Goal: Task Accomplishment & Management: Complete application form

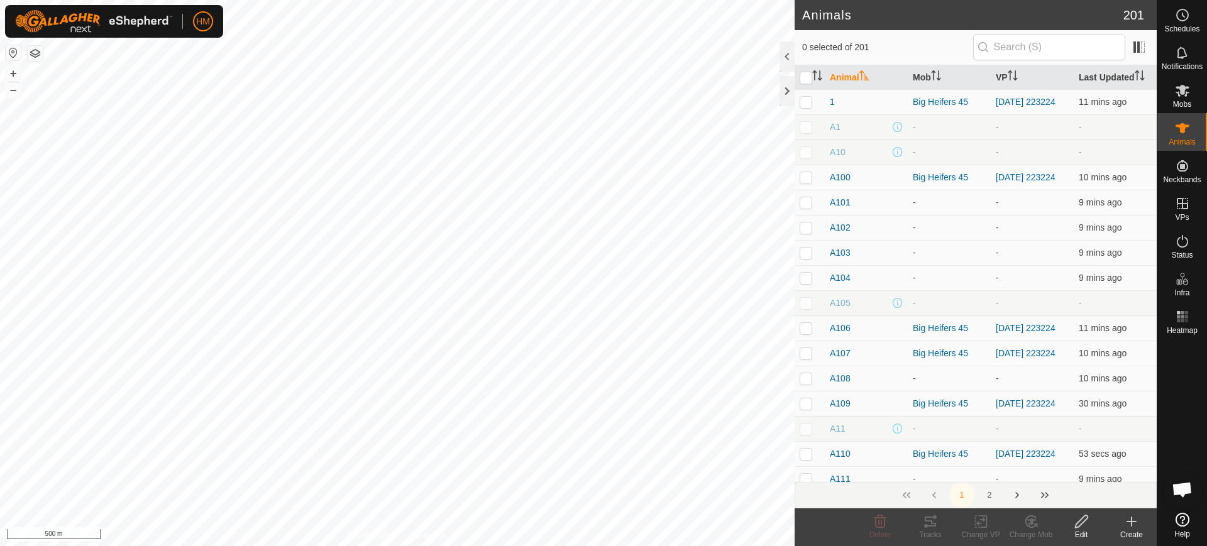
scroll to position [2677, 0]
click at [8, 74] on button "+" at bounding box center [13, 73] width 15 height 15
checkbox input "true"
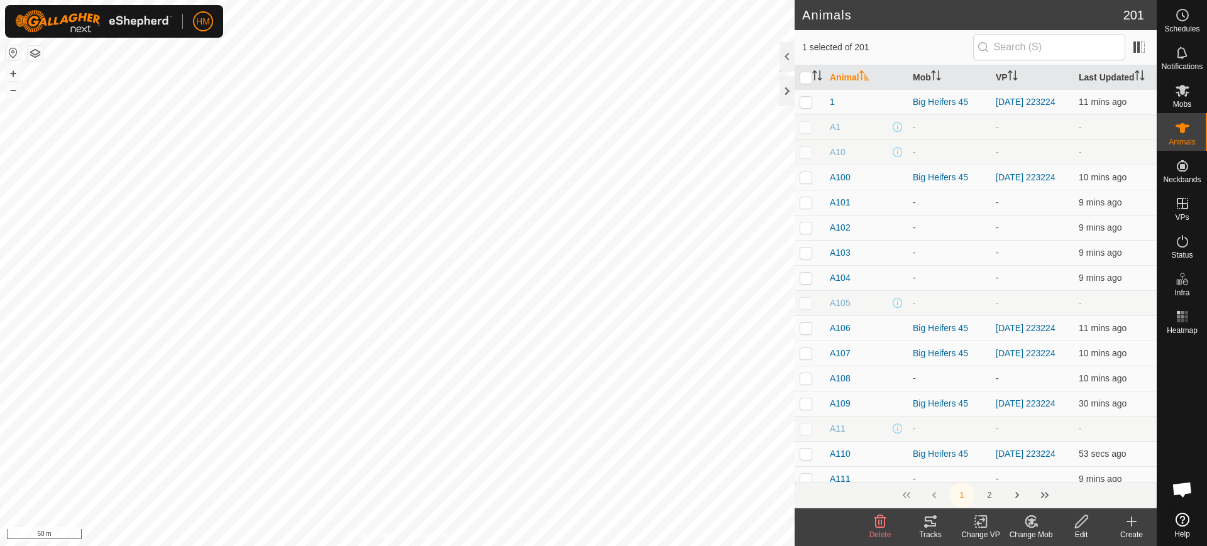
click at [924, 526] on icon at bounding box center [930, 521] width 15 height 15
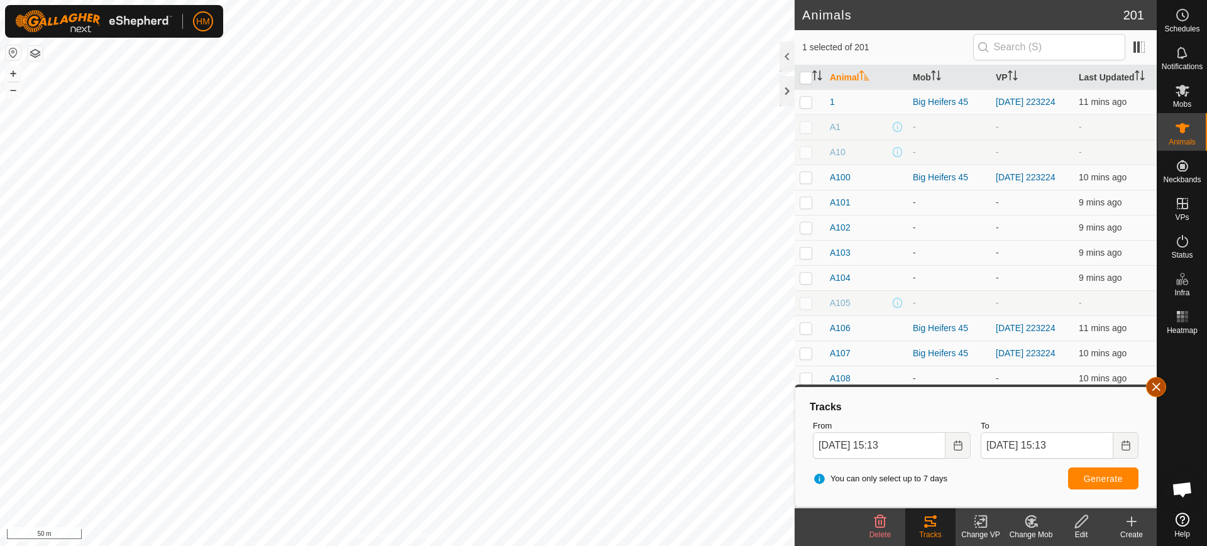
click at [1162, 380] on button "button" at bounding box center [1156, 387] width 20 height 20
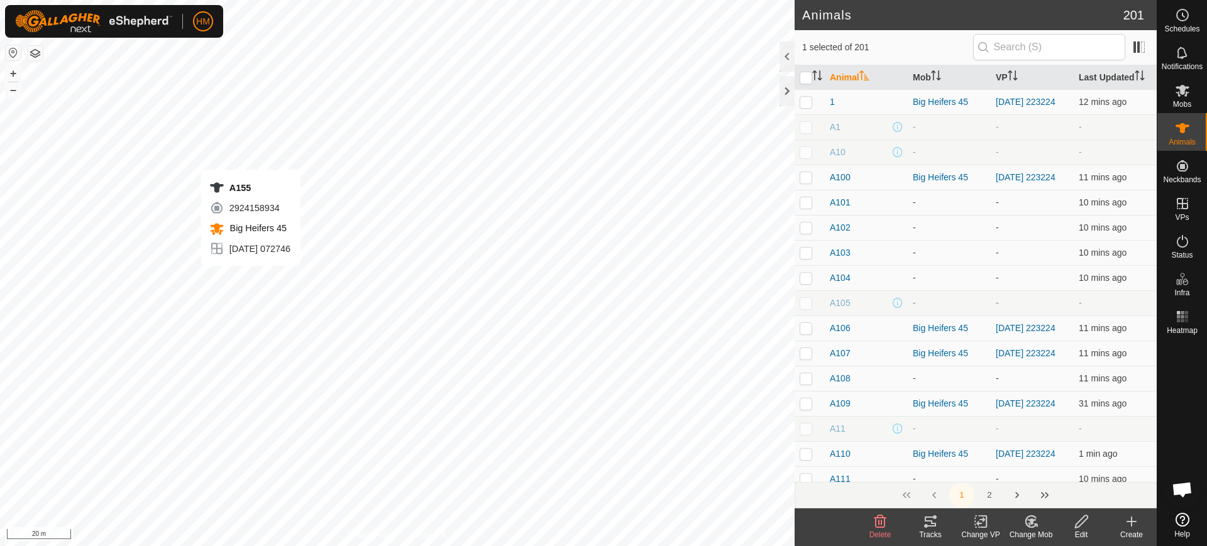
checkbox input "true"
checkbox input "false"
checkbox input "true"
click at [926, 530] on div "Tracks" at bounding box center [931, 535] width 50 height 11
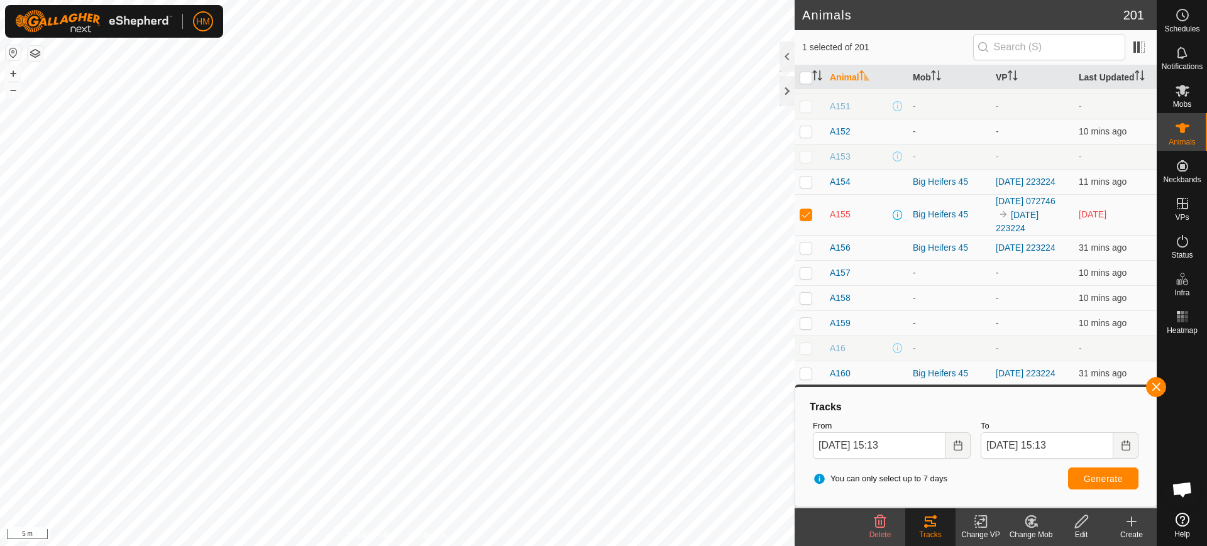
scroll to position [1481, 0]
click at [1075, 532] on div "Edit" at bounding box center [1081, 535] width 50 height 11
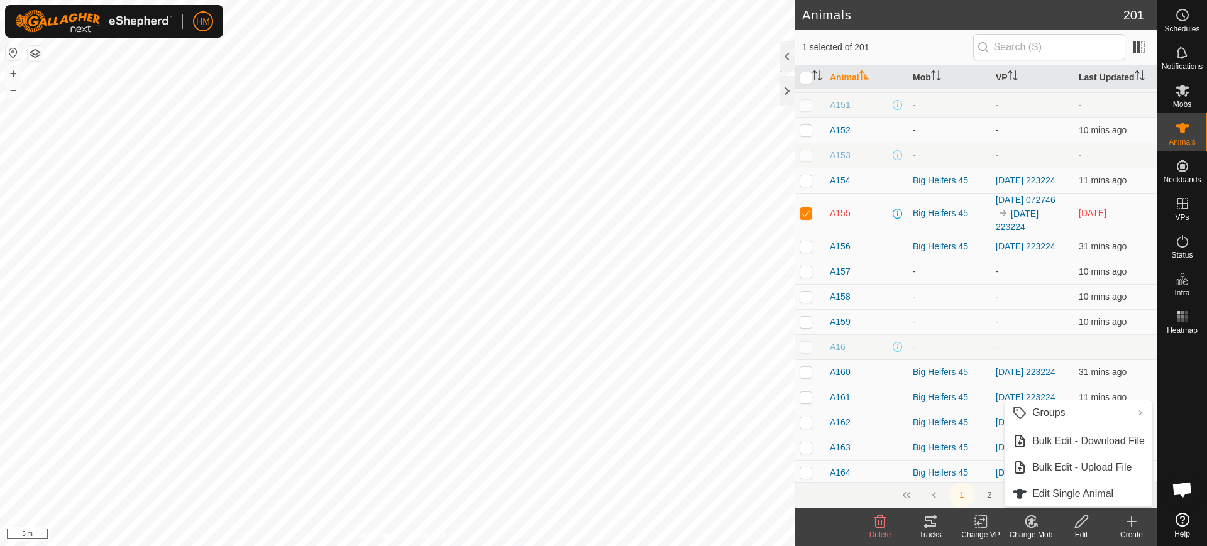
click at [982, 521] on icon at bounding box center [981, 521] width 16 height 15
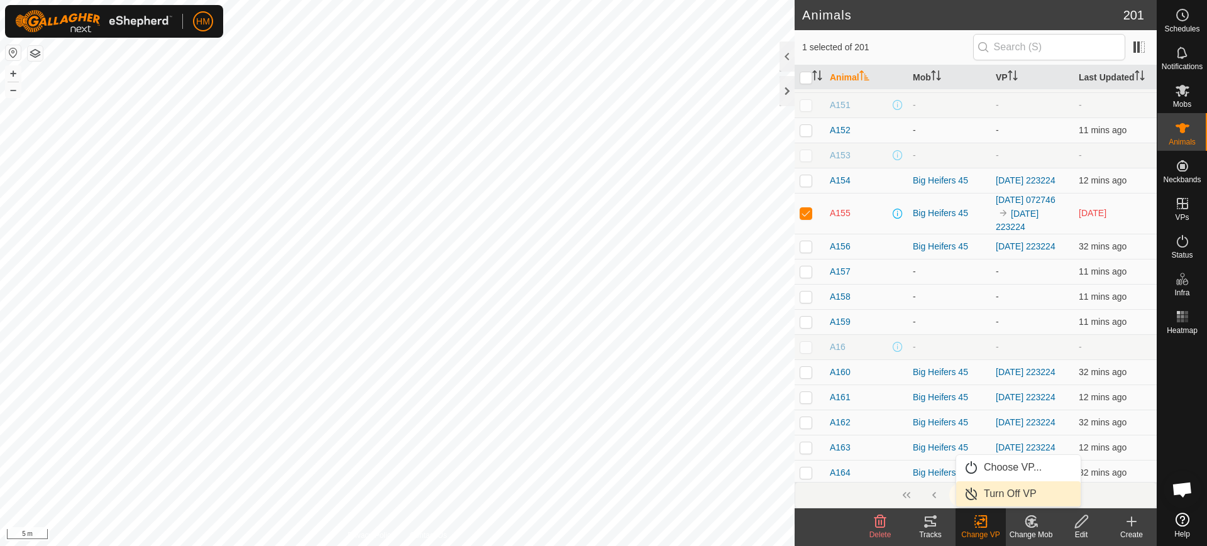
click at [994, 493] on link "Turn Off VP" at bounding box center [1018, 494] width 125 height 25
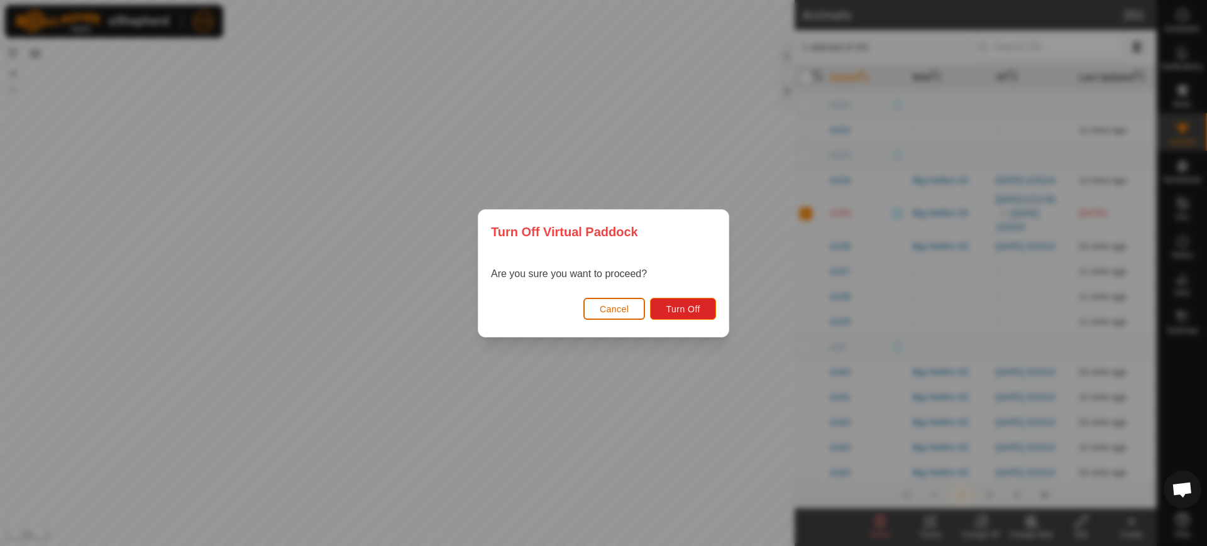
click at [618, 302] on button "Cancel" at bounding box center [615, 309] width 62 height 22
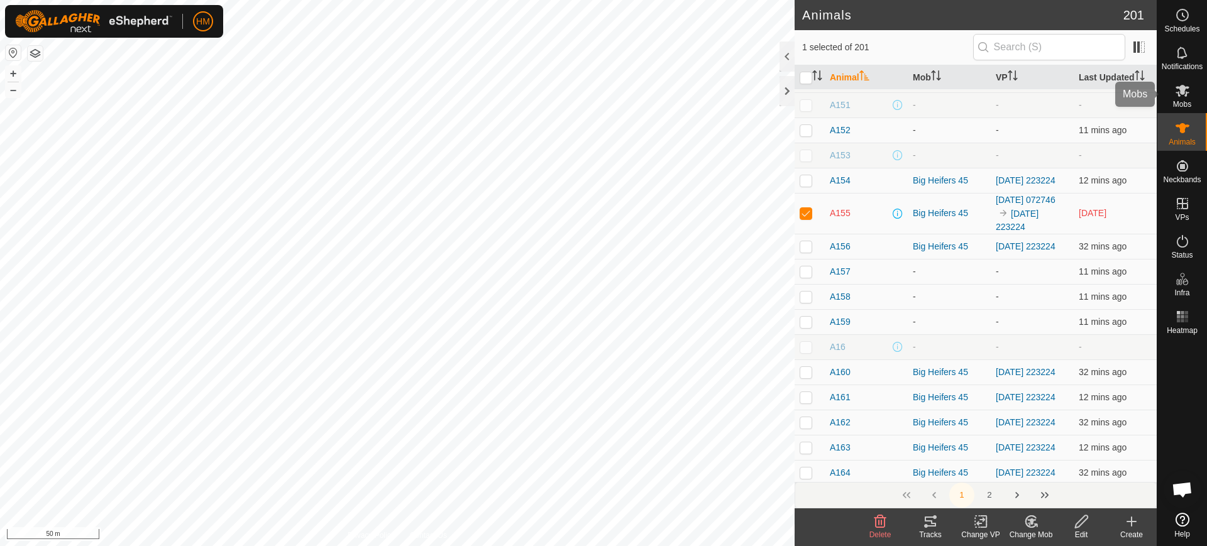
click at [1185, 91] on icon at bounding box center [1183, 91] width 14 height 12
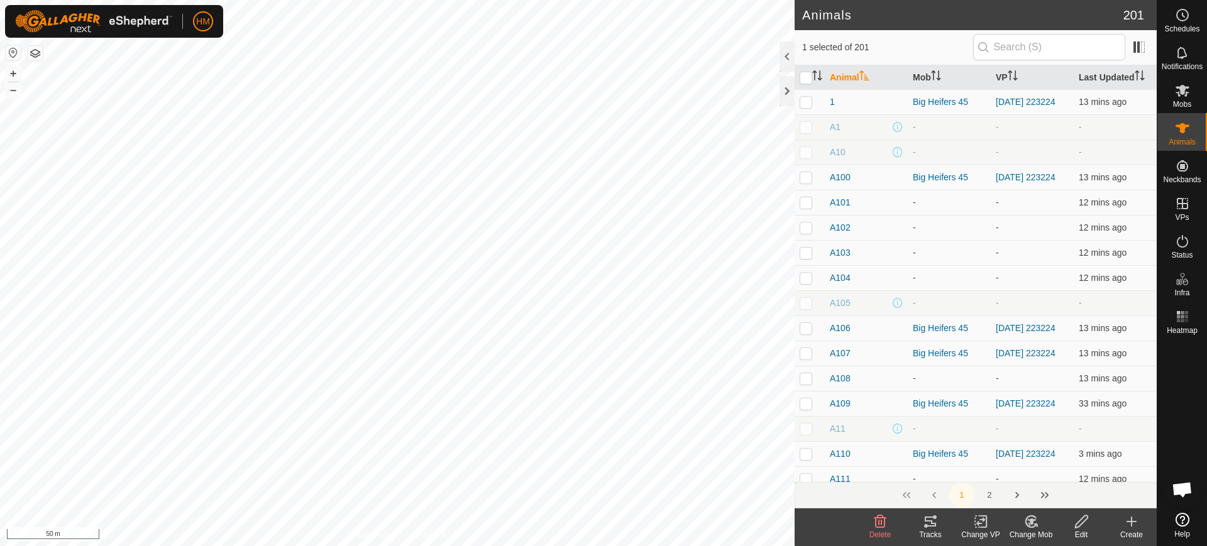
click at [931, 526] on icon at bounding box center [930, 522] width 11 height 10
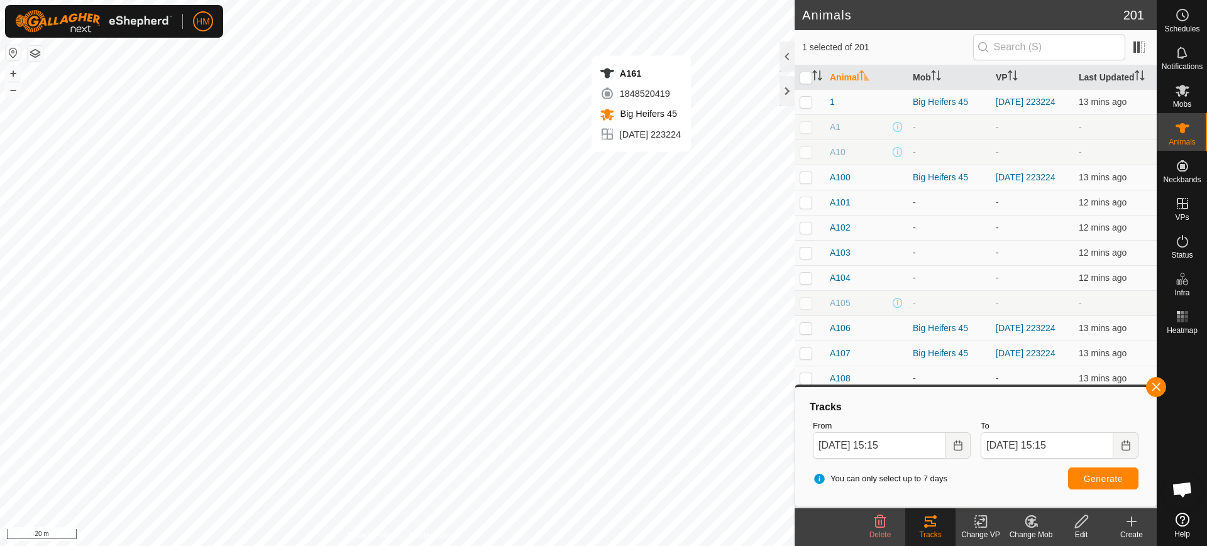
checkbox input "true"
checkbox input "false"
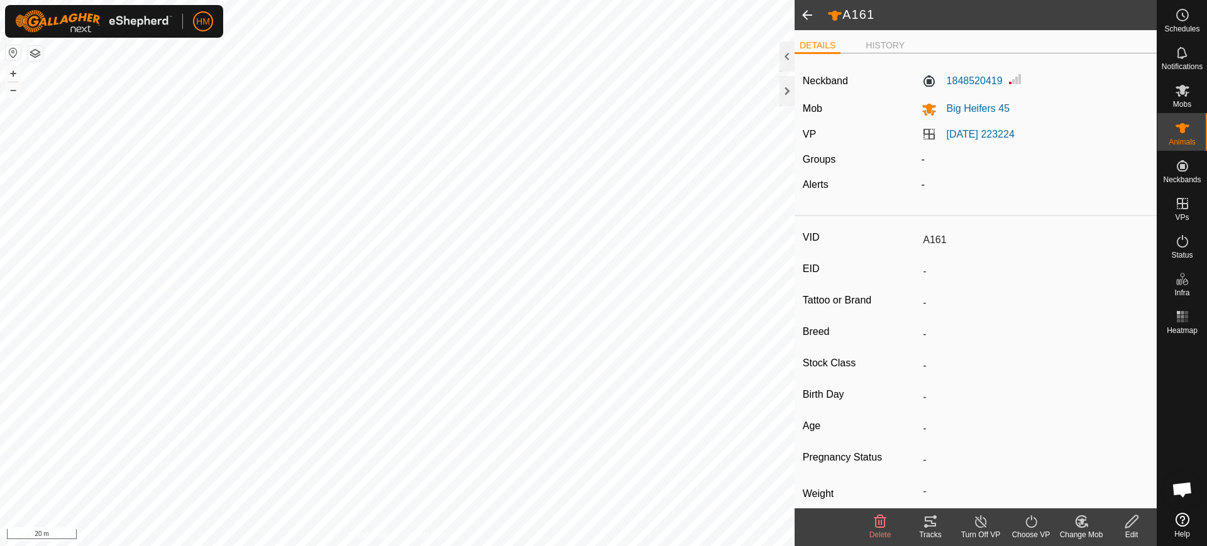
click at [928, 523] on icon at bounding box center [930, 521] width 15 height 15
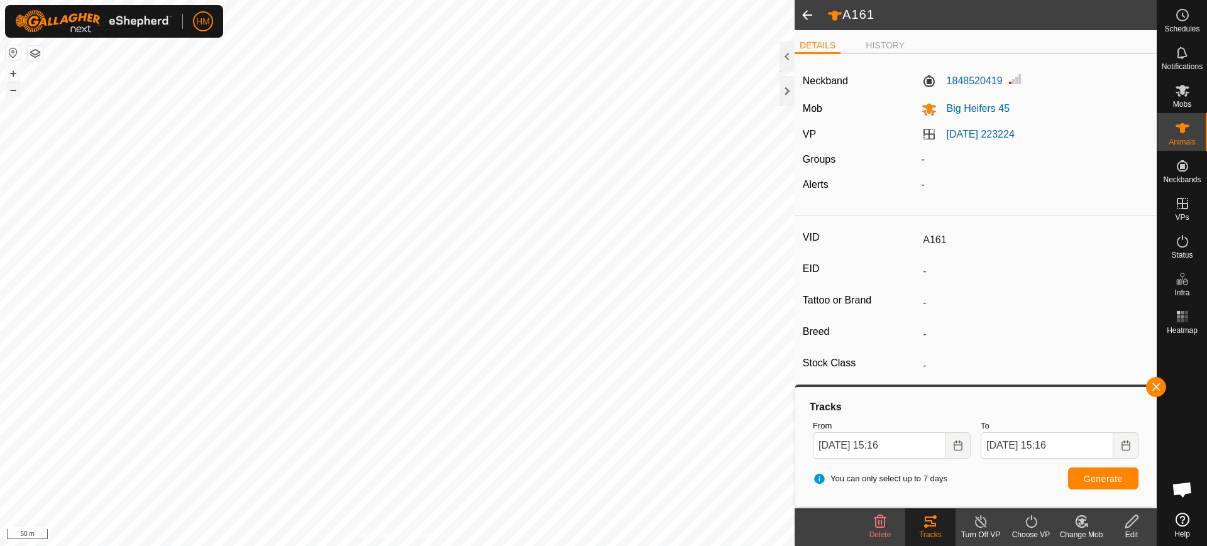
click at [16, 87] on button "–" at bounding box center [13, 89] width 15 height 15
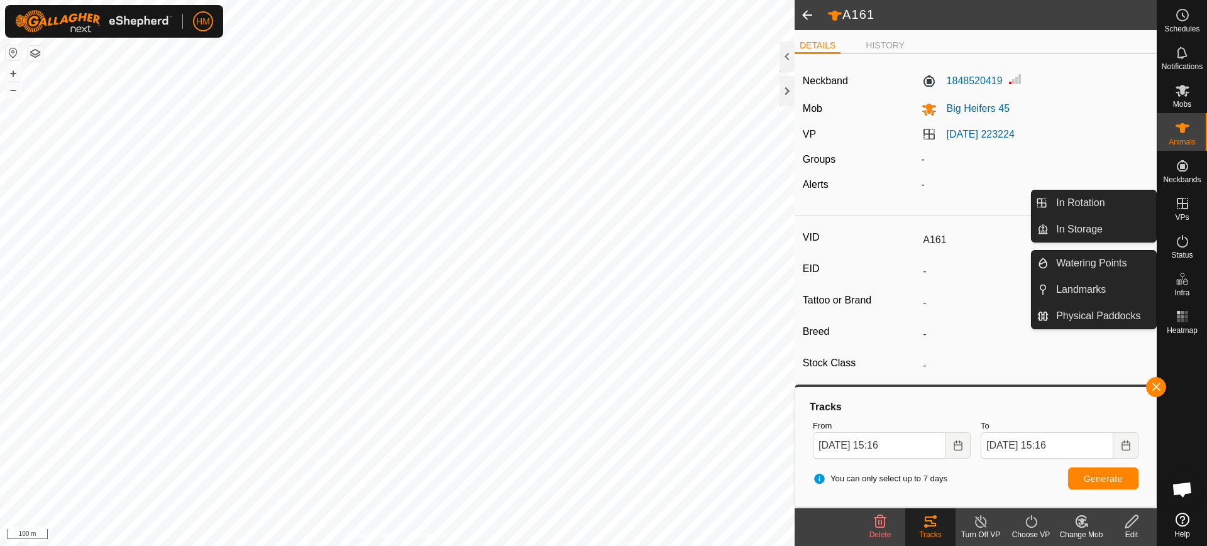
click at [1182, 207] on icon at bounding box center [1182, 203] width 11 height 11
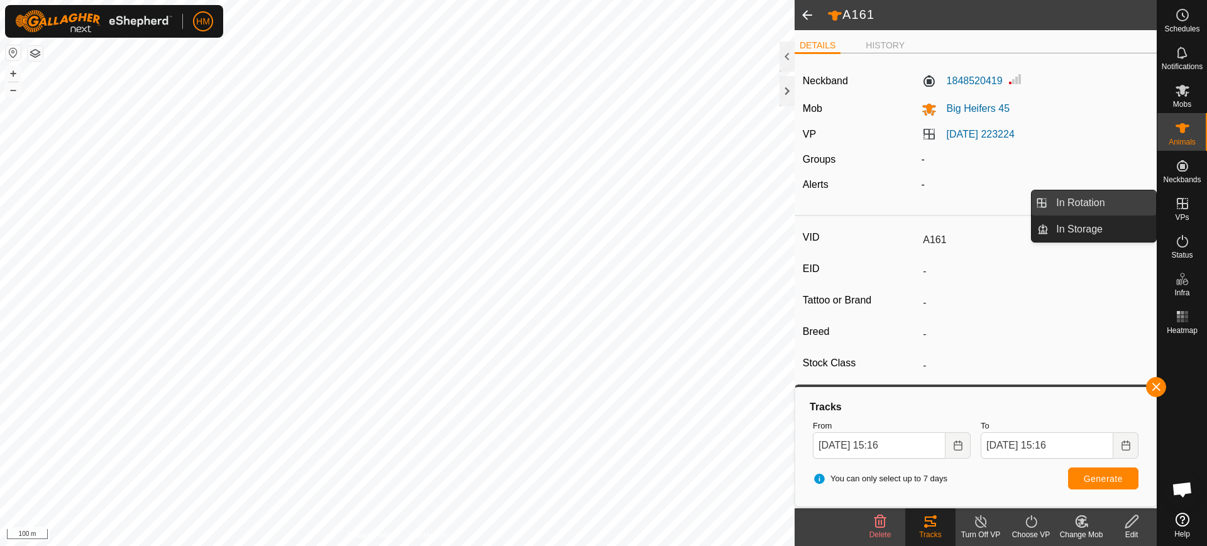
click at [1080, 199] on link "In Rotation" at bounding box center [1103, 203] width 108 height 25
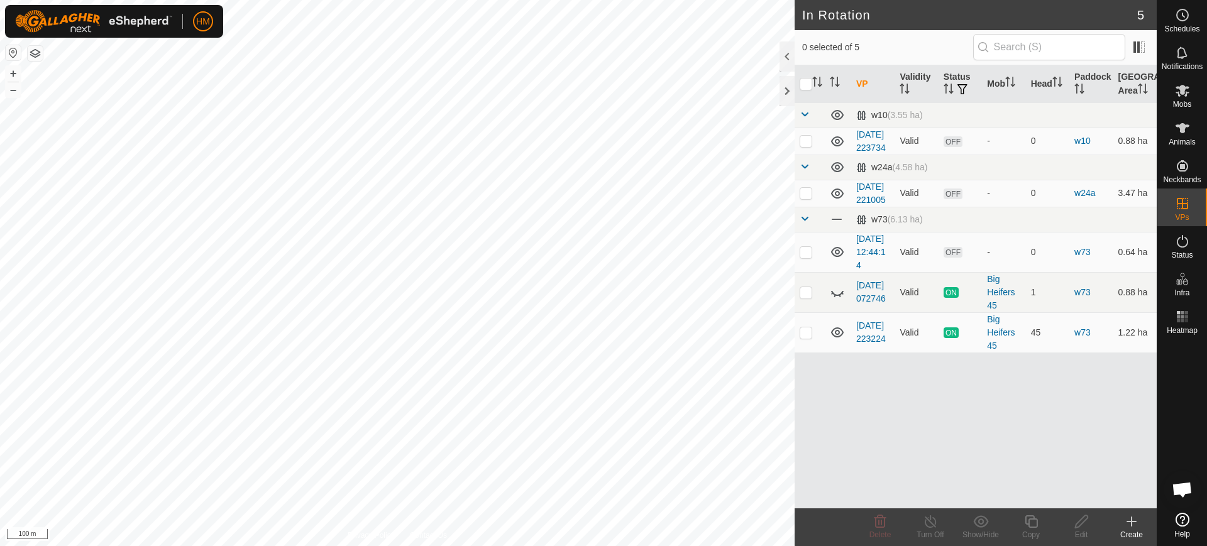
click at [1133, 522] on icon at bounding box center [1132, 522] width 9 height 0
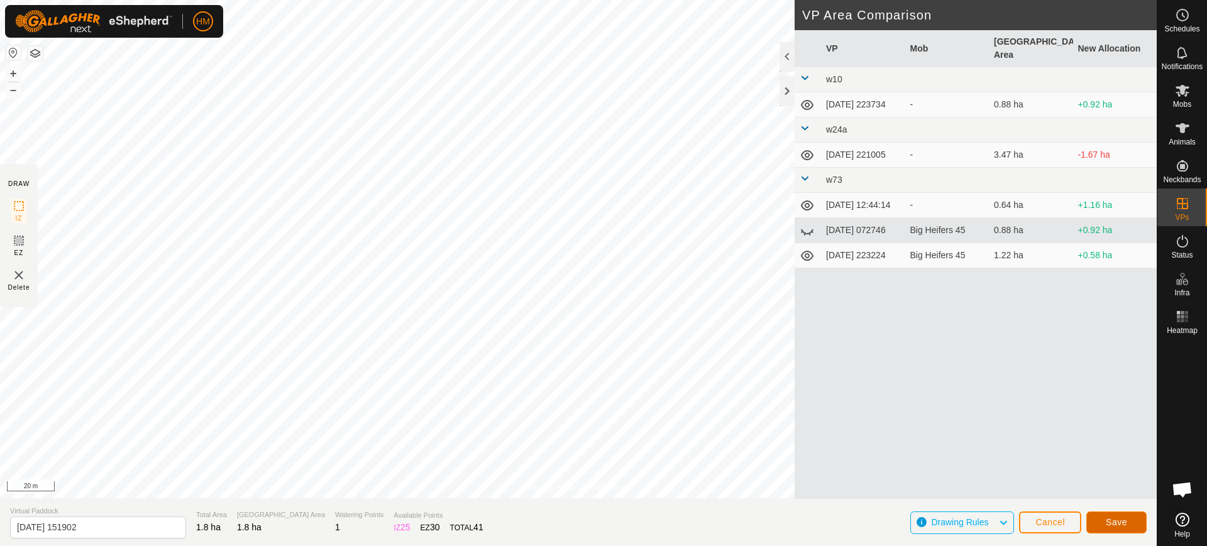
click at [1109, 522] on span "Save" at bounding box center [1116, 523] width 21 height 10
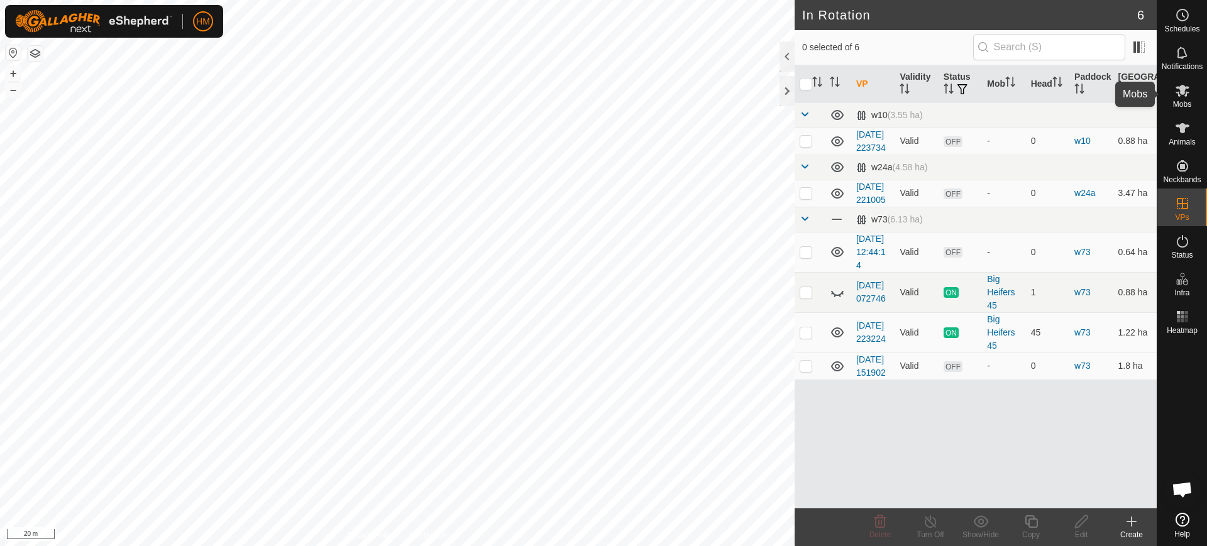
click at [1182, 94] on icon at bounding box center [1182, 90] width 15 height 15
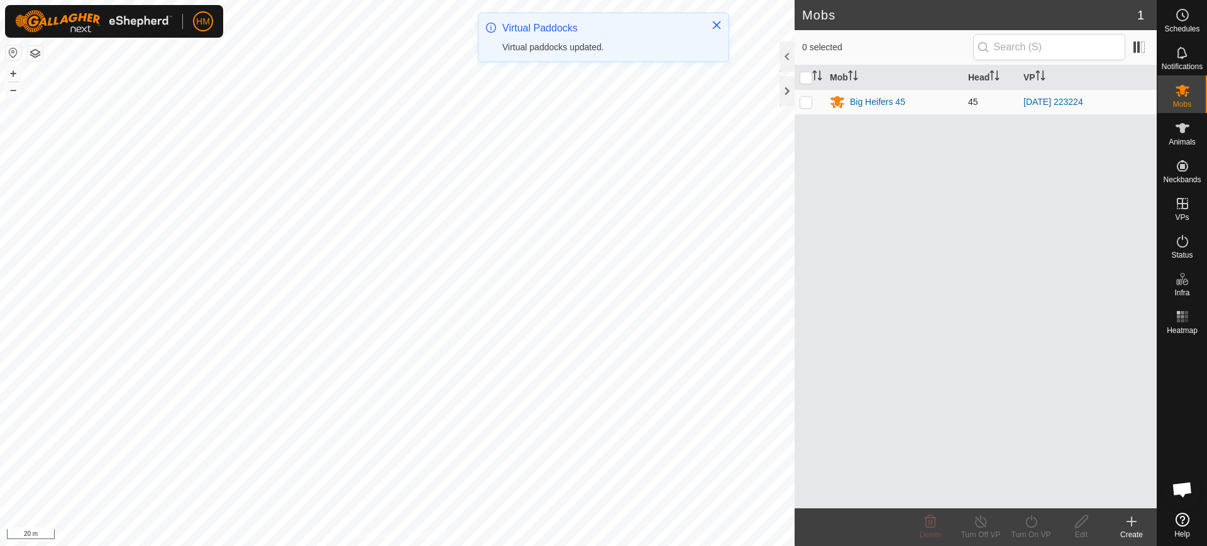
click at [806, 104] on p-checkbox at bounding box center [806, 102] width 13 height 10
checkbox input "true"
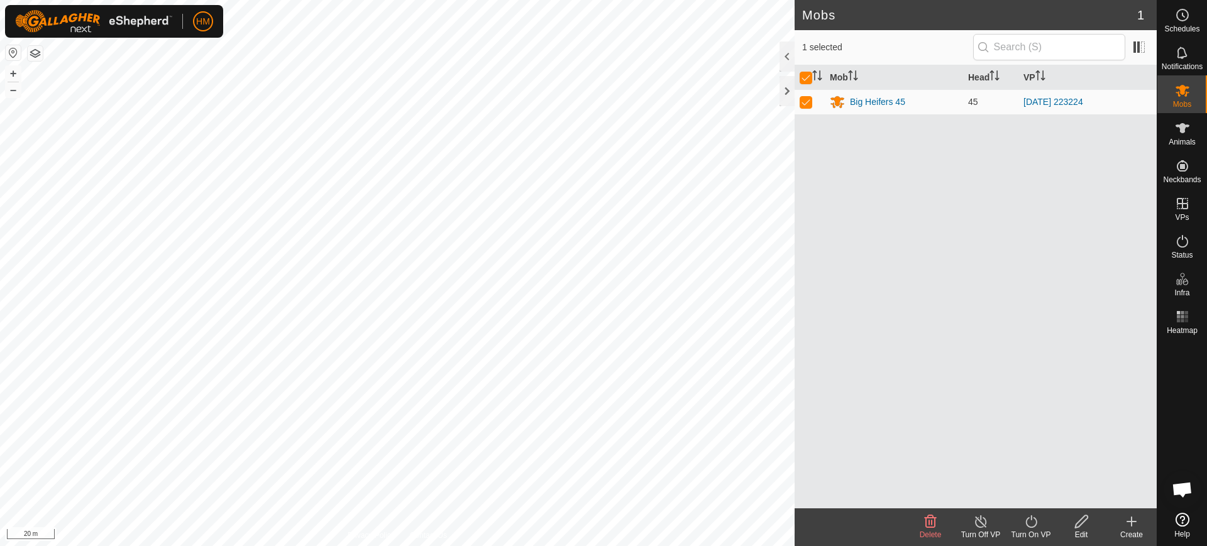
click at [1033, 524] on icon at bounding box center [1032, 521] width 16 height 15
click at [1026, 493] on link "Now" at bounding box center [1069, 494] width 125 height 25
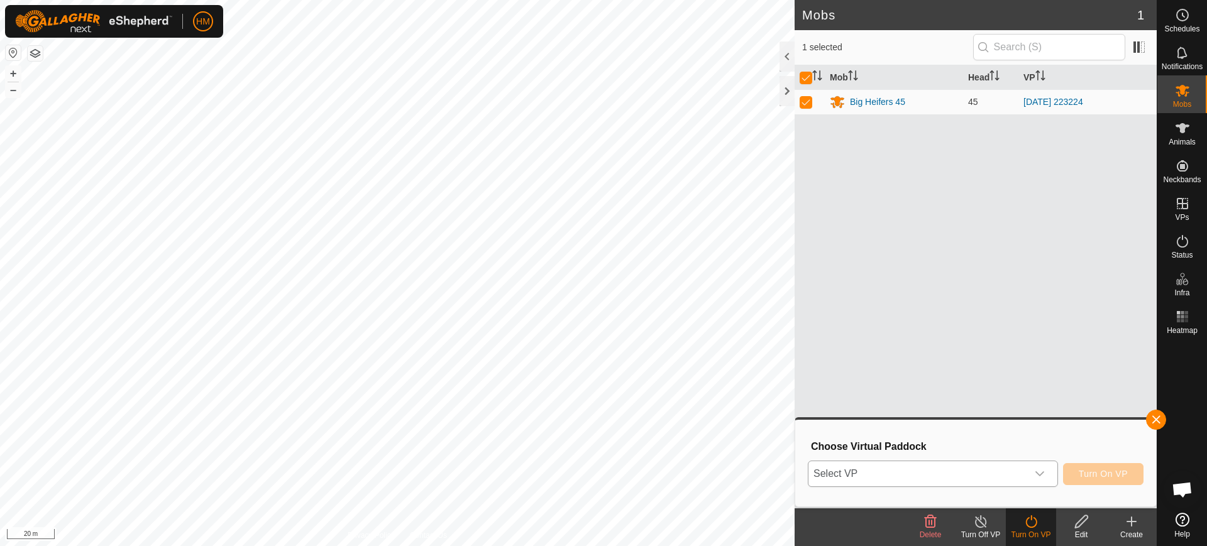
click at [1040, 470] on icon "dropdown trigger" at bounding box center [1040, 474] width 10 height 10
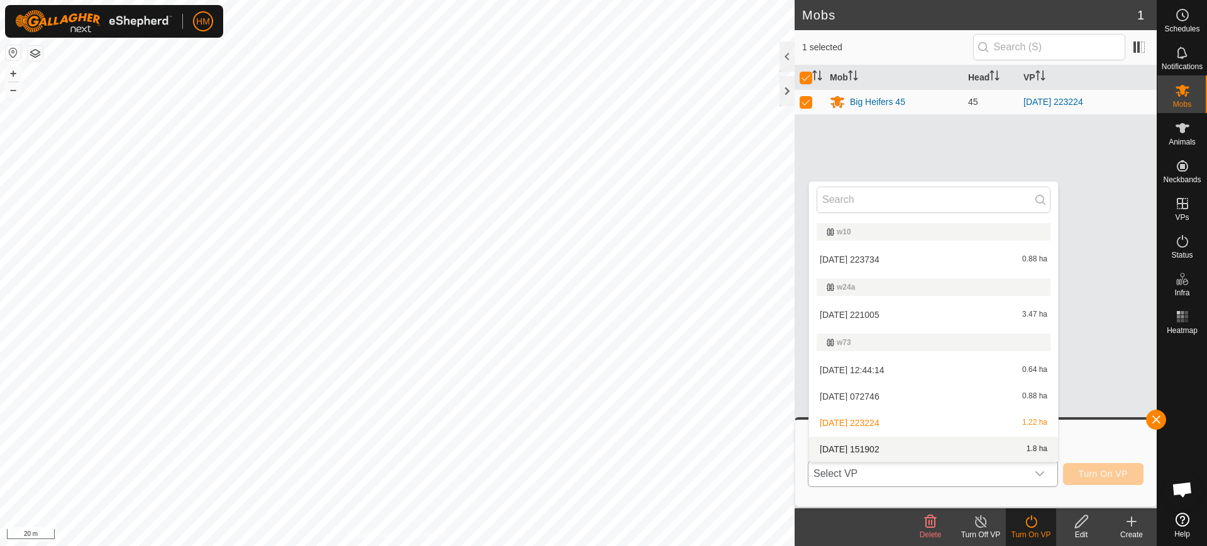
click at [866, 445] on li "2025-09-17 151902 1.8 ha" at bounding box center [933, 449] width 249 height 25
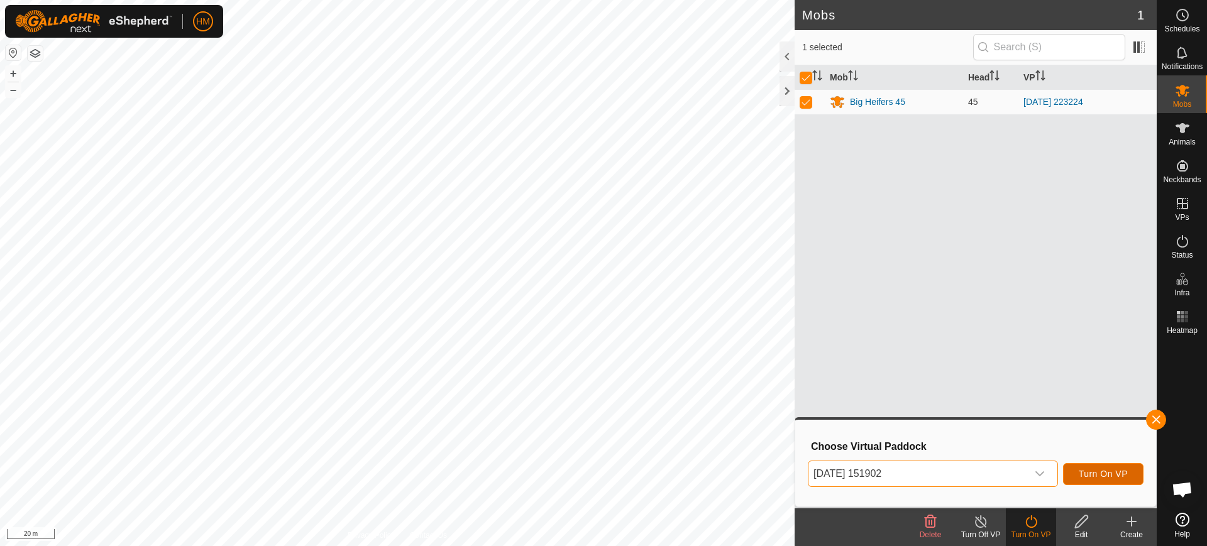
click at [1102, 468] on button "Turn On VP" at bounding box center [1103, 474] width 80 height 22
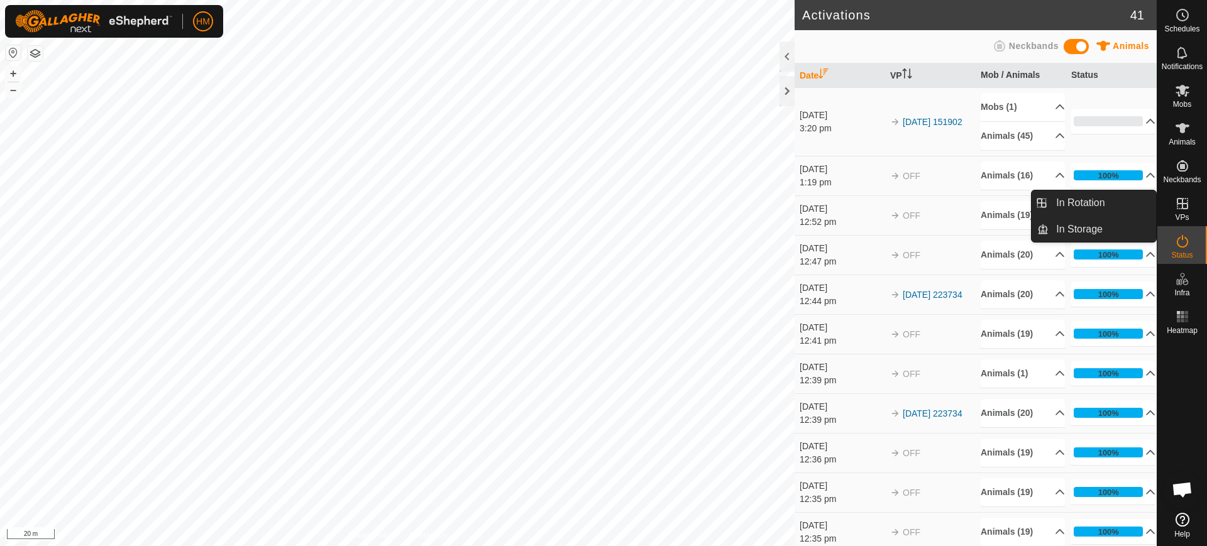
click at [1184, 209] on icon at bounding box center [1182, 203] width 11 height 11
click at [1095, 200] on link "In Rotation" at bounding box center [1103, 203] width 108 height 25
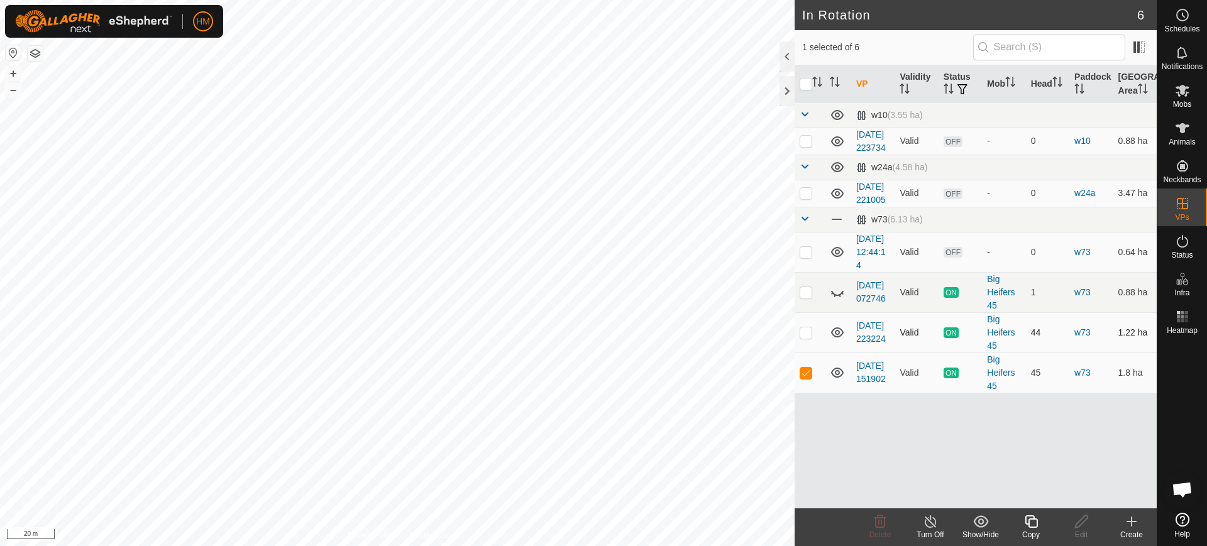
click at [804, 338] on p-checkbox at bounding box center [806, 333] width 13 height 10
checkbox input "true"
click at [931, 524] on icon at bounding box center [931, 521] width 16 height 15
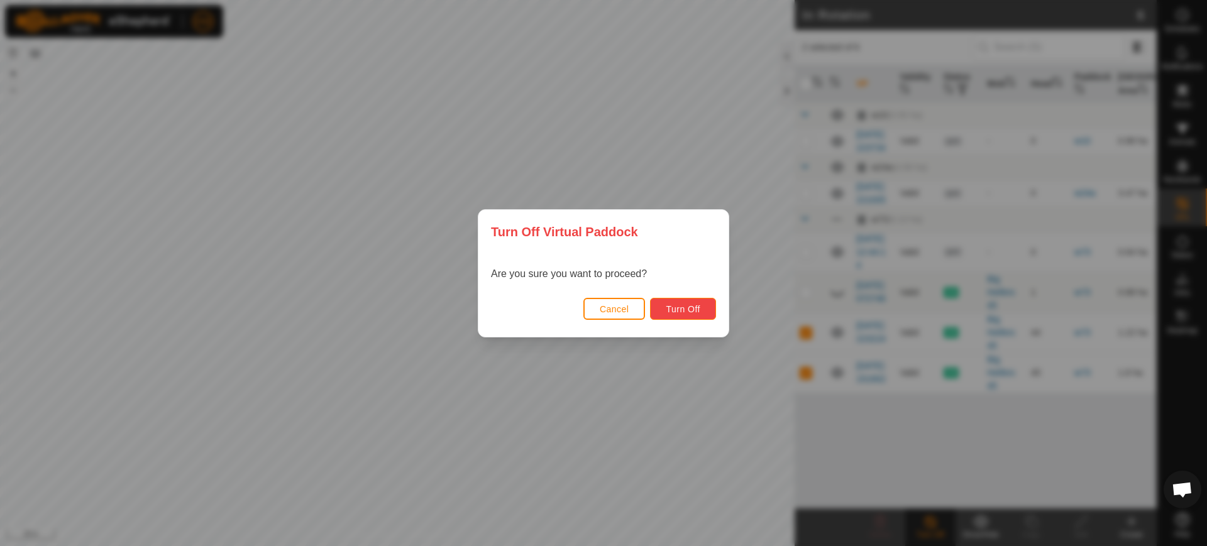
click at [695, 308] on span "Turn Off" at bounding box center [683, 309] width 35 height 10
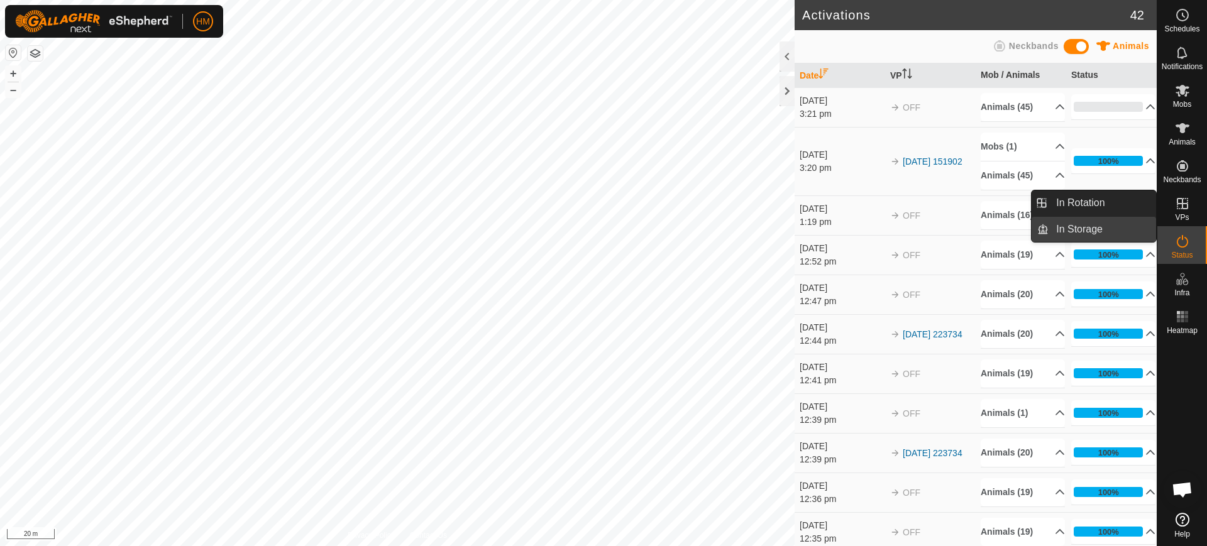
click at [1090, 222] on link "In Storage" at bounding box center [1103, 229] width 108 height 25
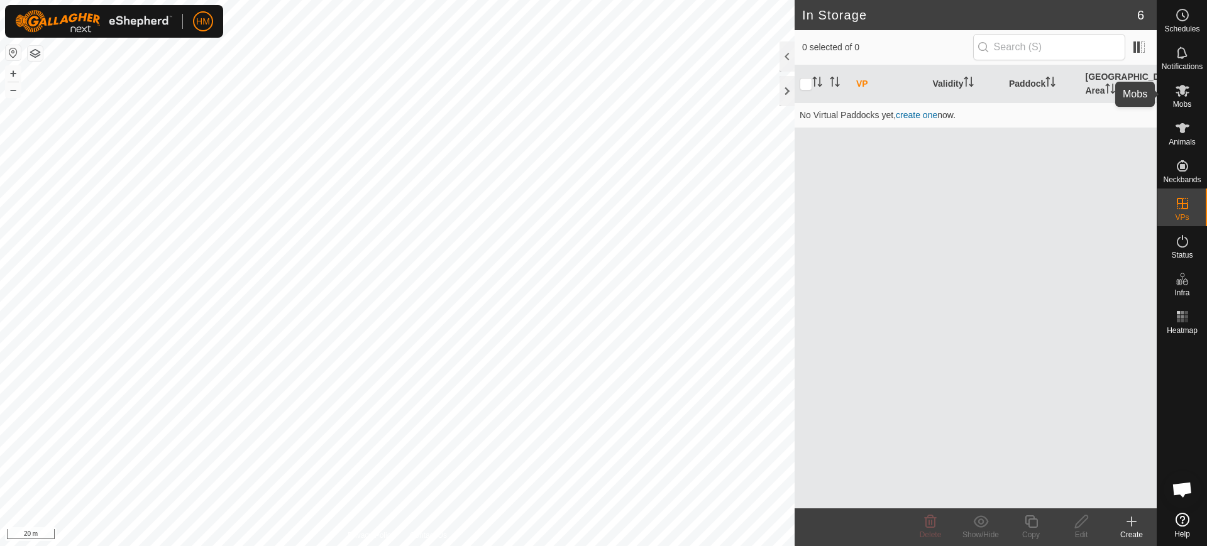
click at [1185, 98] on es-mob-svg-icon at bounding box center [1183, 90] width 23 height 20
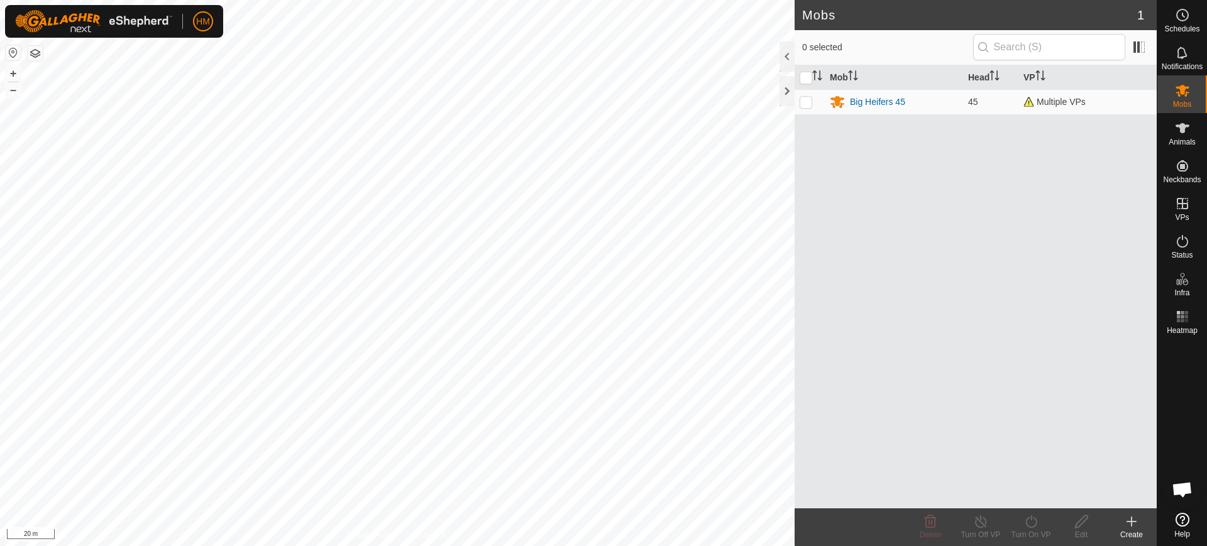
click at [1132, 525] on icon at bounding box center [1132, 522] width 0 height 9
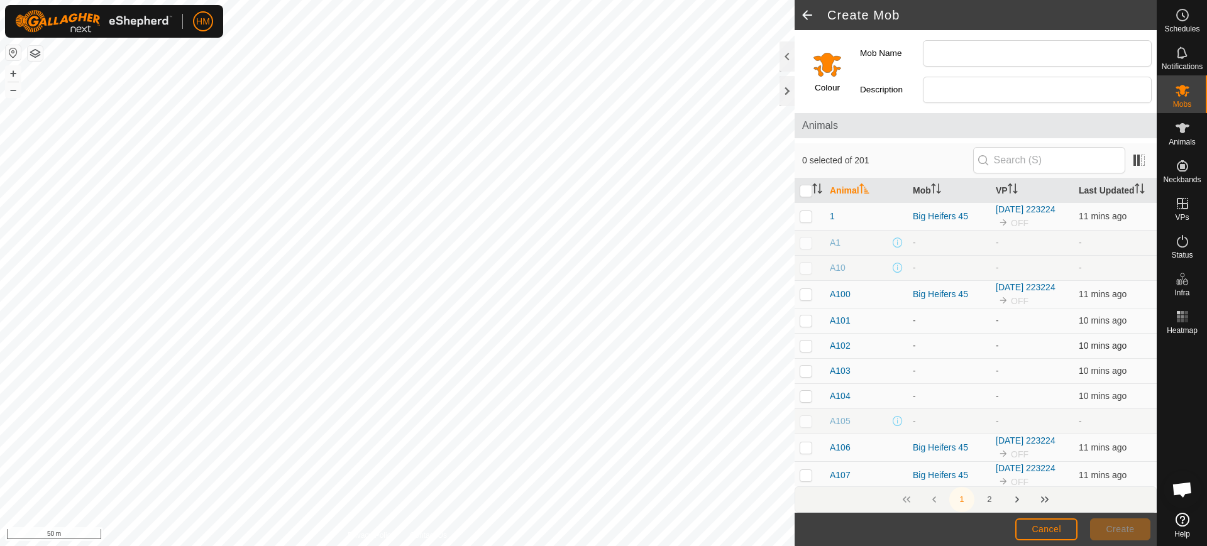
scroll to position [264, 0]
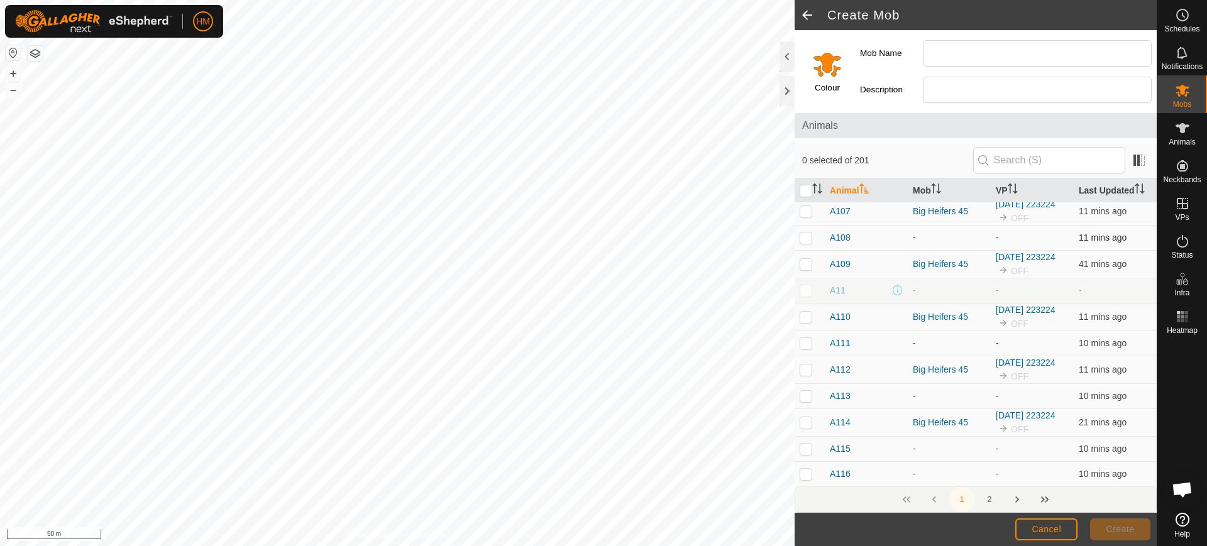
click at [807, 239] on p-checkbox at bounding box center [806, 238] width 13 height 10
checkbox input "true"
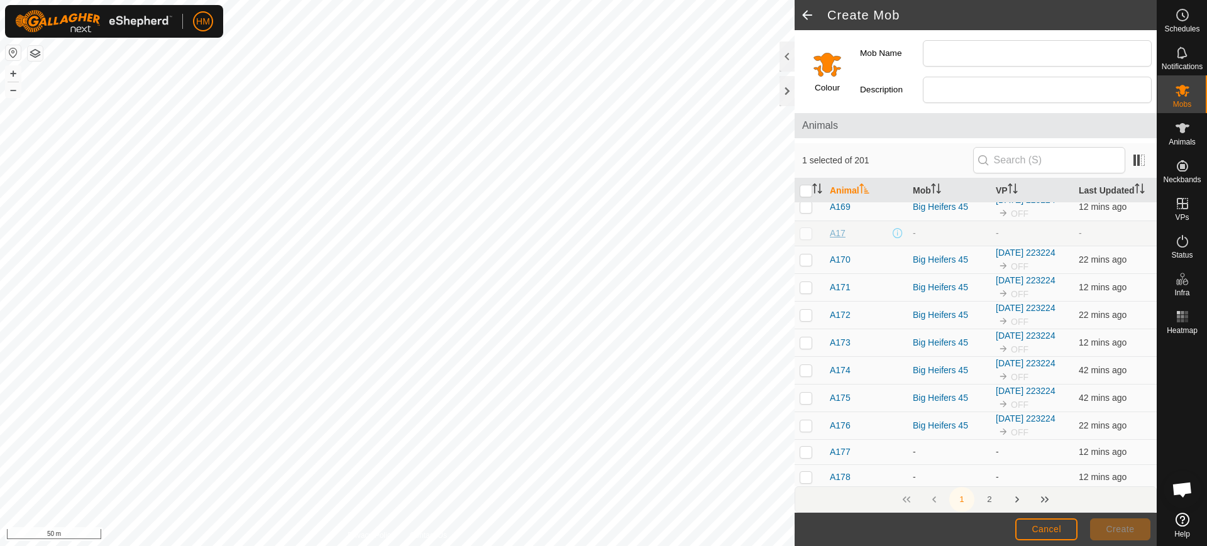
scroll to position [2033, 0]
click at [804, 484] on td at bounding box center [810, 475] width 30 height 25
checkbox input "true"
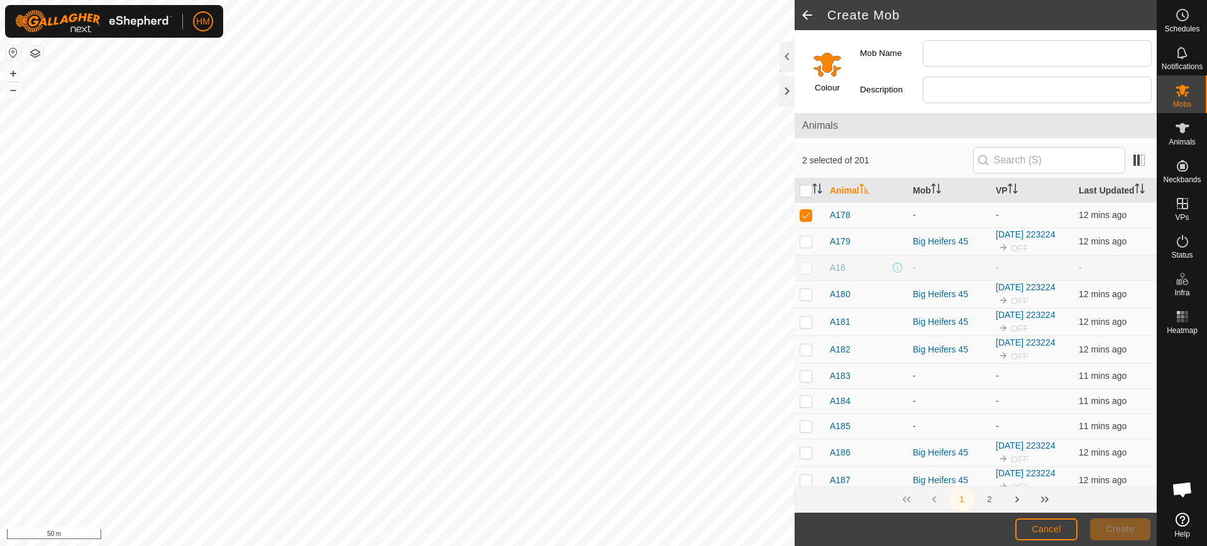
scroll to position [2311, 0]
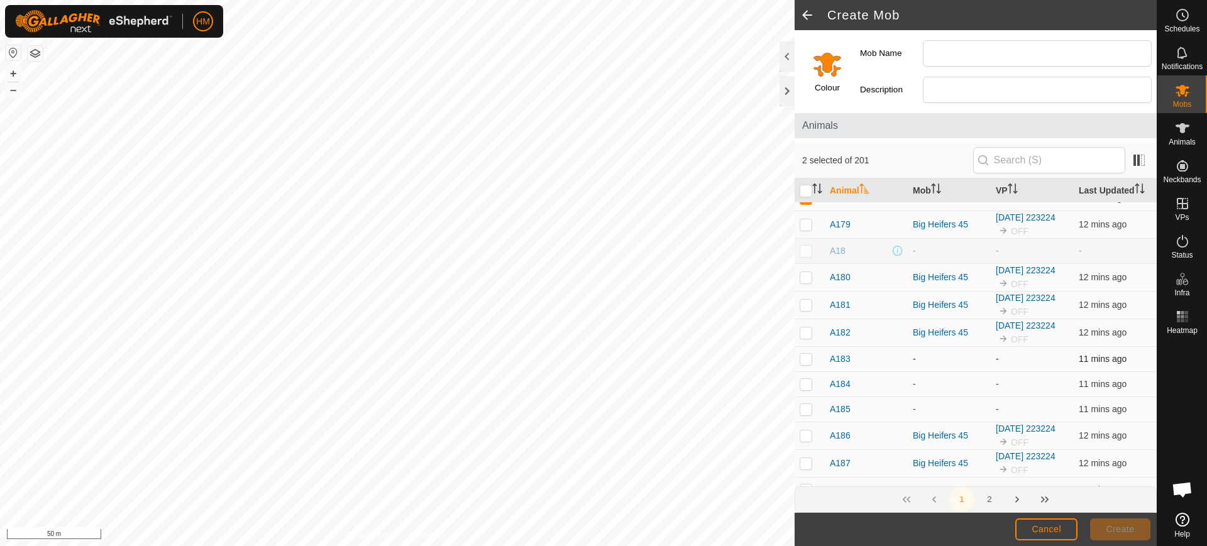
click at [806, 365] on td at bounding box center [810, 359] width 30 height 25
checkbox input "true"
click at [962, 64] on input "Mob Name" at bounding box center [1037, 53] width 229 height 26
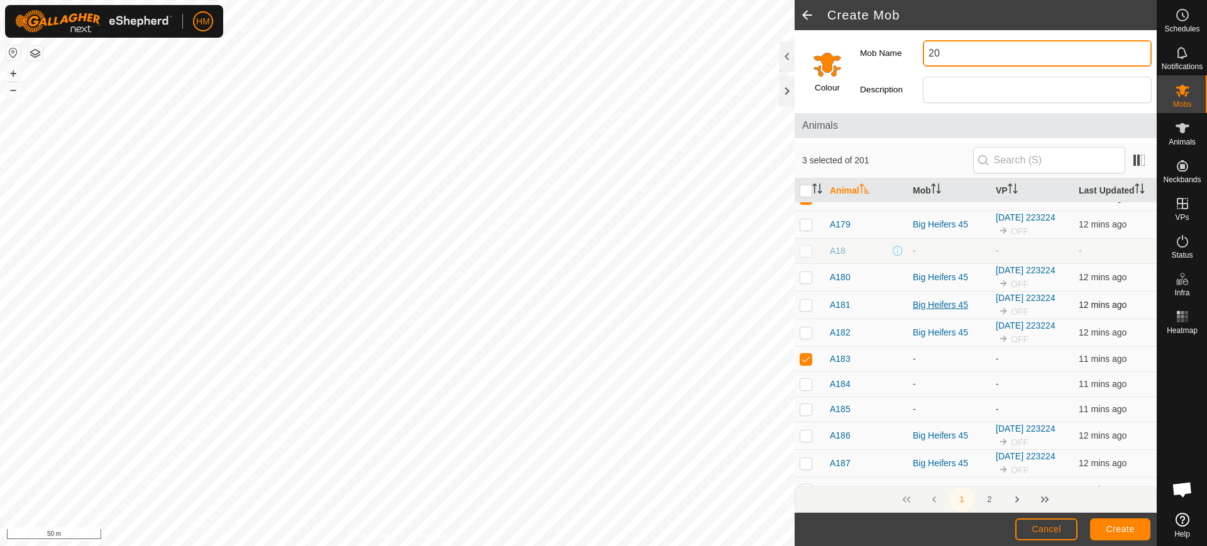
type input "2"
type input "pdk 20"
click at [1112, 522] on button "Create" at bounding box center [1120, 530] width 60 height 22
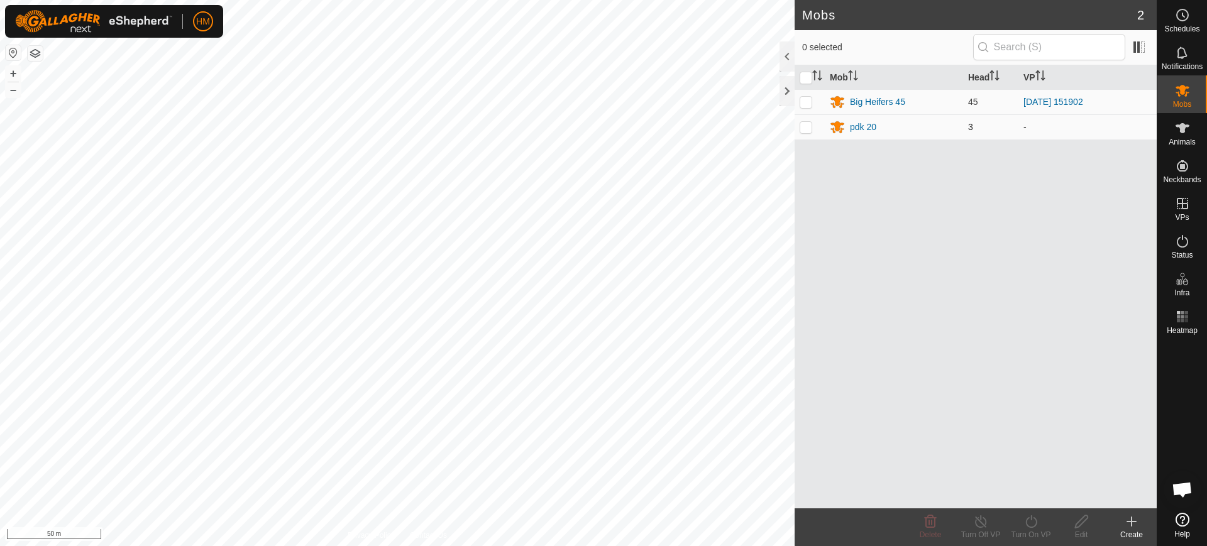
click at [801, 131] on p-checkbox at bounding box center [806, 127] width 13 height 10
checkbox input "true"
click at [1031, 517] on icon at bounding box center [1032, 521] width 16 height 15
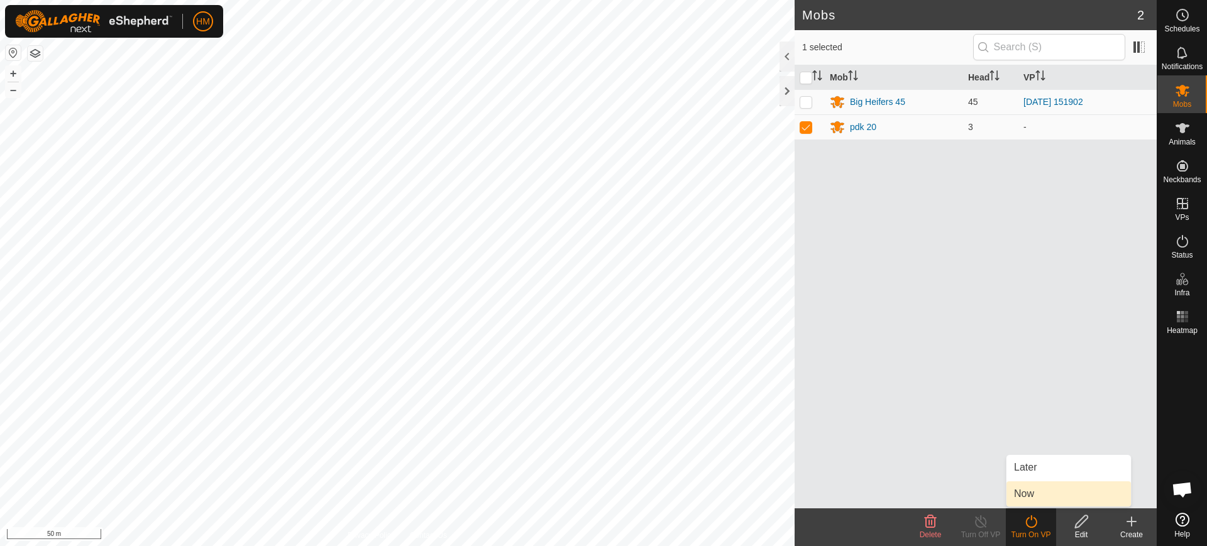
click at [1030, 496] on link "Now" at bounding box center [1069, 494] width 125 height 25
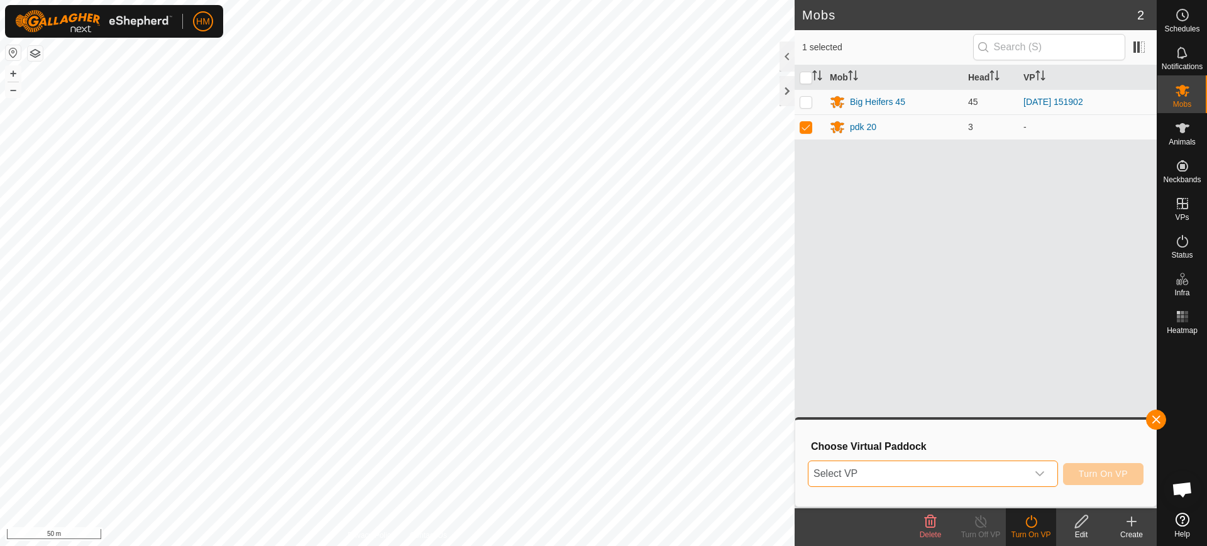
click at [1024, 473] on span "Select VP" at bounding box center [918, 474] width 219 height 25
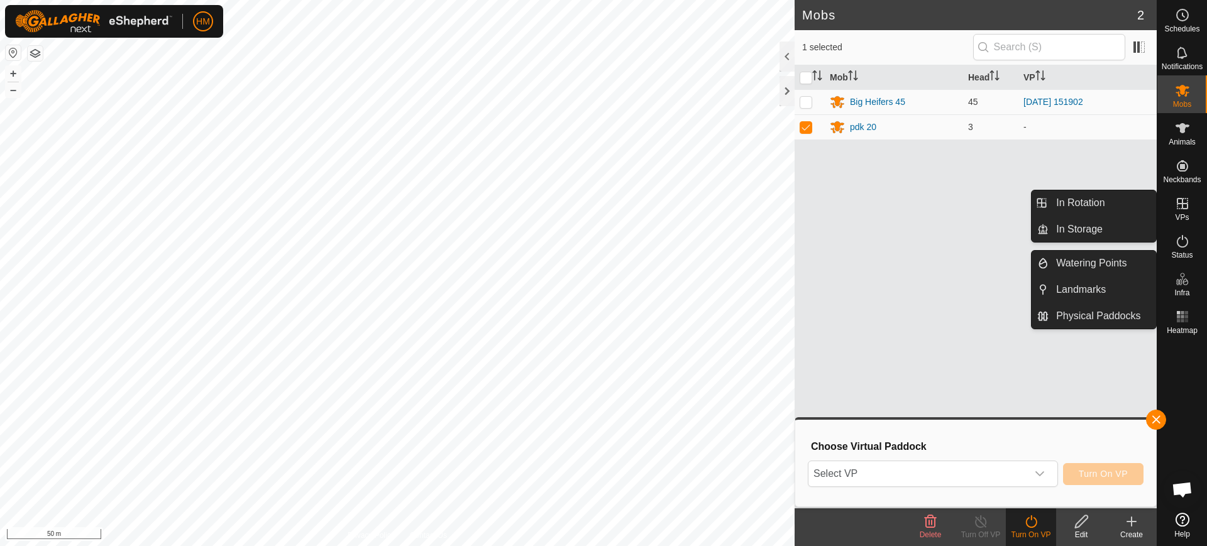
click at [1189, 203] on icon at bounding box center [1182, 203] width 15 height 15
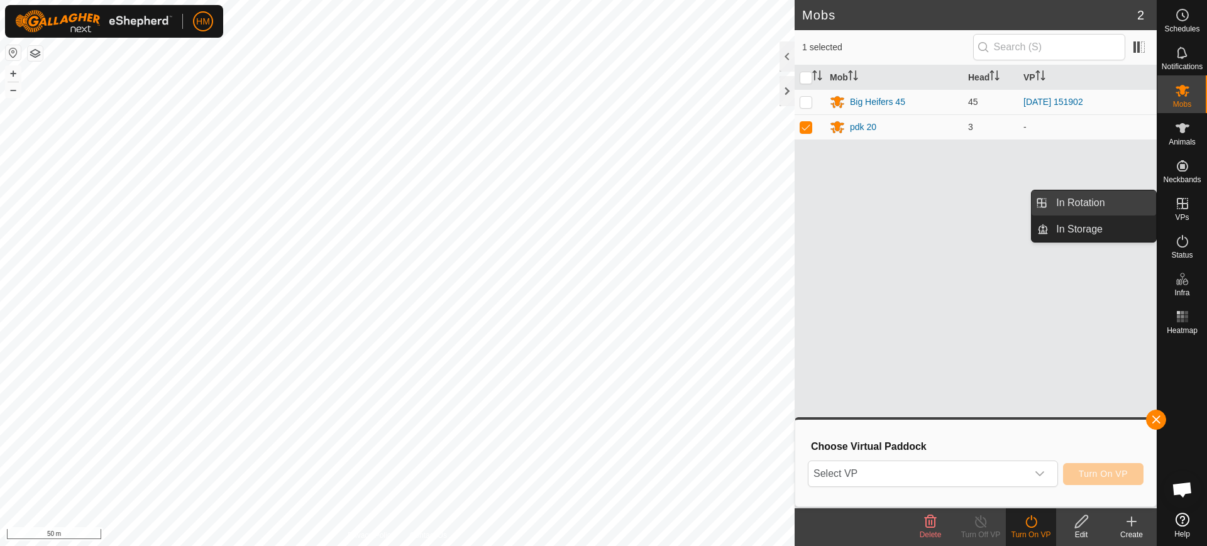
click at [1094, 202] on link "In Rotation" at bounding box center [1103, 203] width 108 height 25
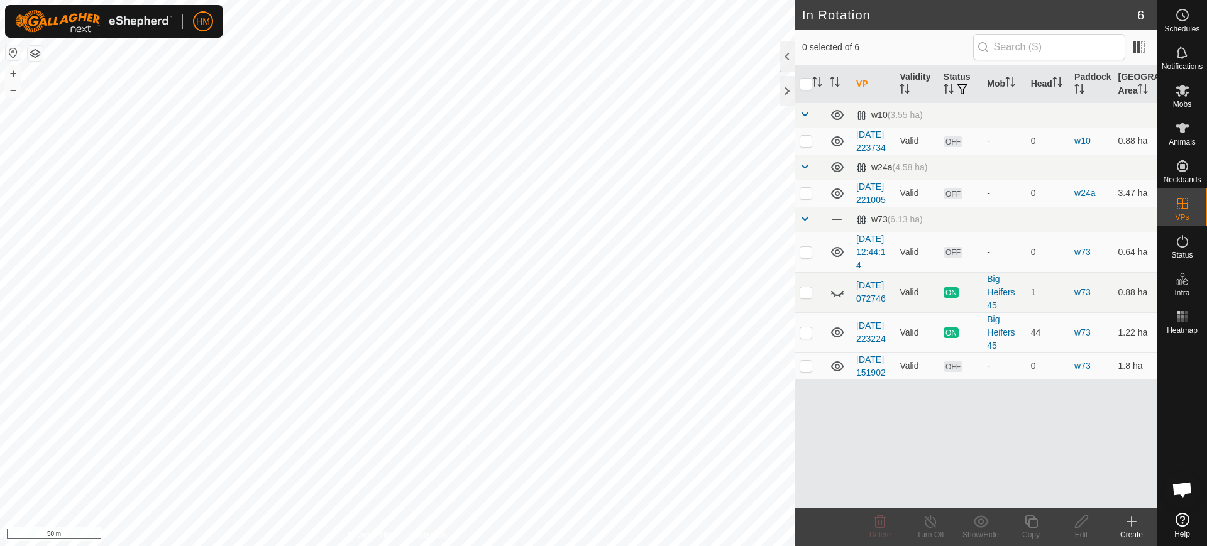
click at [1128, 525] on icon at bounding box center [1131, 521] width 15 height 15
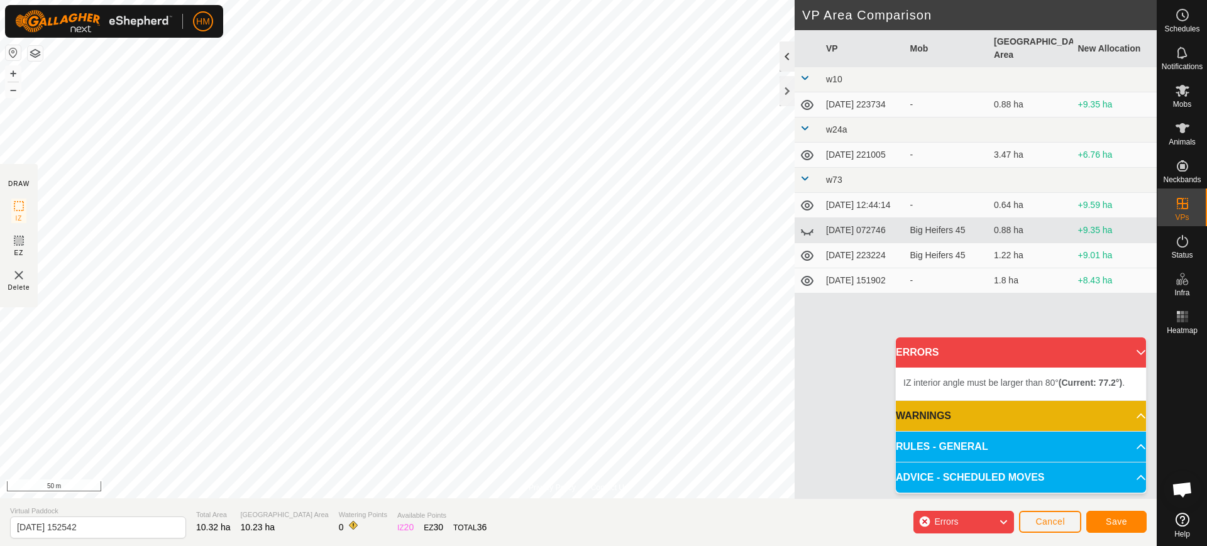
click at [787, 47] on div "Privacy Policy Contact Us + – ⇧ i 50 m DRAW IZ EZ Delete VP Area Comparison VP …" at bounding box center [578, 273] width 1157 height 546
click at [928, 30] on div "Privacy Policy Contact Us + – ⇧ i 50 m DRAW IZ EZ Delete VP Area Comparison VP …" at bounding box center [578, 273] width 1157 height 546
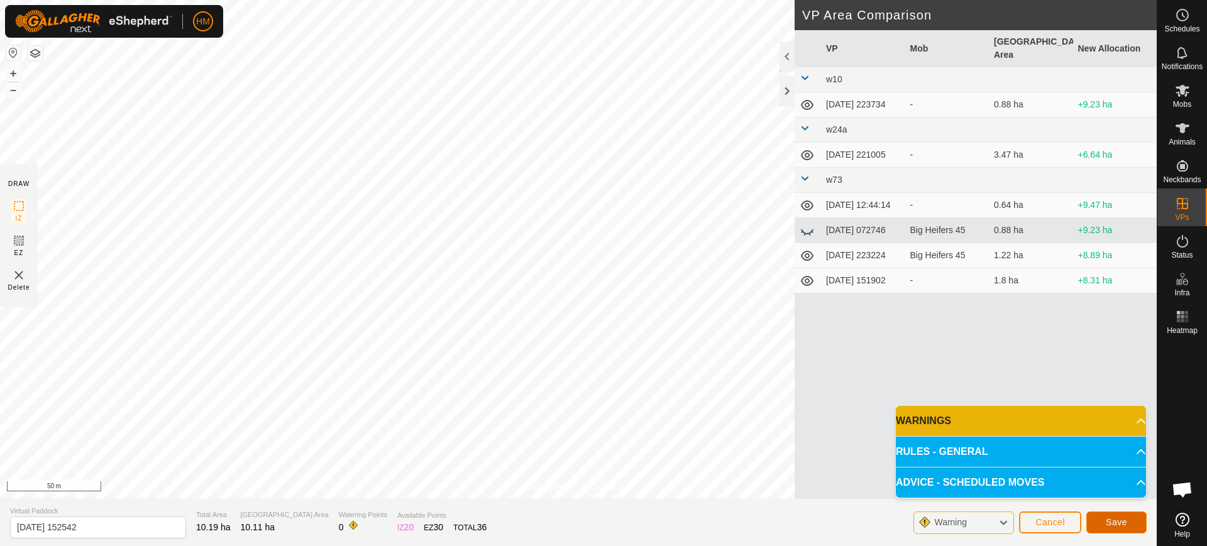
click at [1114, 518] on span "Save" at bounding box center [1116, 523] width 21 height 10
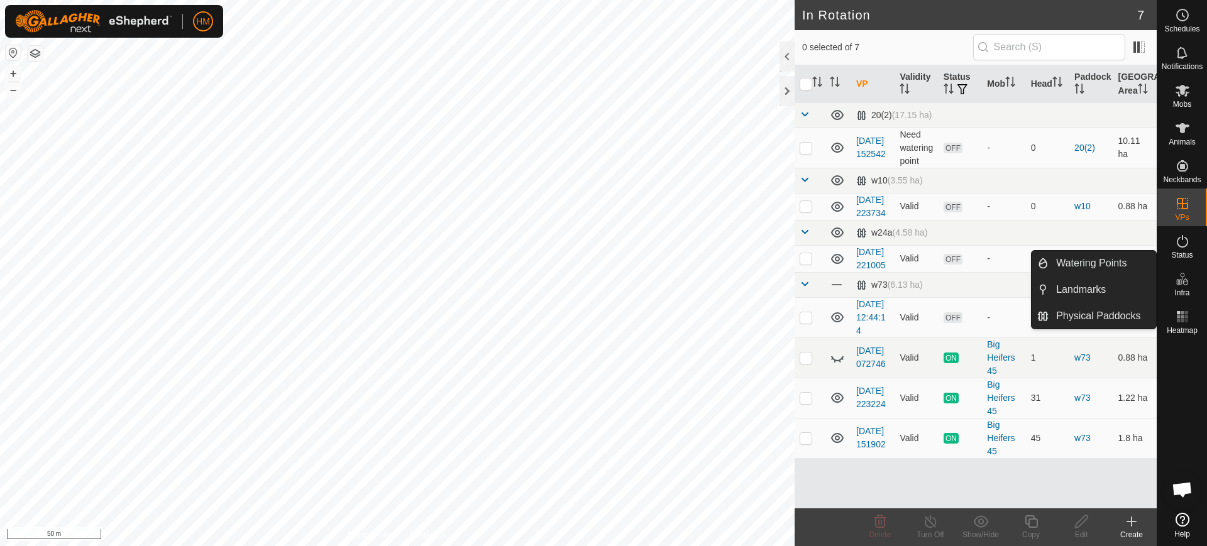
click at [1182, 282] on icon at bounding box center [1179, 282] width 6 height 6
click at [1078, 263] on link "Watering Points" at bounding box center [1103, 263] width 108 height 25
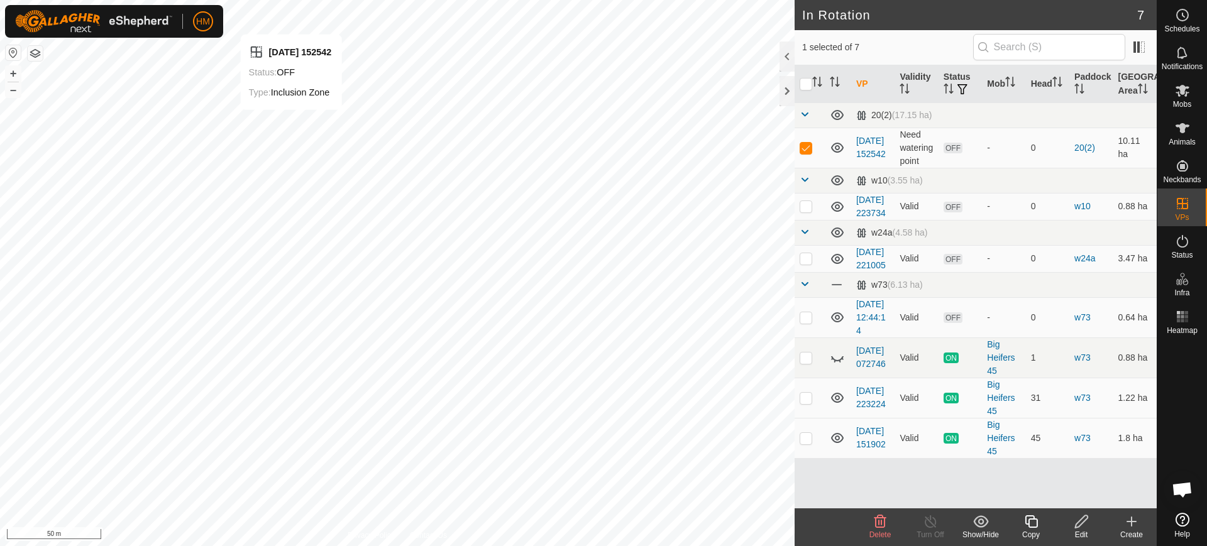
checkbox input "false"
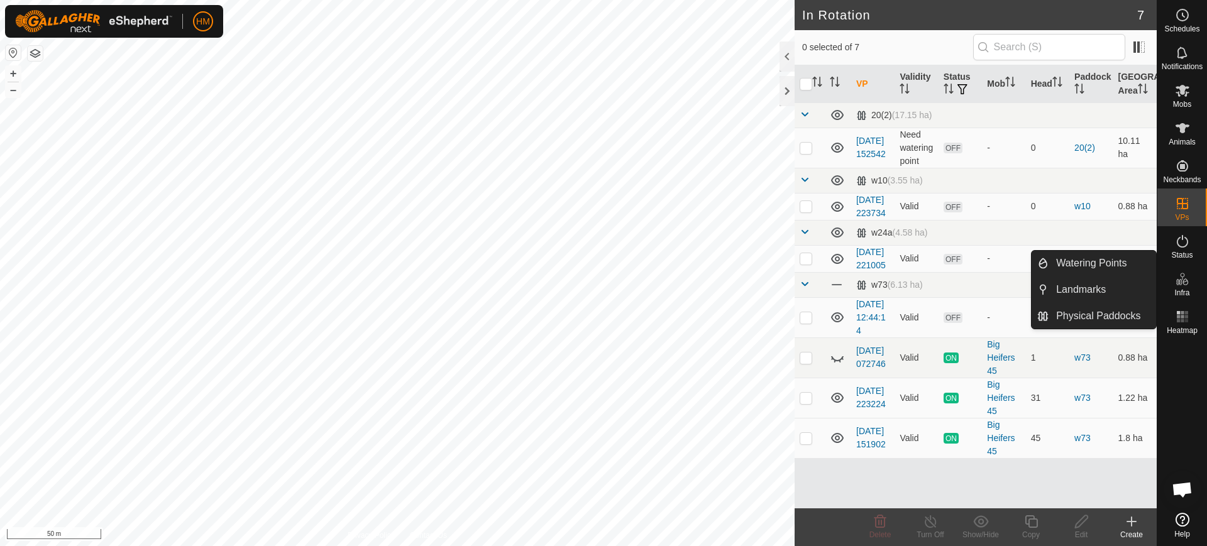
click at [1180, 286] on icon at bounding box center [1182, 279] width 15 height 15
click at [1075, 258] on link "Watering Points" at bounding box center [1103, 263] width 108 height 25
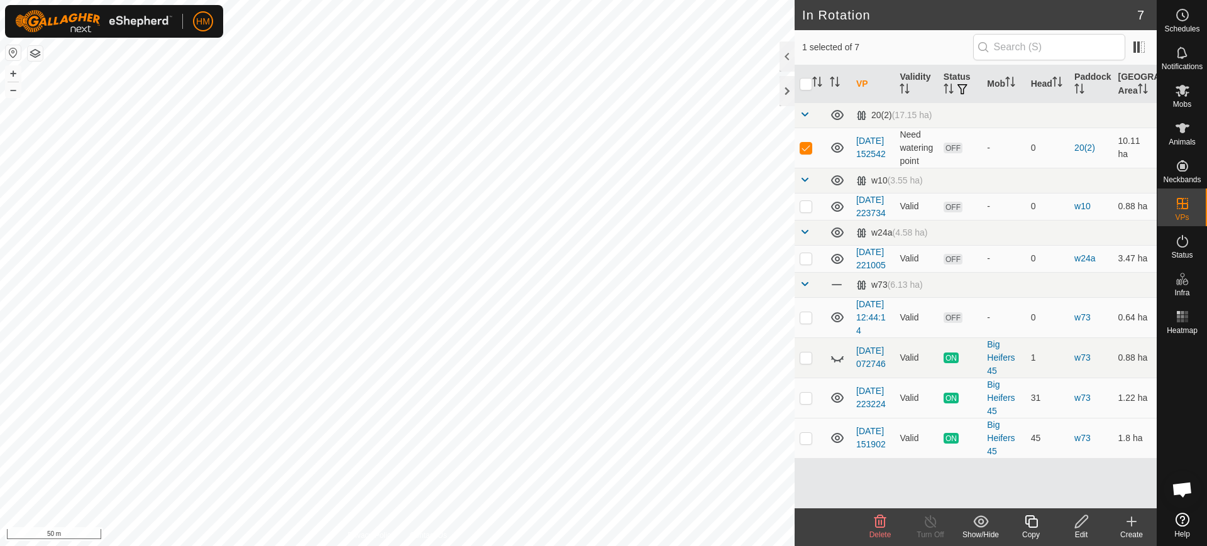
checkbox input "false"
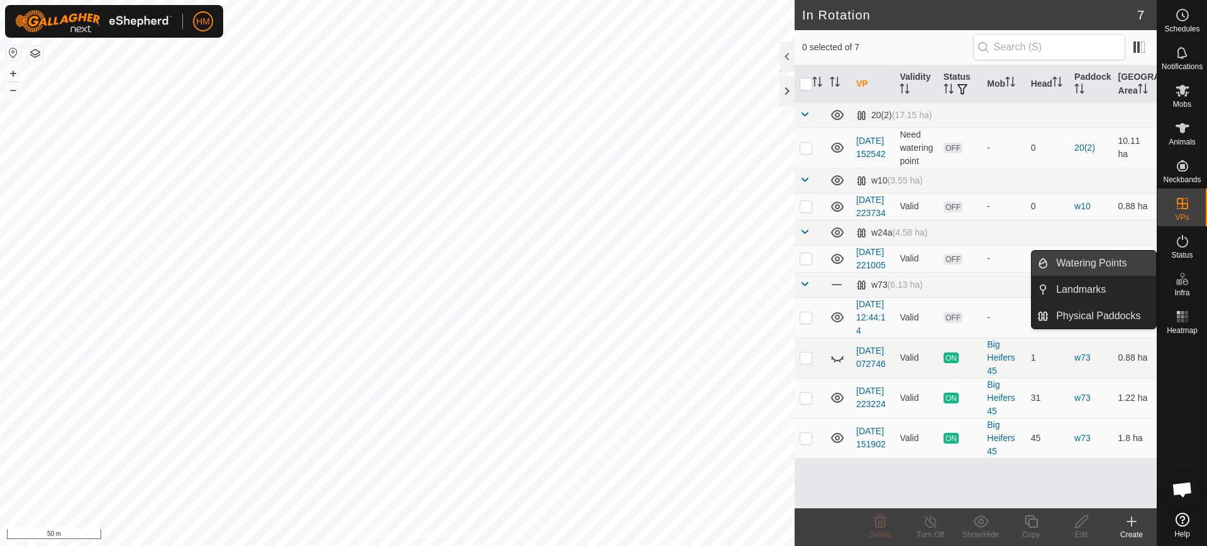
click at [1062, 262] on link "Watering Points" at bounding box center [1103, 263] width 108 height 25
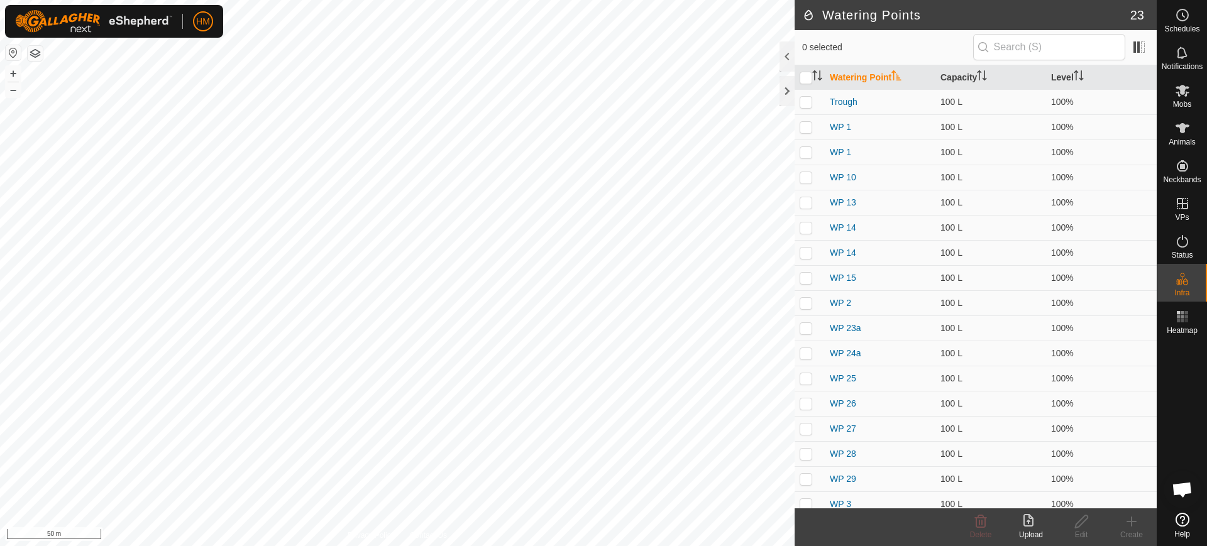
click at [1027, 526] on icon at bounding box center [1029, 520] width 10 height 13
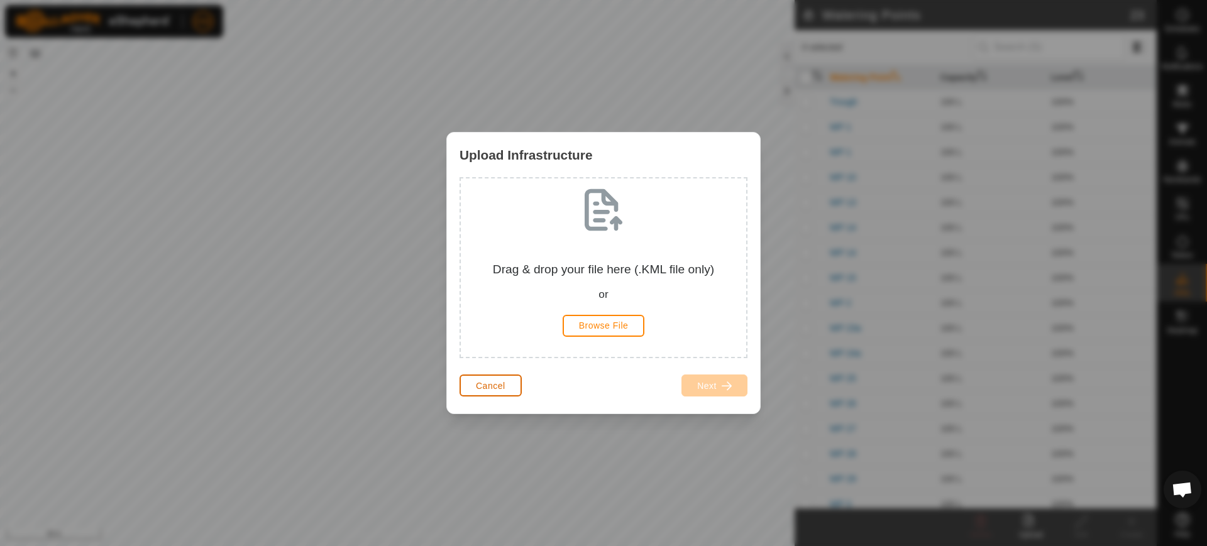
click at [483, 389] on span "Cancel" at bounding box center [491, 386] width 30 height 10
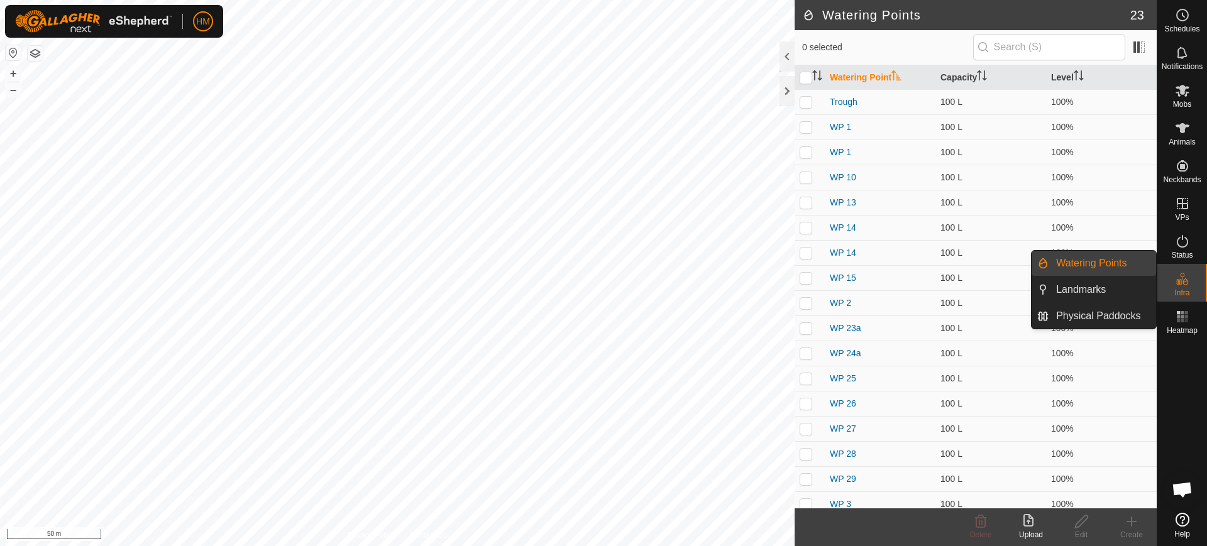
click at [1190, 281] on es-infrastructure-svg-icon at bounding box center [1183, 279] width 23 height 20
click at [1085, 265] on link "Watering Points" at bounding box center [1103, 263] width 108 height 25
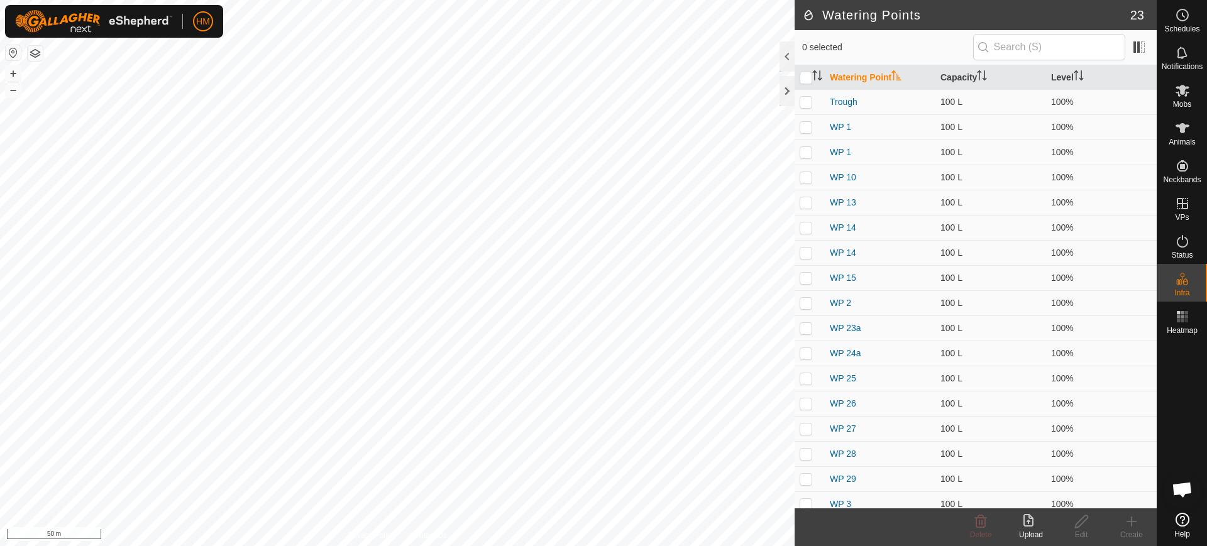
scroll to position [2703, 0]
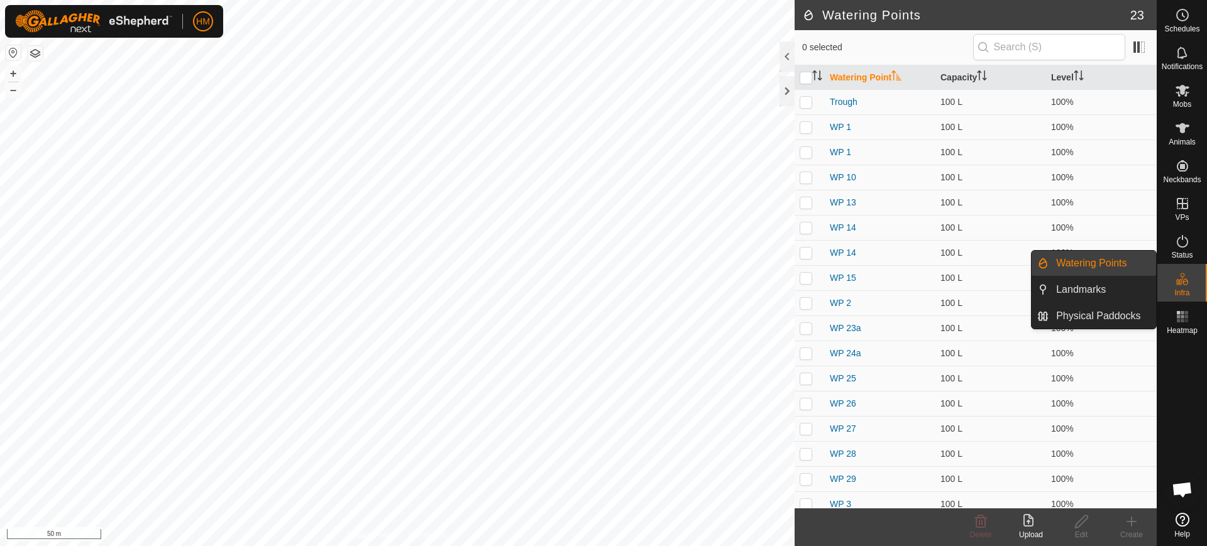
click at [1082, 257] on link "Watering Points" at bounding box center [1103, 263] width 108 height 25
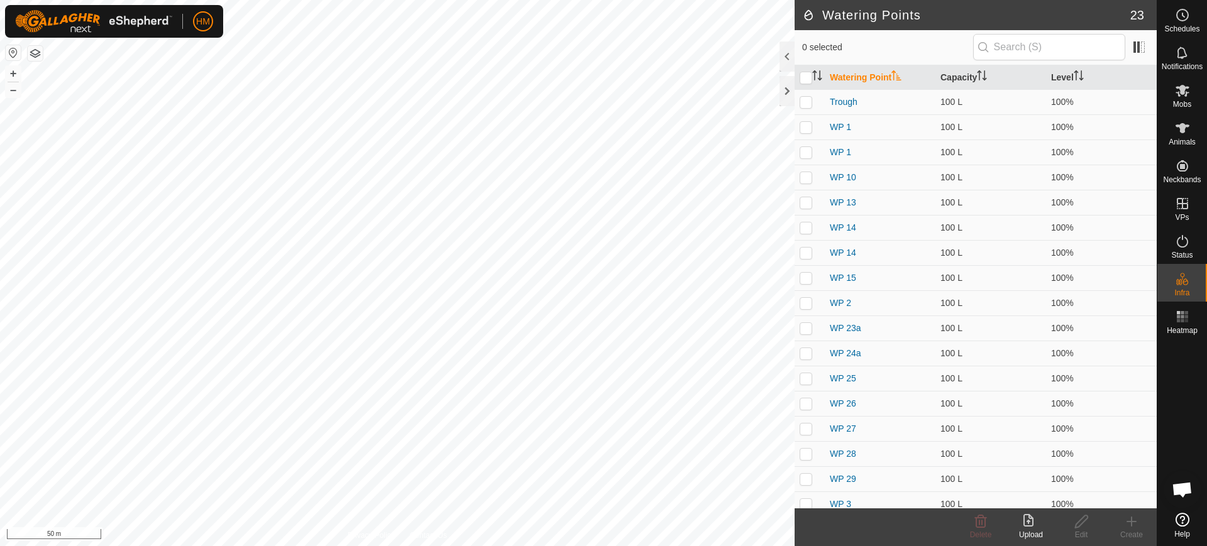
click at [1135, 523] on icon at bounding box center [1131, 521] width 15 height 15
drag, startPoint x: 1135, startPoint y: 523, endPoint x: 1124, endPoint y: 531, distance: 14.0
click at [1124, 531] on div "Create" at bounding box center [1132, 528] width 50 height 38
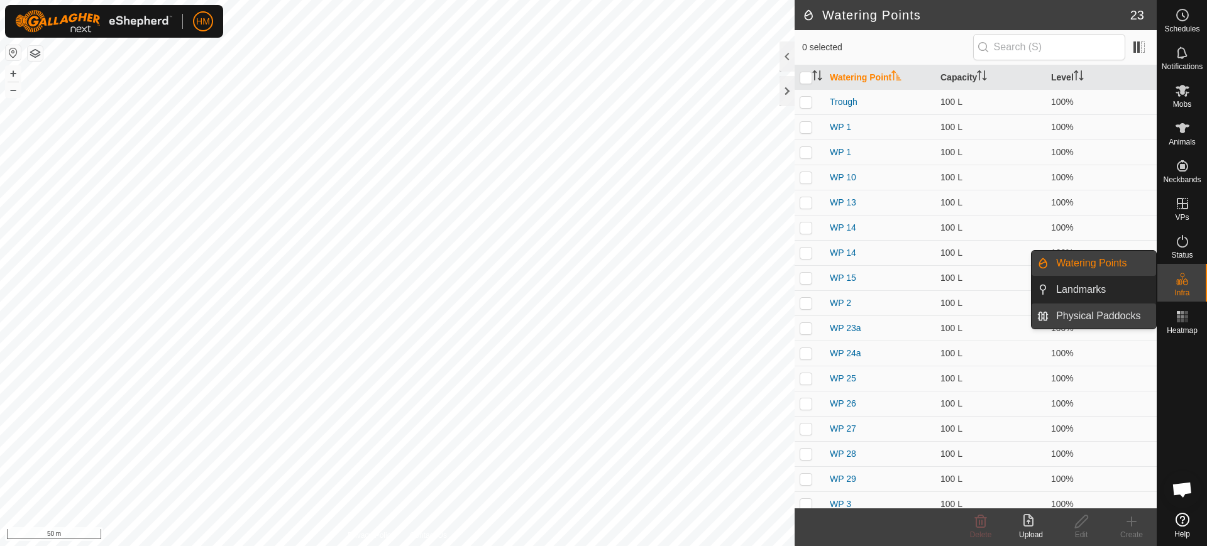
click at [1113, 314] on link "Physical Paddocks" at bounding box center [1103, 316] width 108 height 25
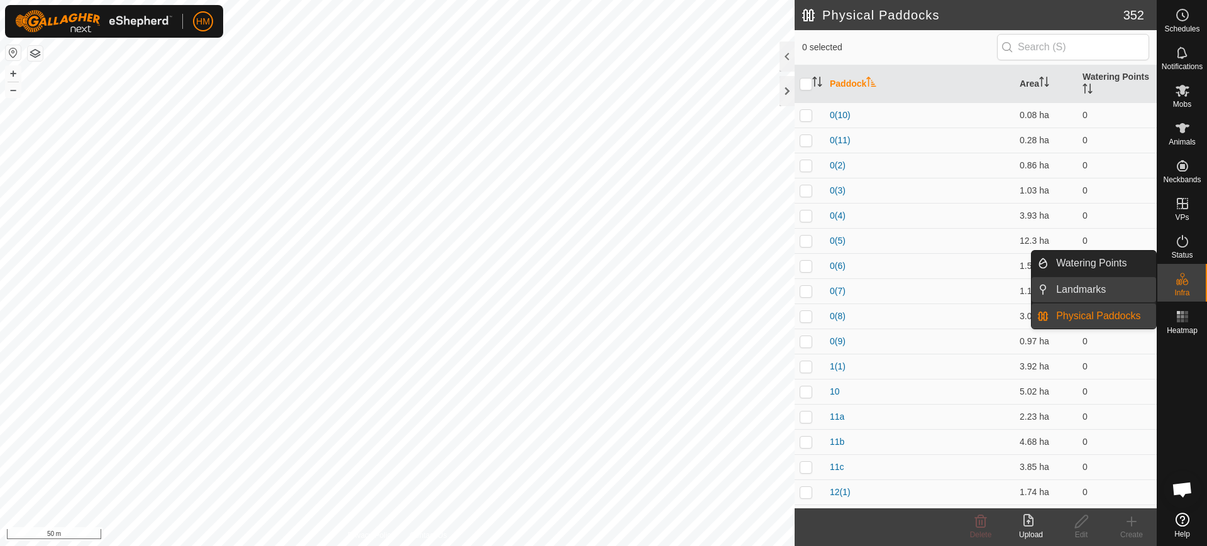
click at [1119, 289] on link "Landmarks" at bounding box center [1103, 289] width 108 height 25
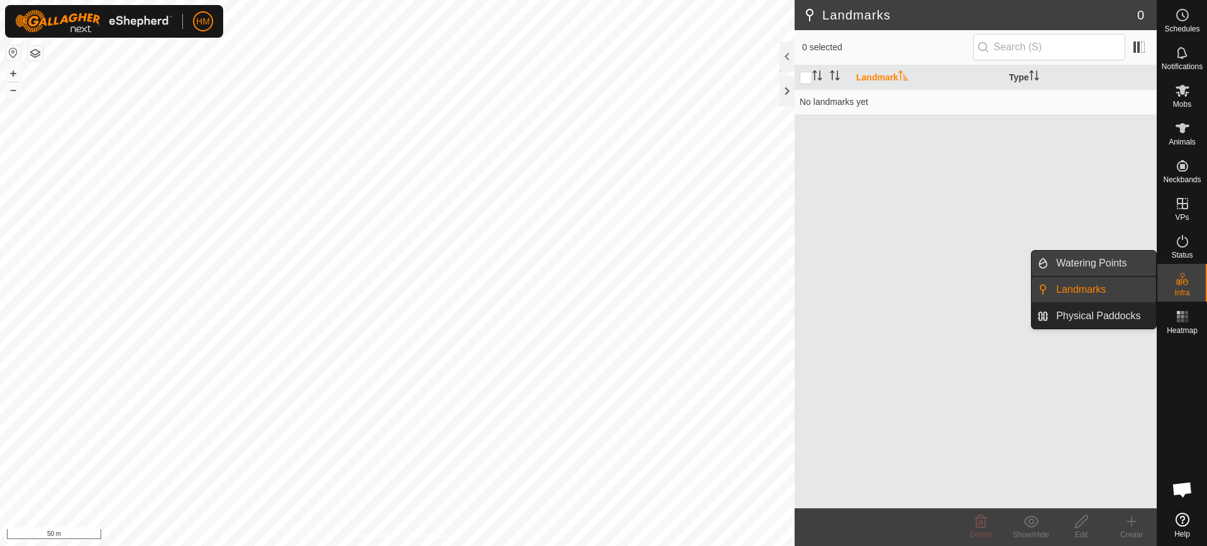
click at [1127, 258] on link "Watering Points" at bounding box center [1103, 263] width 108 height 25
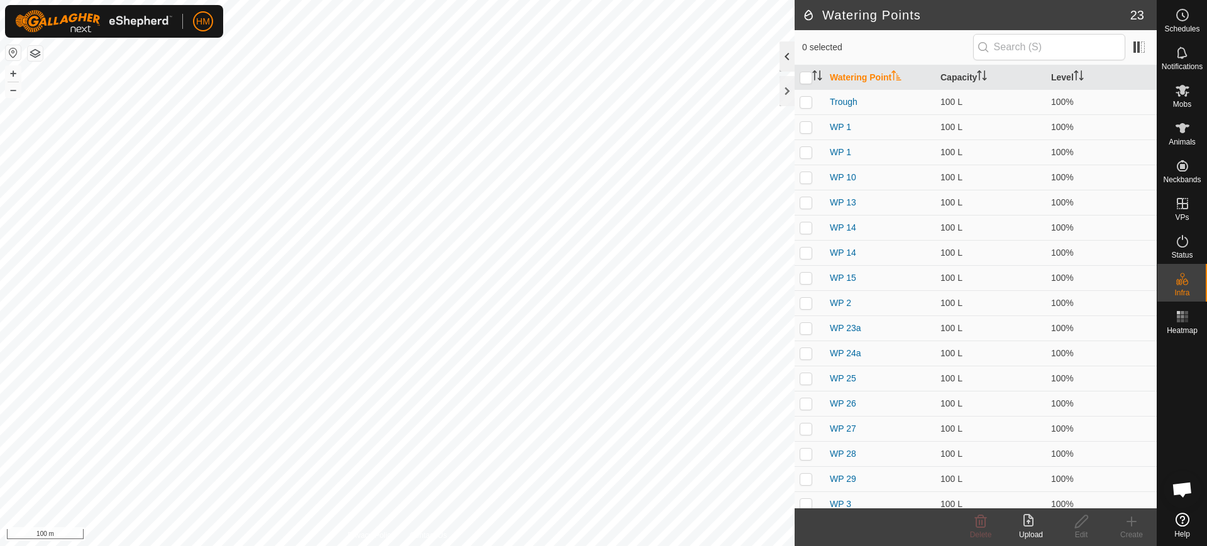
click at [787, 60] on div at bounding box center [787, 57] width 15 height 30
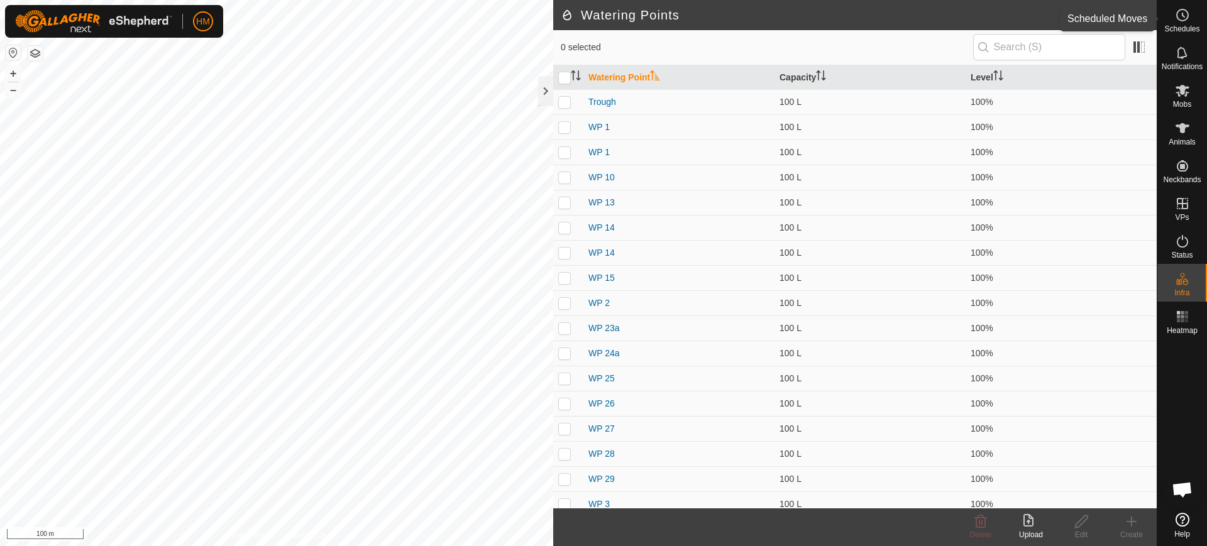
click at [1187, 25] on span "Schedules" at bounding box center [1182, 29] width 35 height 8
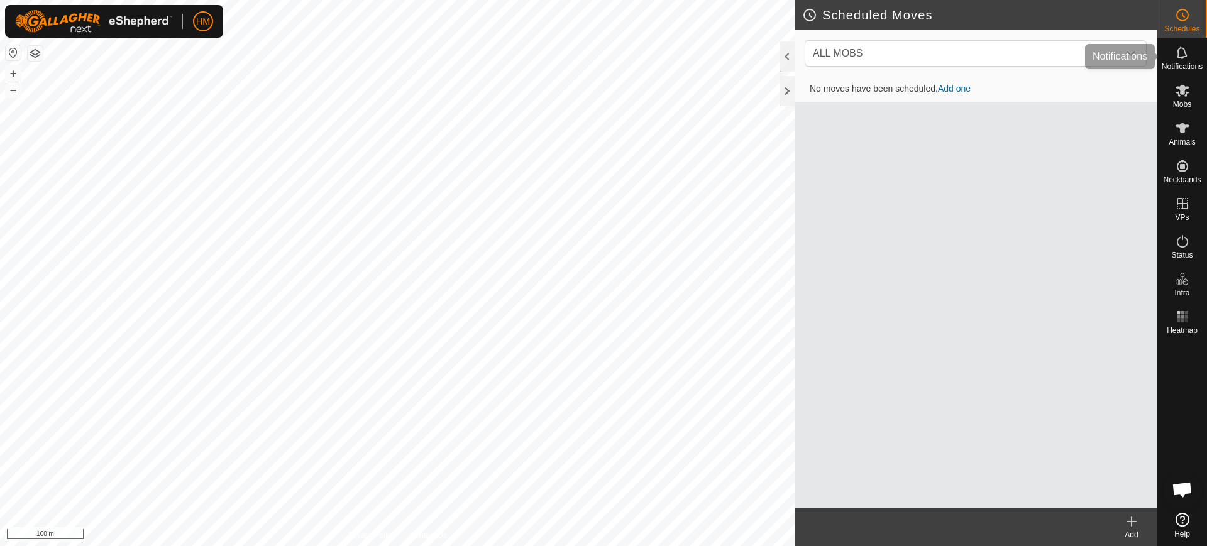
click at [1186, 39] on div "Notifications" at bounding box center [1183, 57] width 50 height 38
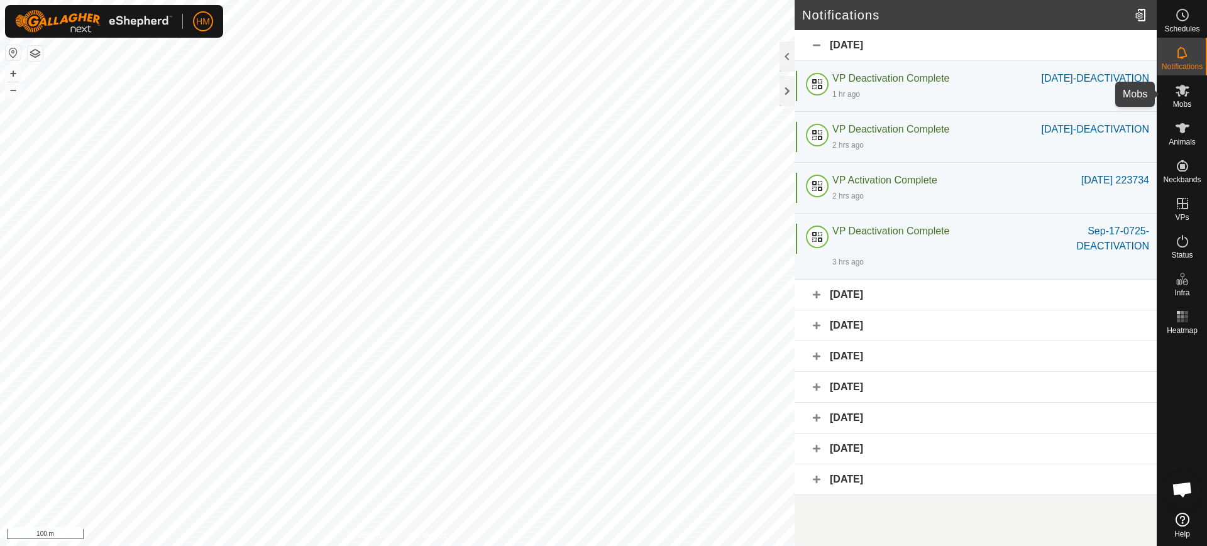
click at [1182, 101] on span "Mobs" at bounding box center [1182, 105] width 18 height 8
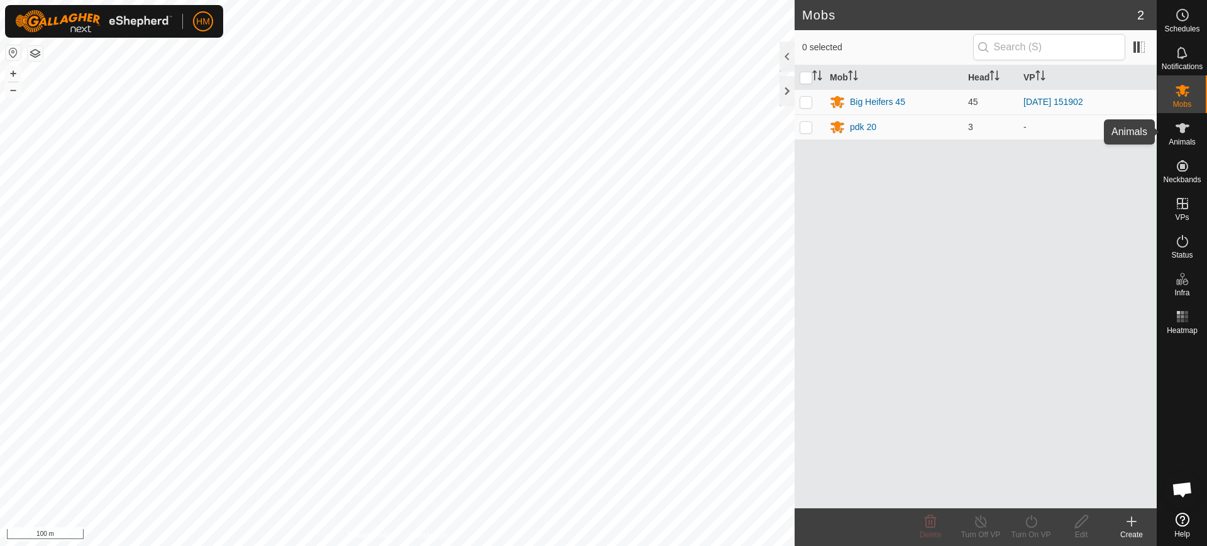
click at [1178, 143] on span "Animals" at bounding box center [1182, 142] width 27 height 8
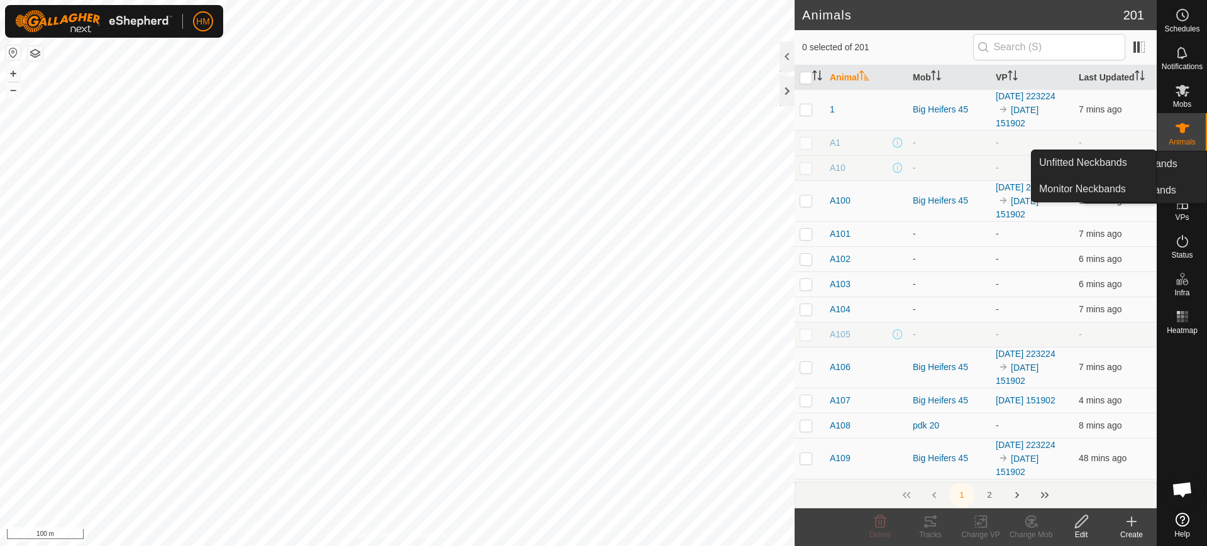
click at [1184, 167] on icon at bounding box center [1182, 165] width 11 height 11
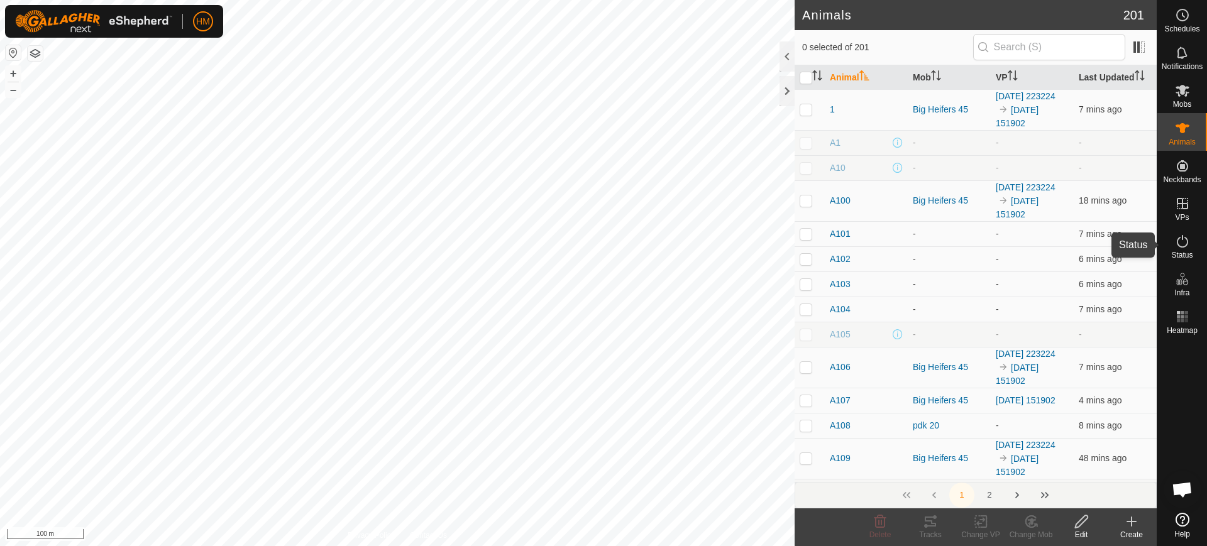
click at [1183, 243] on icon at bounding box center [1182, 241] width 15 height 15
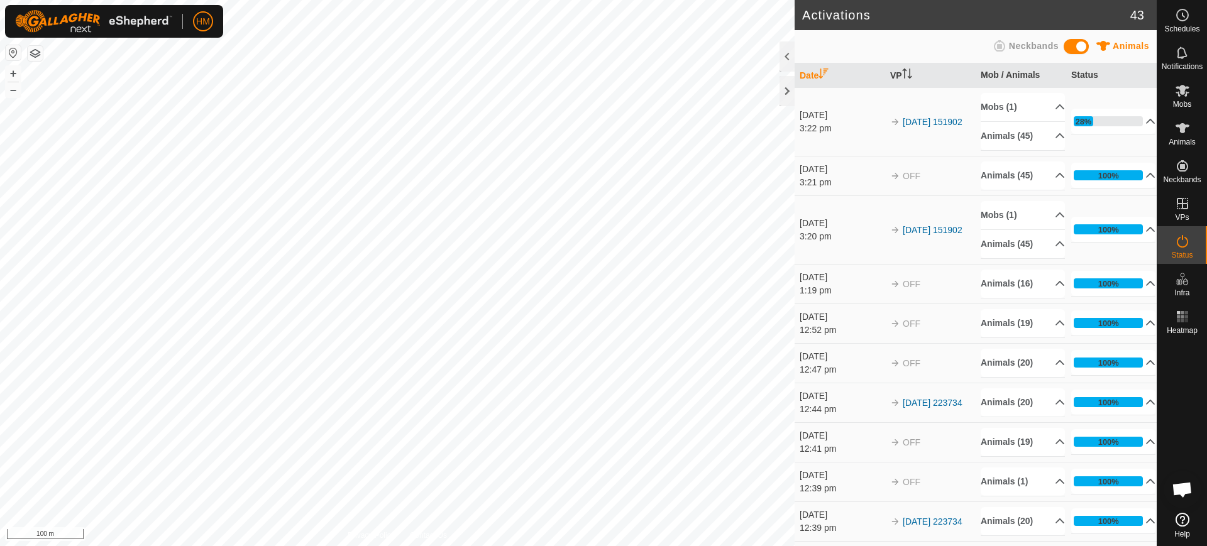
click at [1183, 243] on icon at bounding box center [1182, 241] width 15 height 15
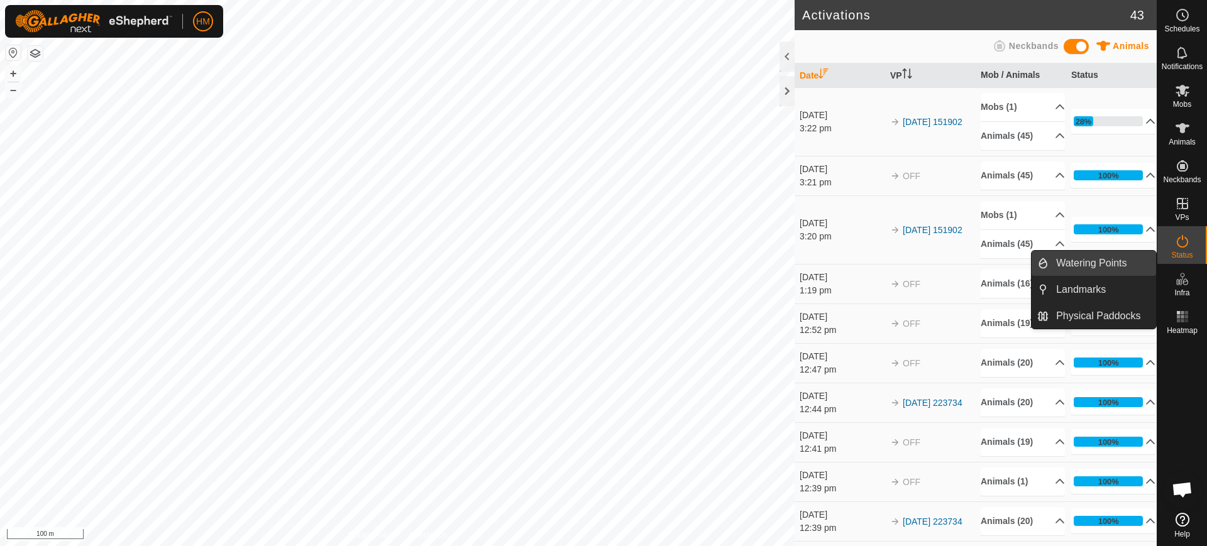
click at [1117, 263] on link "Watering Points" at bounding box center [1103, 263] width 108 height 25
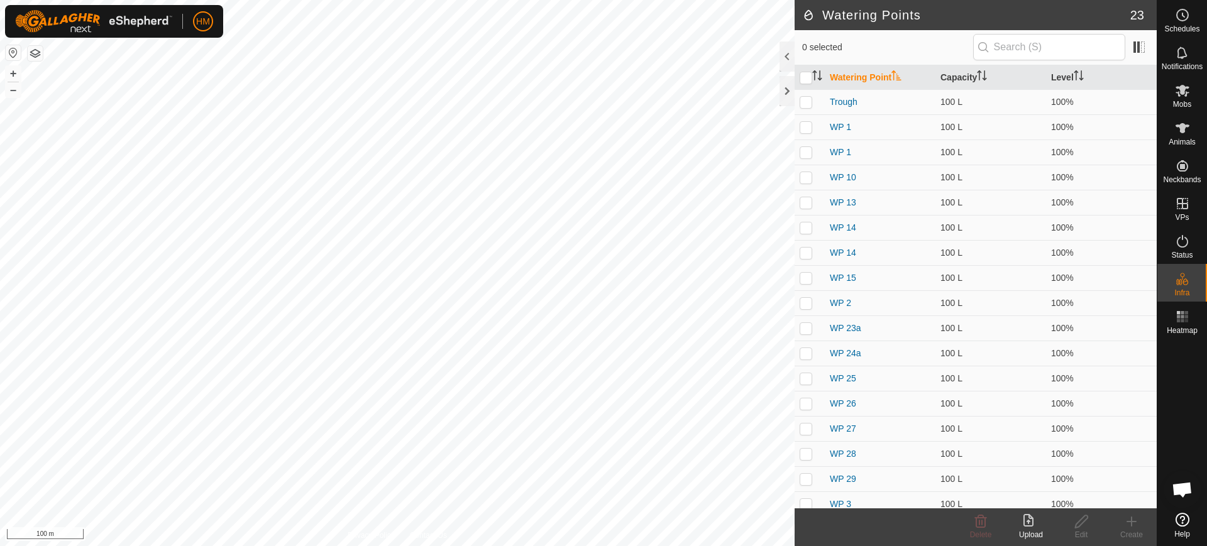
click at [1182, 523] on icon at bounding box center [1183, 520] width 14 height 14
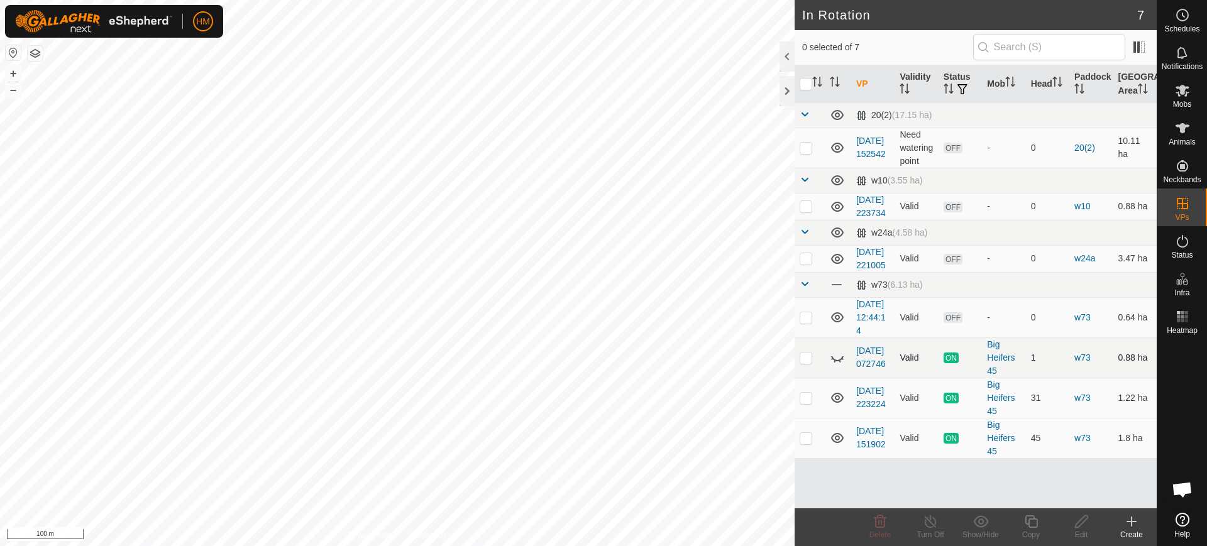
checkbox input "true"
click at [1088, 526] on icon at bounding box center [1082, 521] width 16 height 15
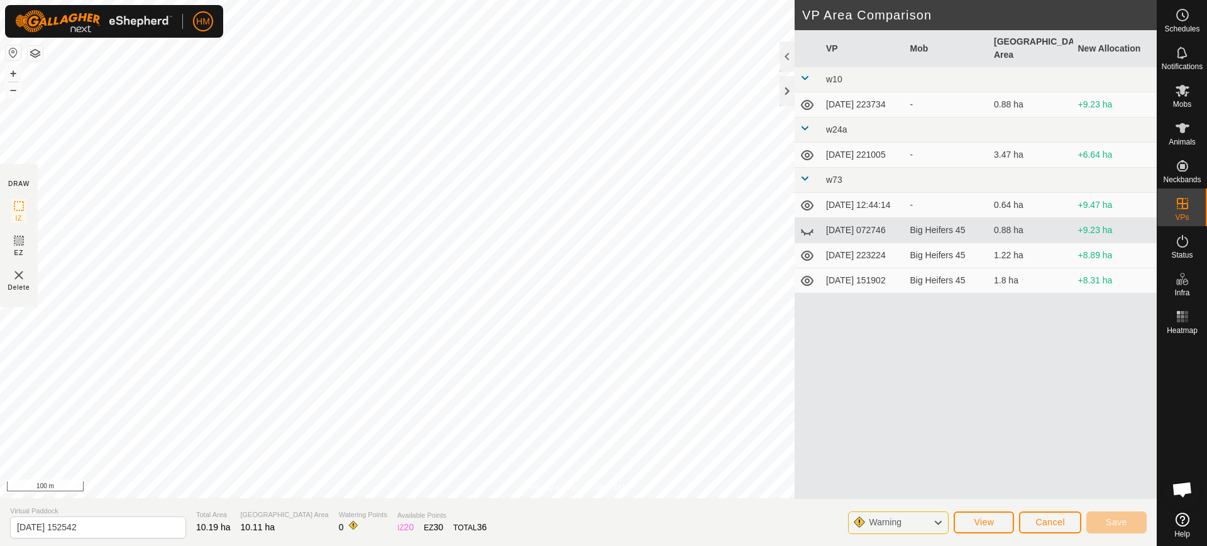
click at [933, 528] on div "Warning" at bounding box center [898, 523] width 101 height 23
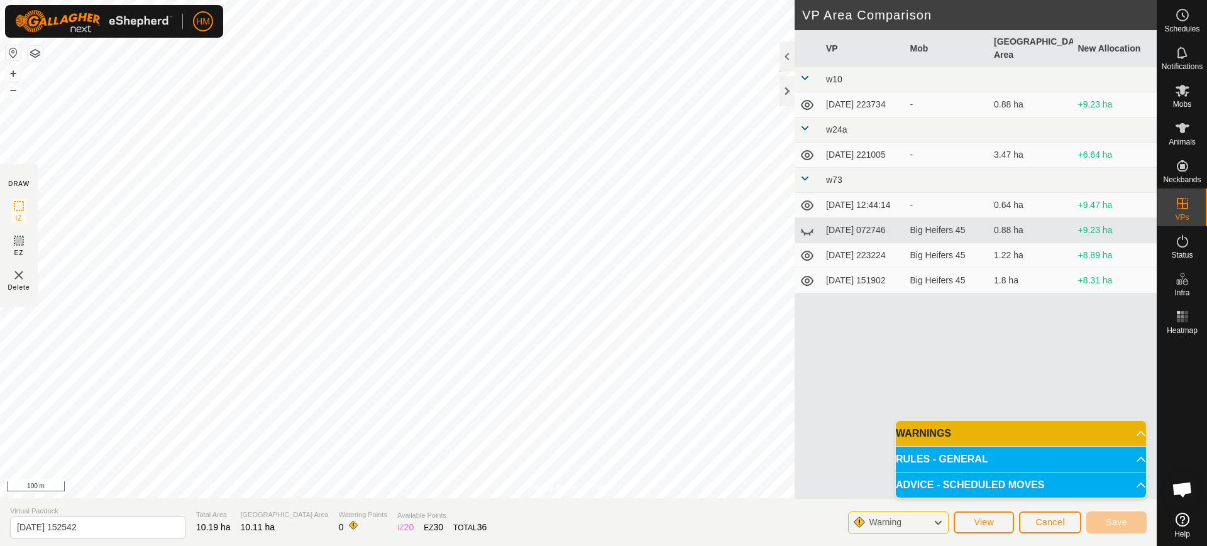
click at [940, 524] on icon at bounding box center [938, 523] width 10 height 16
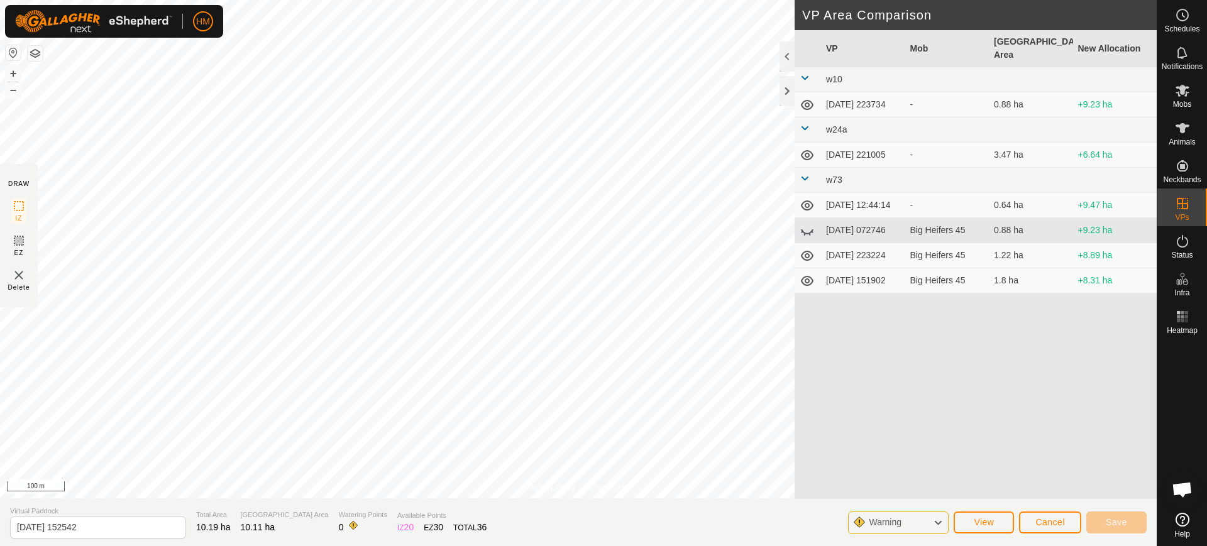
click at [940, 524] on icon at bounding box center [938, 523] width 10 height 16
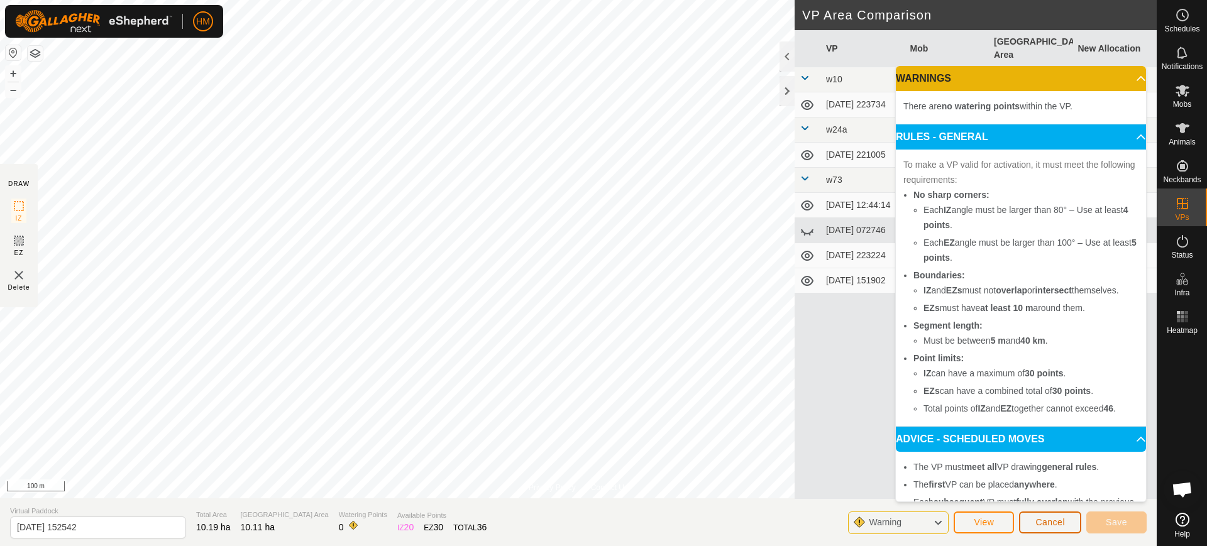
click at [1050, 521] on span "Cancel" at bounding box center [1051, 523] width 30 height 10
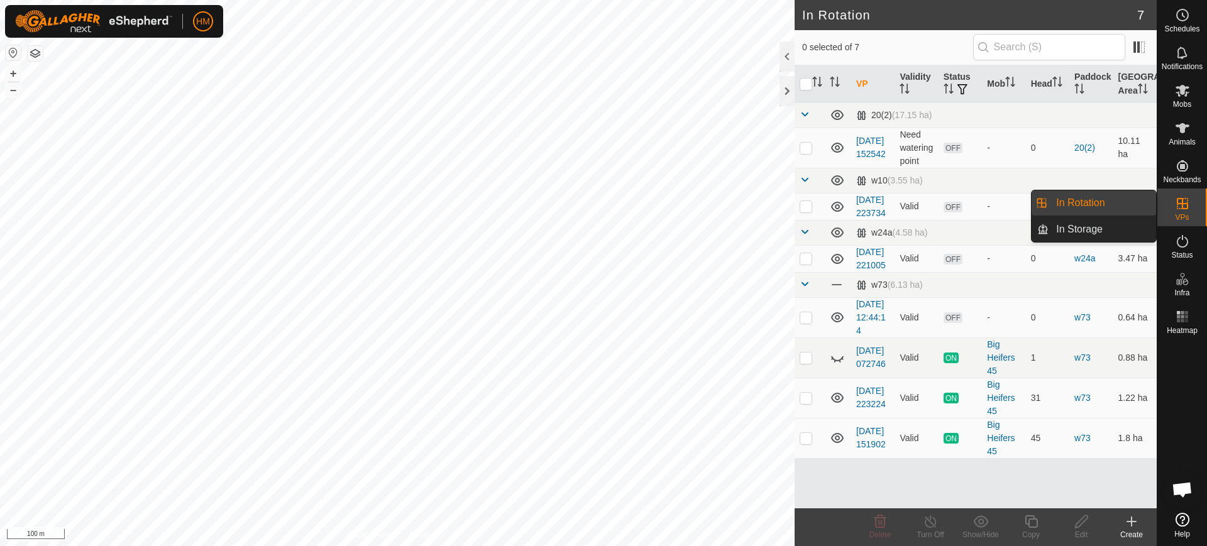
click at [1116, 204] on link "In Rotation" at bounding box center [1103, 203] width 108 height 25
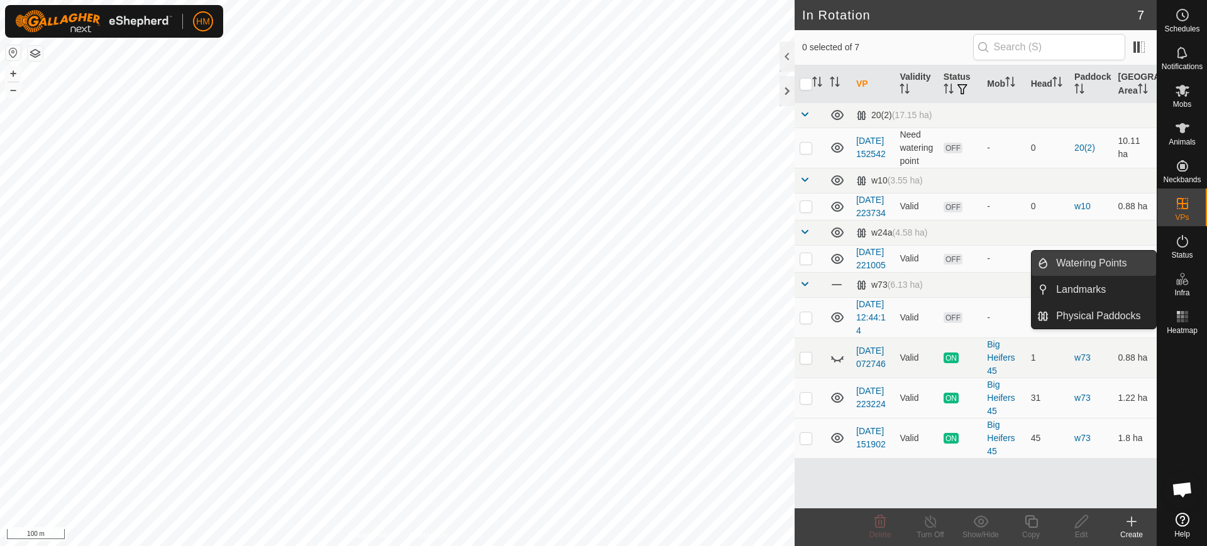
click at [1119, 254] on link "Watering Points" at bounding box center [1103, 263] width 108 height 25
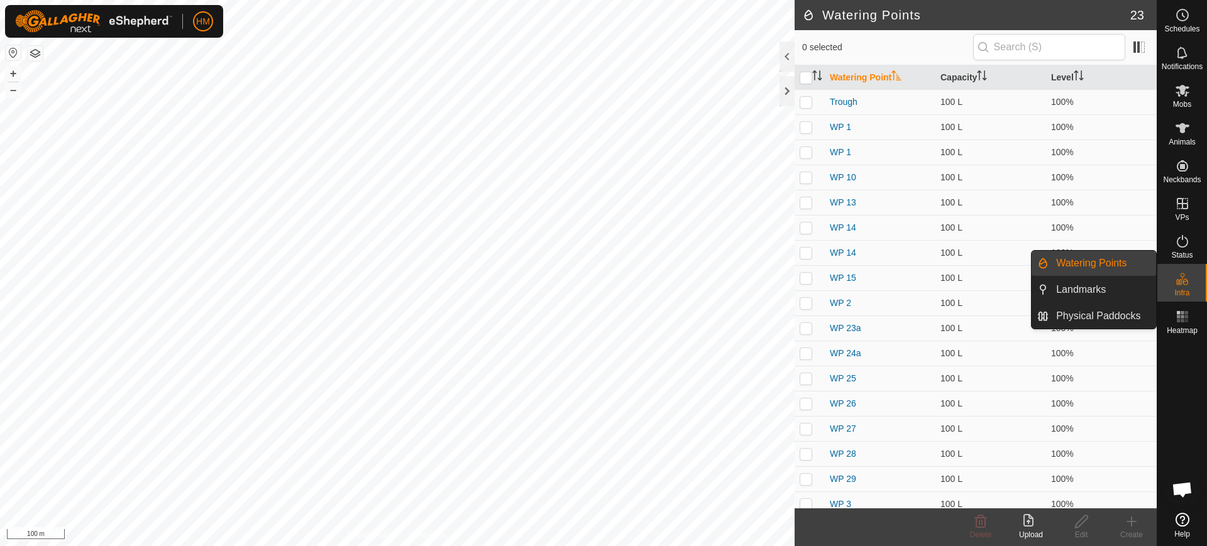
click at [1128, 263] on link "Watering Points" at bounding box center [1103, 263] width 108 height 25
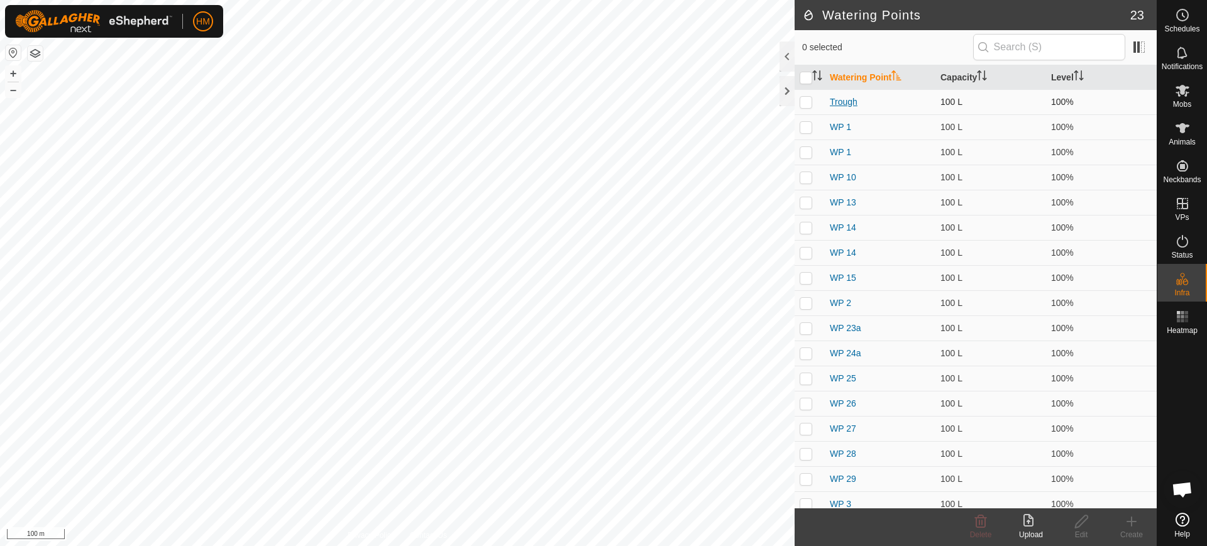
click at [850, 103] on link "Trough" at bounding box center [844, 102] width 28 height 10
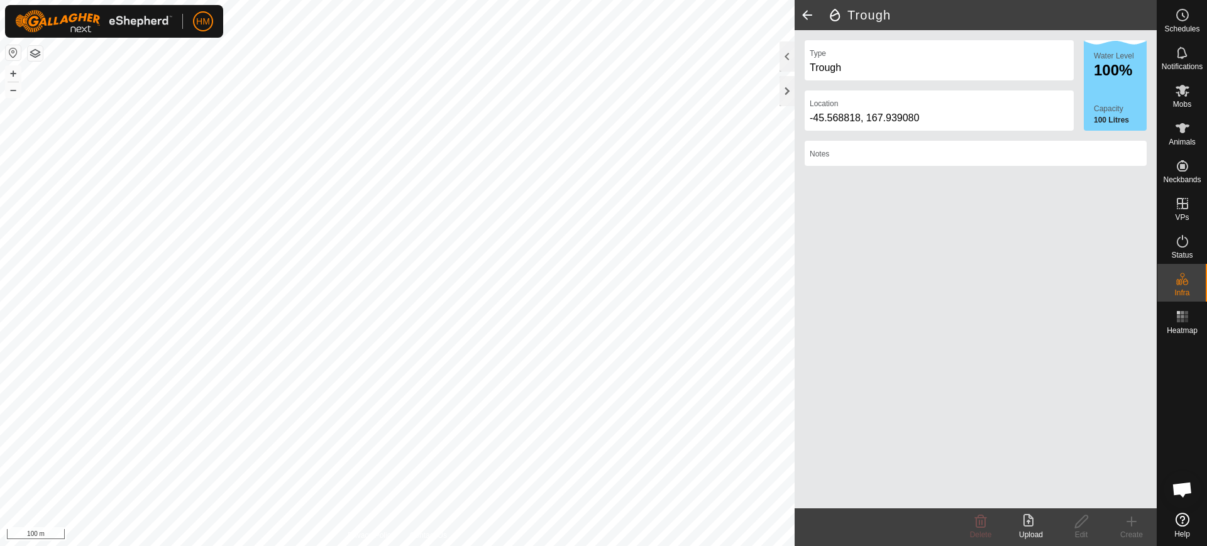
click at [1132, 532] on div "Create" at bounding box center [1132, 535] width 50 height 11
click at [1188, 526] on icon at bounding box center [1183, 520] width 14 height 14
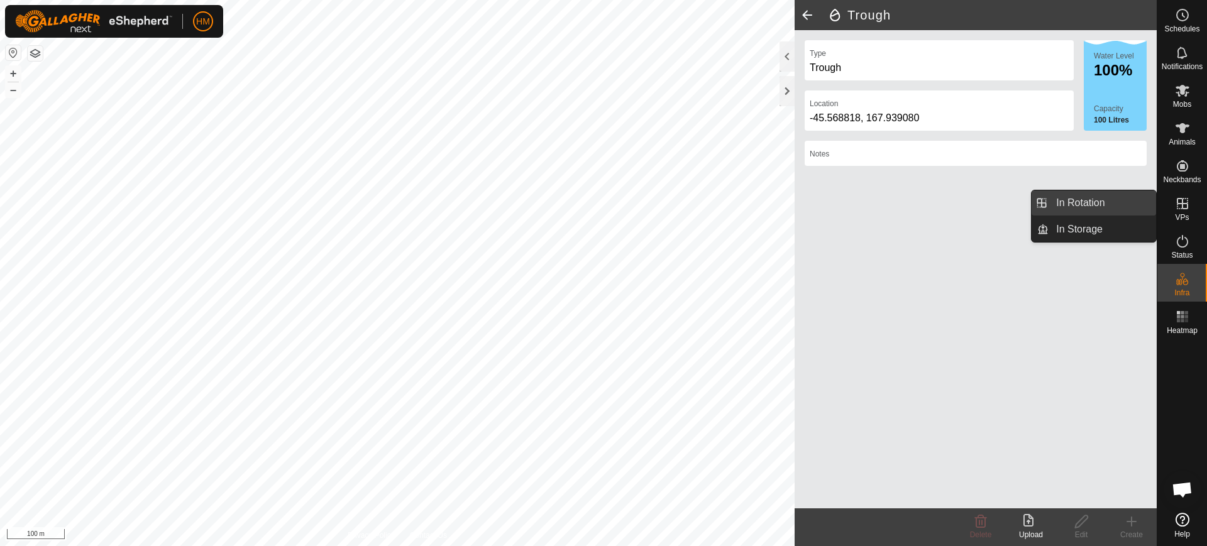
click at [1092, 196] on link "In Rotation" at bounding box center [1103, 203] width 108 height 25
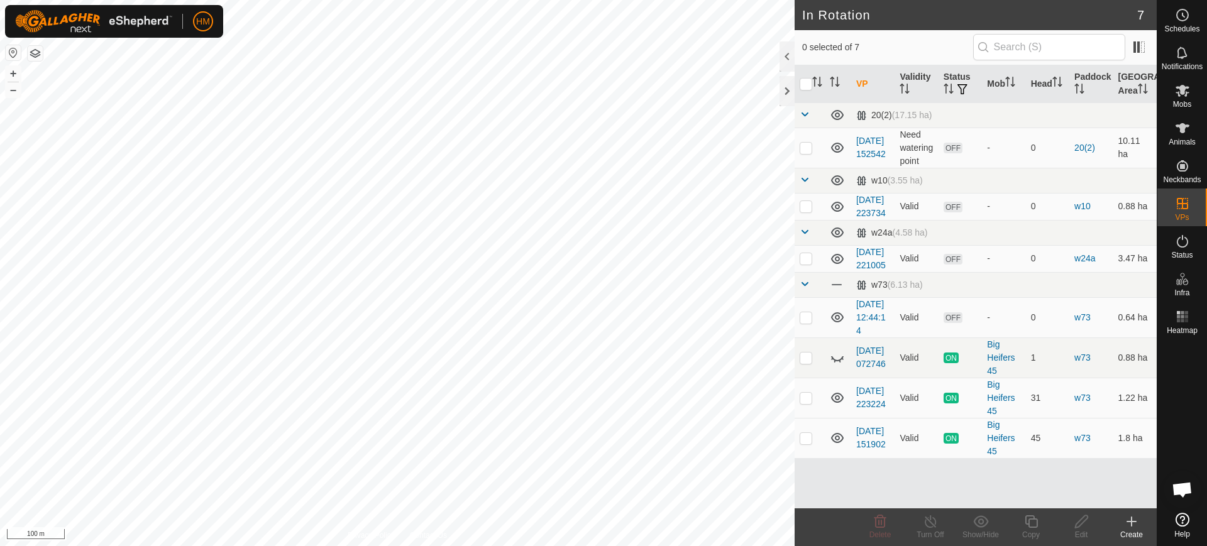
click at [1132, 521] on icon at bounding box center [1132, 522] width 0 height 9
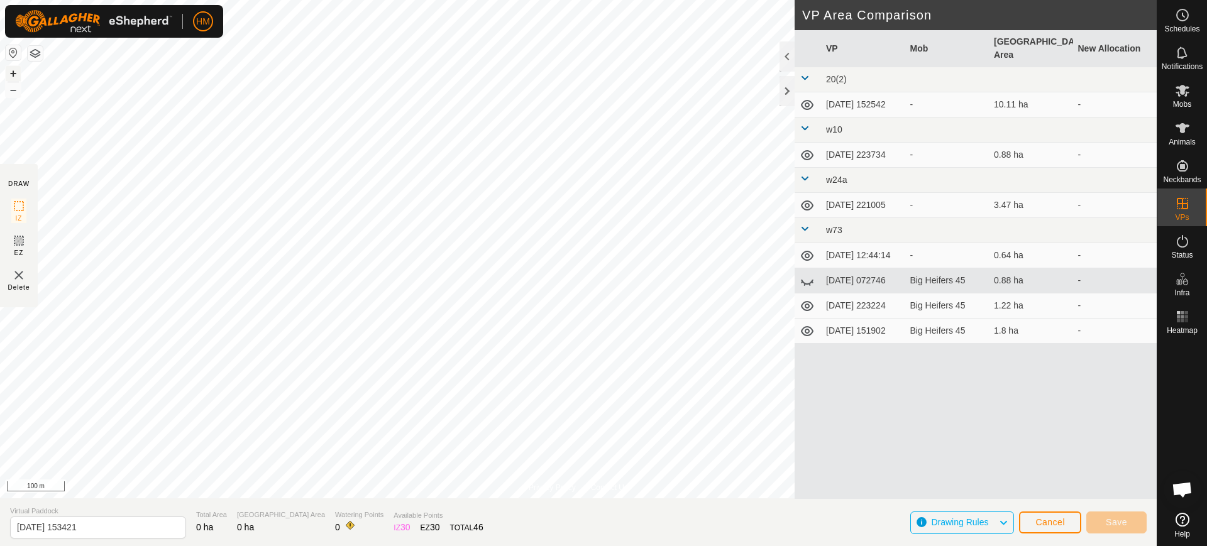
click at [12, 69] on button "+" at bounding box center [13, 73] width 15 height 15
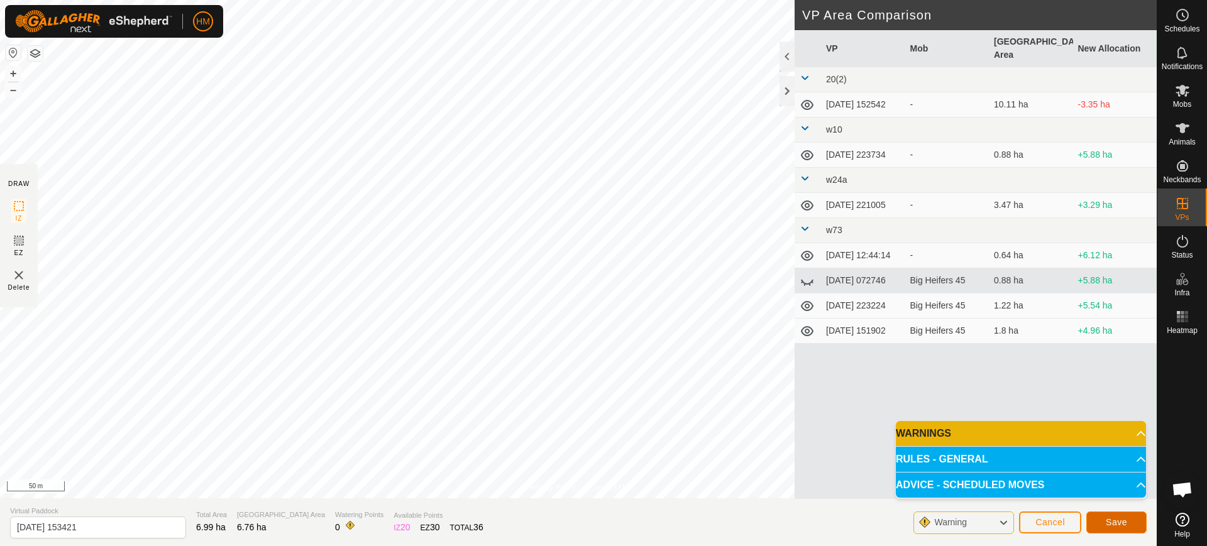
click at [1108, 518] on span "Save" at bounding box center [1116, 523] width 21 height 10
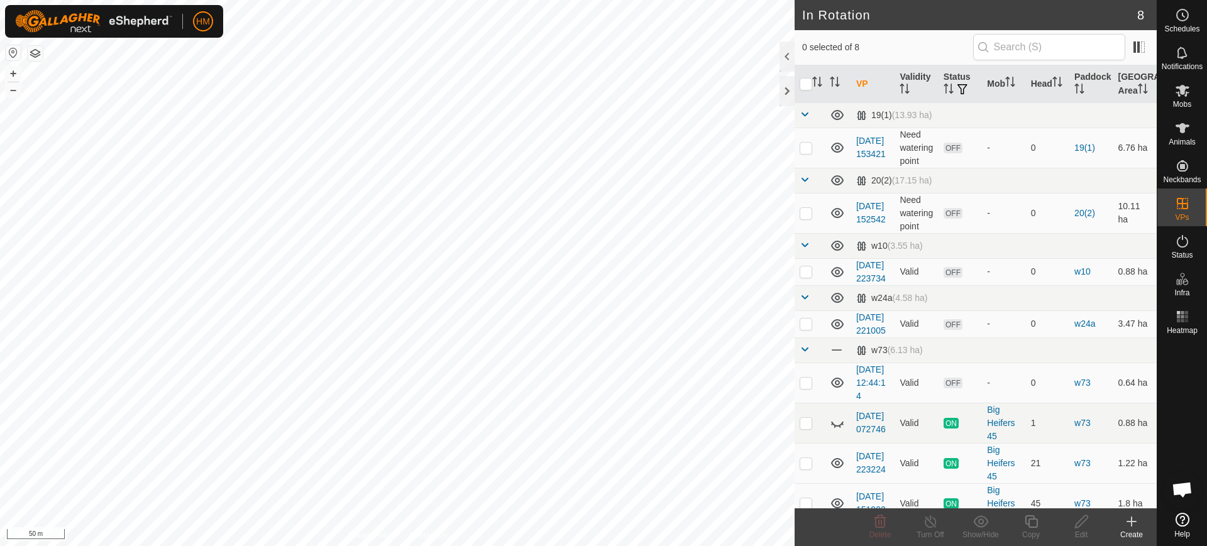
click at [1133, 528] on icon at bounding box center [1131, 521] width 15 height 15
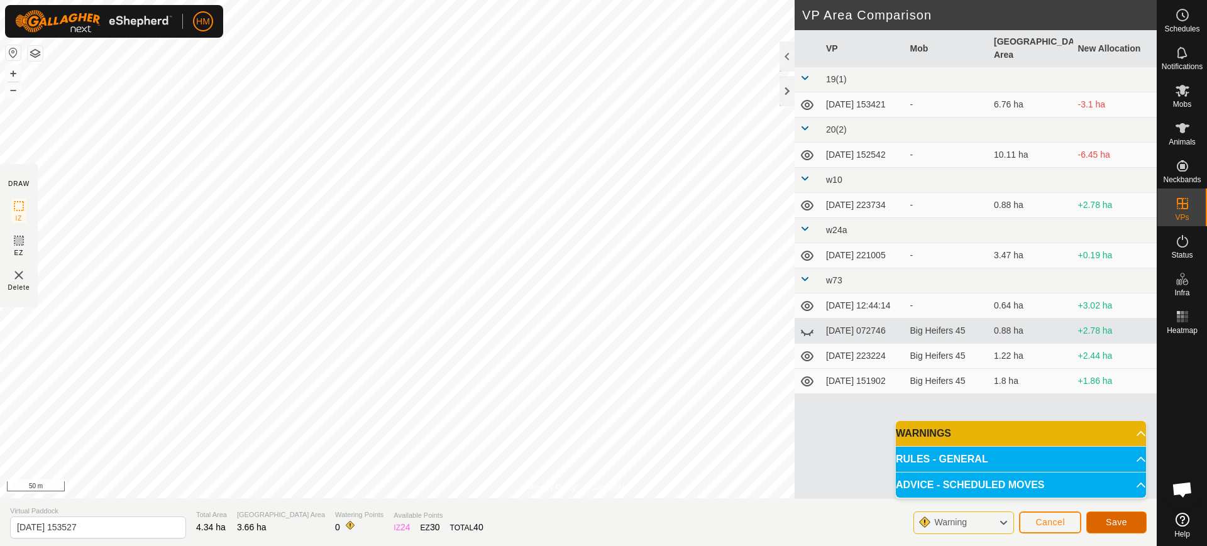
click at [1108, 516] on button "Save" at bounding box center [1117, 523] width 60 height 22
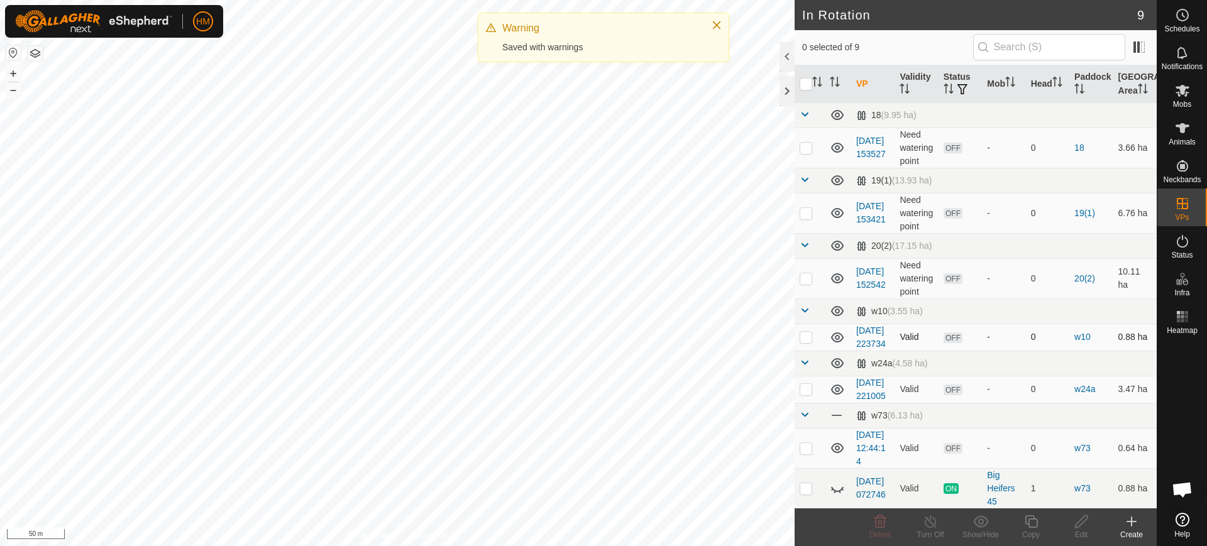
click at [814, 350] on div "In Rotation 9 0 selected of 9 VP Validity Status Mob Head Paddock Grazing Area …" at bounding box center [578, 273] width 1157 height 546
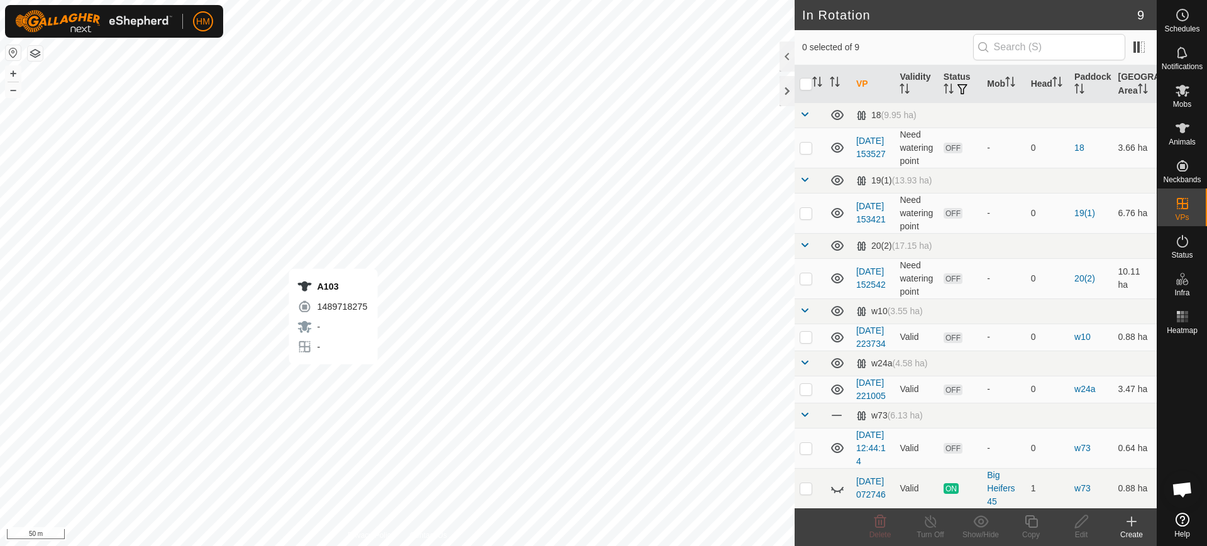
scroll to position [2703, 0]
click at [1189, 97] on icon at bounding box center [1182, 90] width 15 height 15
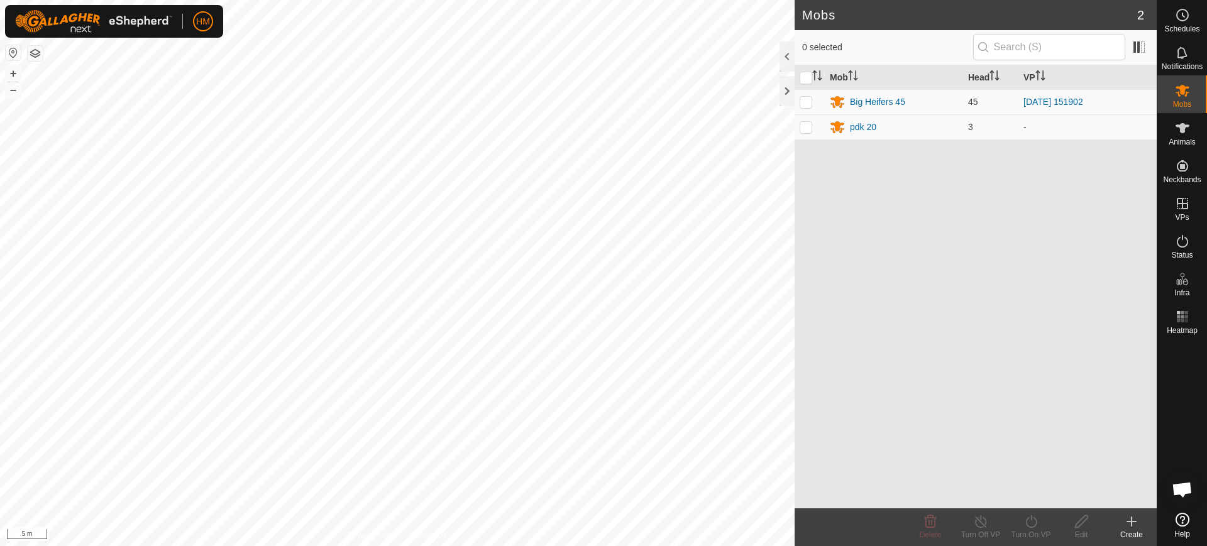
click at [1134, 526] on icon at bounding box center [1131, 521] width 15 height 15
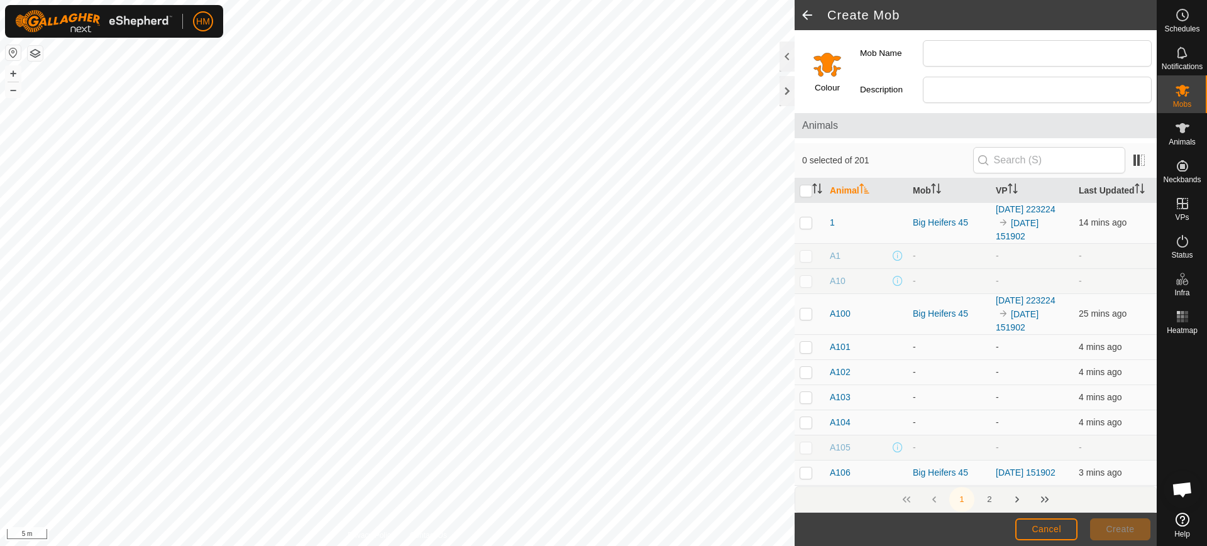
click at [808, 314] on p-checkbox at bounding box center [806, 314] width 13 height 10
checkbox input "false"
click at [797, 421] on td at bounding box center [810, 422] width 30 height 25
checkbox input "true"
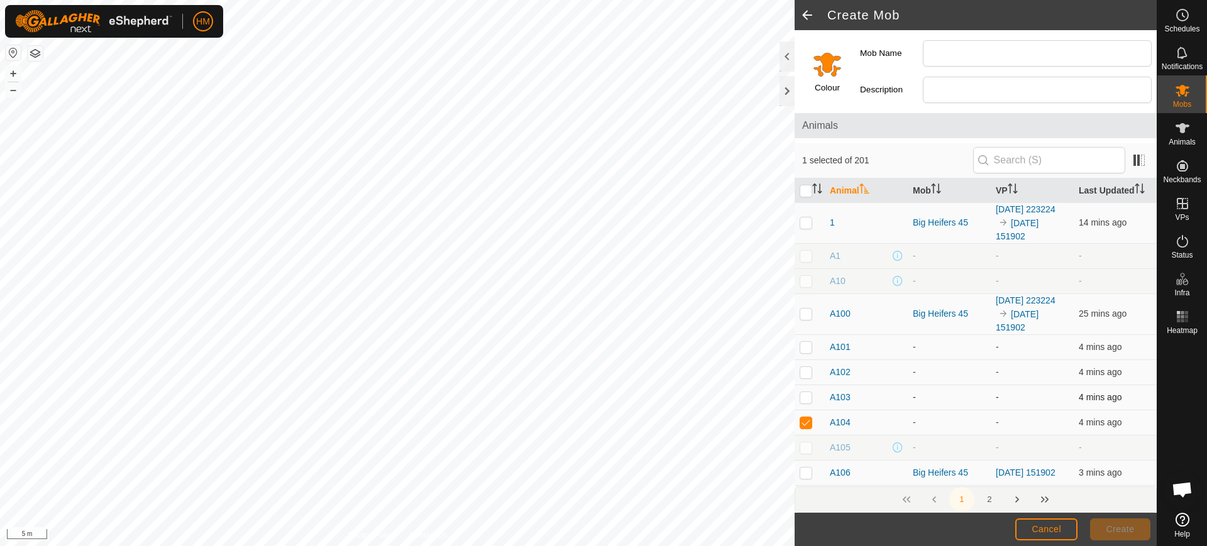
click at [807, 387] on td at bounding box center [810, 397] width 30 height 25
checkbox input "true"
click at [807, 374] on p-checkbox at bounding box center [806, 372] width 13 height 10
checkbox input "true"
click at [811, 398] on p-checkbox at bounding box center [806, 397] width 13 height 10
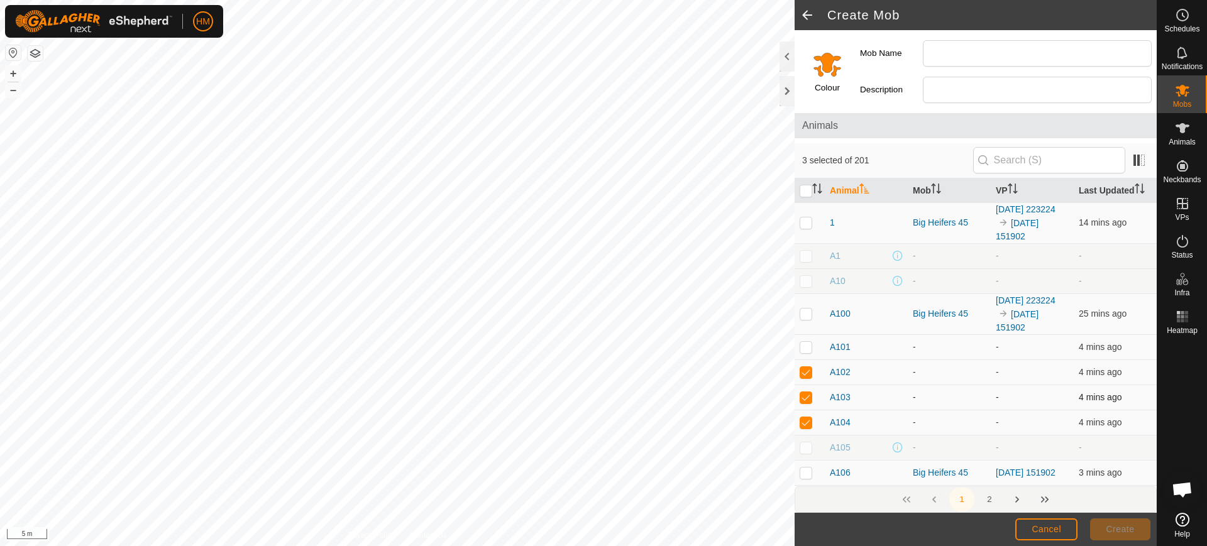
checkbox input "false"
click at [807, 426] on p-checkbox at bounding box center [806, 423] width 13 height 10
checkbox input "false"
click at [803, 374] on p-checkbox at bounding box center [806, 372] width 13 height 10
checkbox input "false"
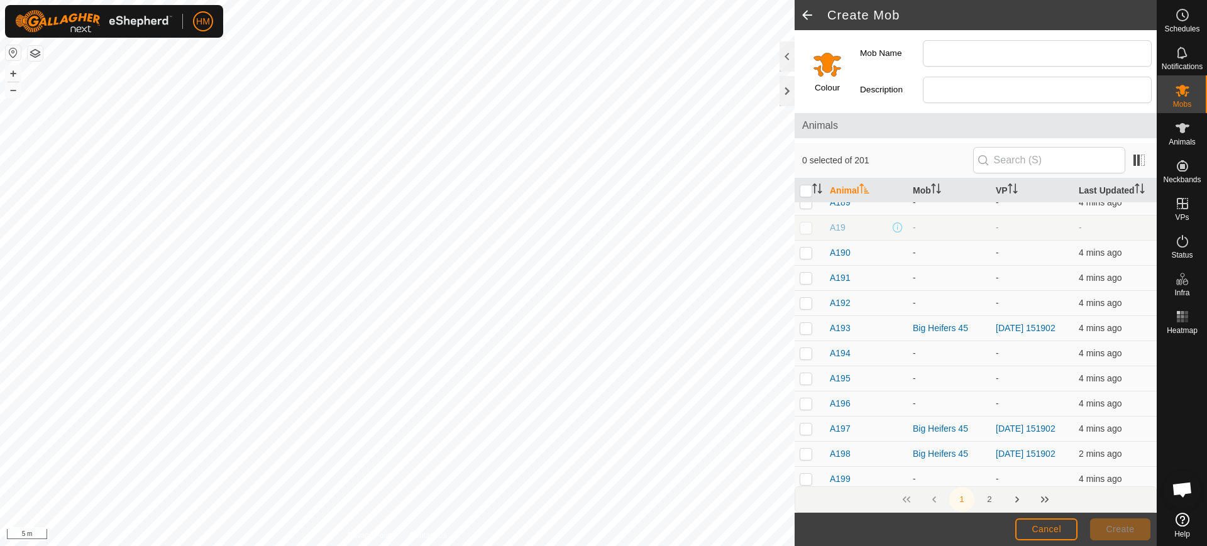
scroll to position [2827, 0]
click at [804, 409] on p-checkbox at bounding box center [806, 404] width 13 height 10
checkbox input "true"
click at [807, 384] on p-checkbox at bounding box center [806, 379] width 13 height 10
checkbox input "true"
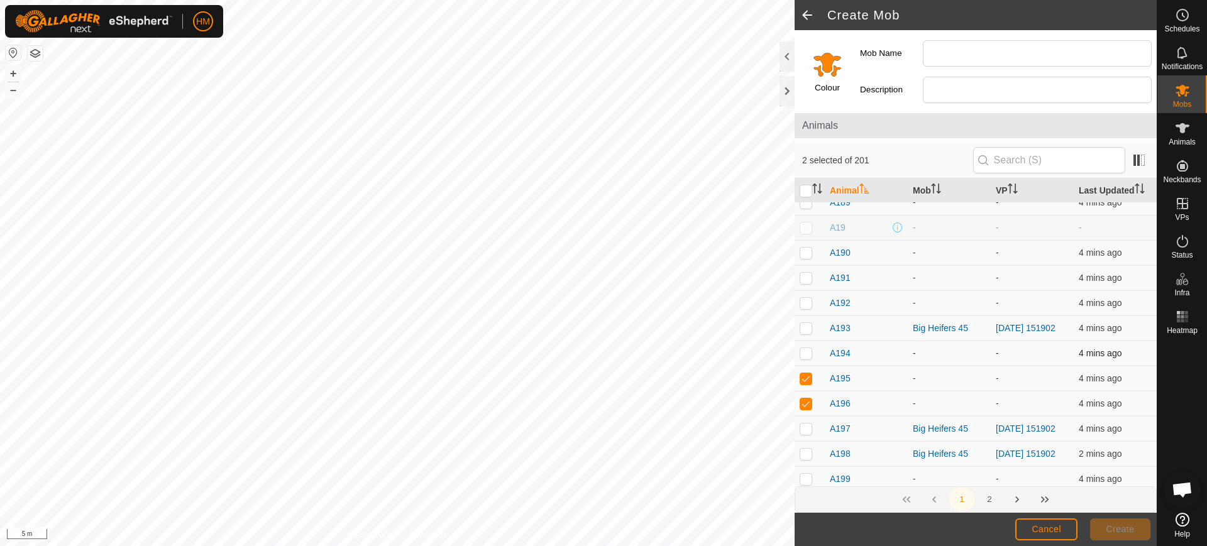
click at [810, 358] on p-checkbox at bounding box center [806, 353] width 13 height 10
checkbox input "false"
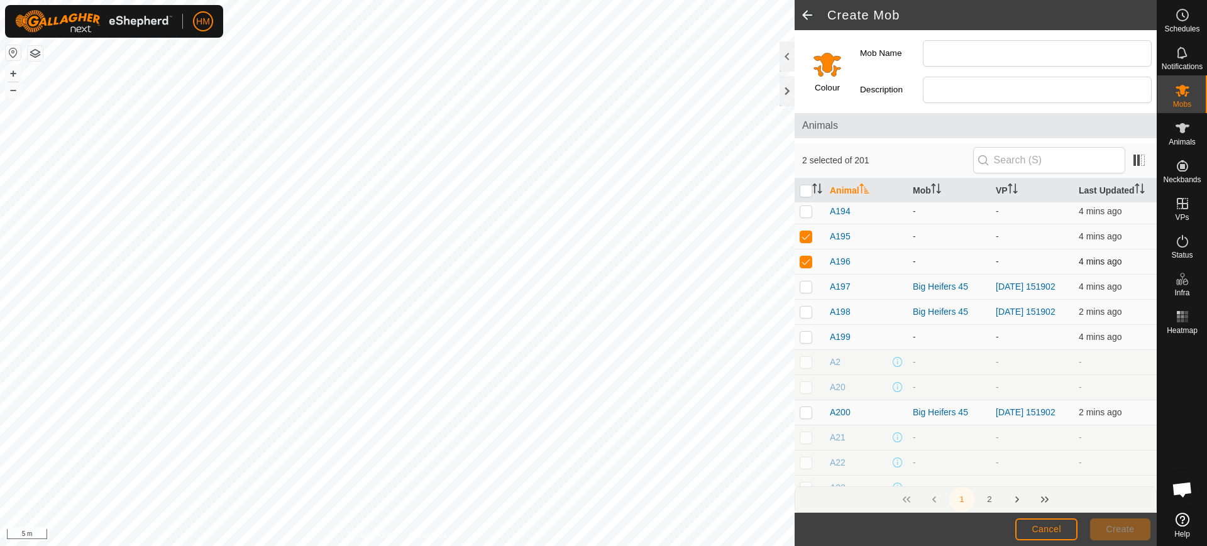
scroll to position [2950, 0]
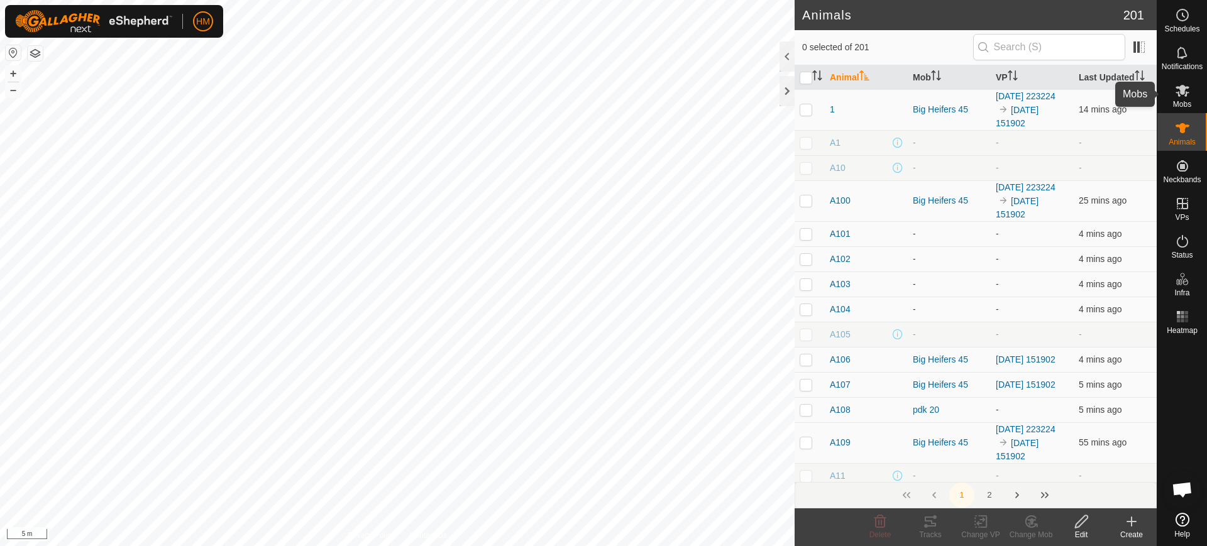
click at [1190, 88] on icon at bounding box center [1182, 90] width 15 height 15
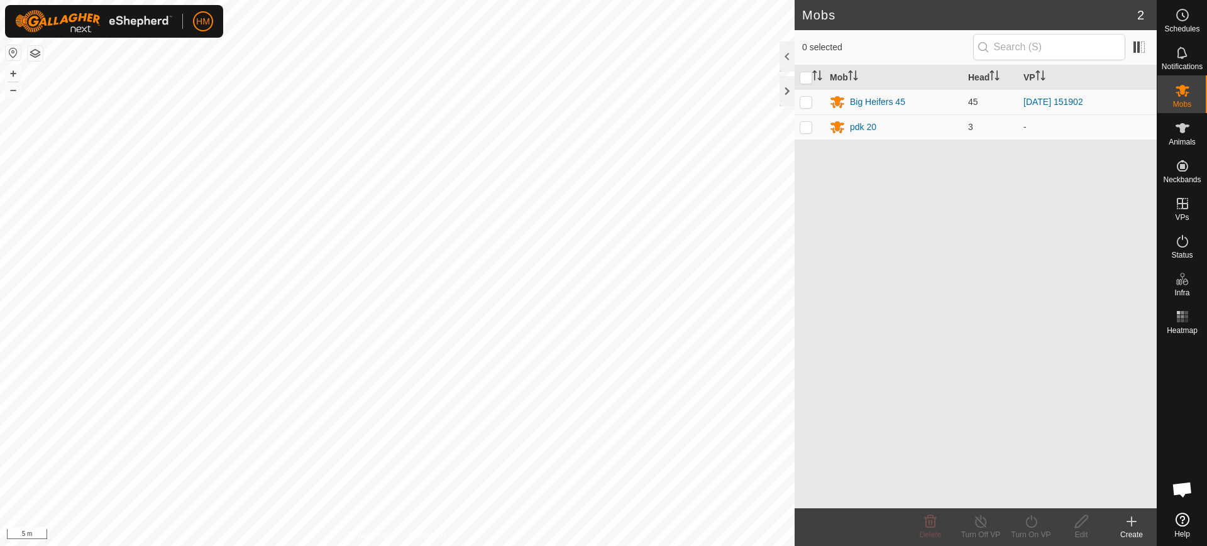
click at [1136, 522] on icon at bounding box center [1132, 522] width 9 height 0
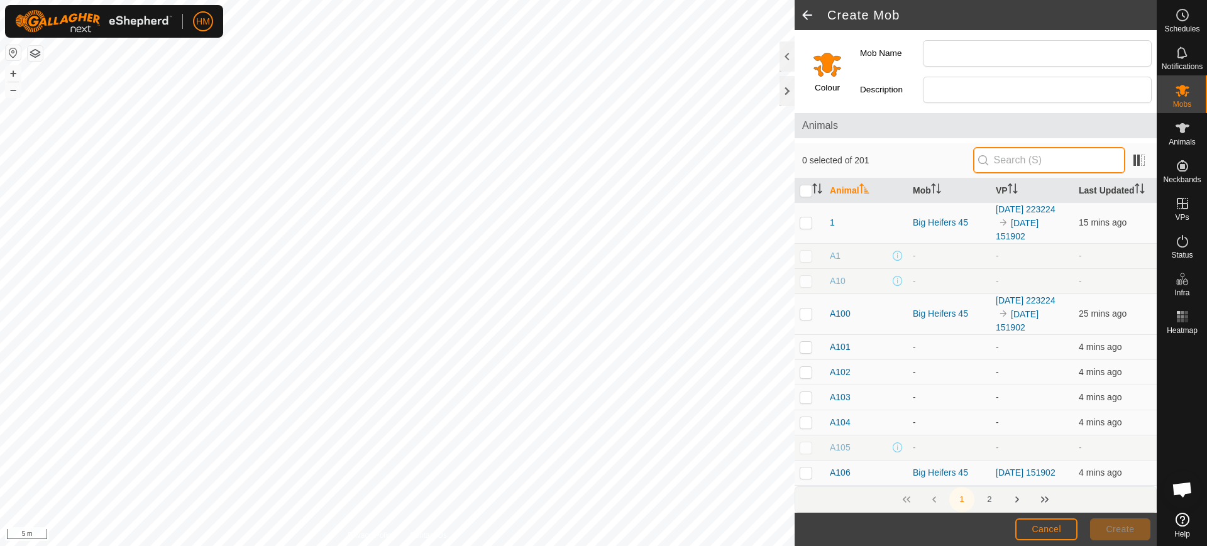
click at [1032, 164] on input "text" at bounding box center [1049, 160] width 152 height 26
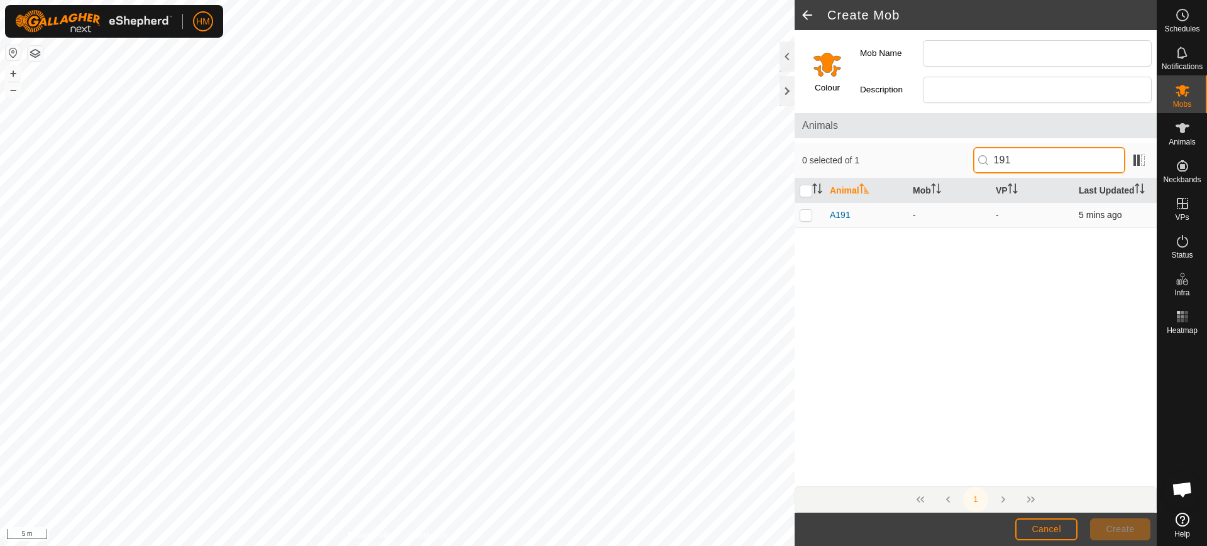
type input "191"
click at [809, 216] on p-checkbox at bounding box center [806, 215] width 13 height 10
checkbox input "true"
click at [1026, 157] on input "191" at bounding box center [1049, 160] width 152 height 26
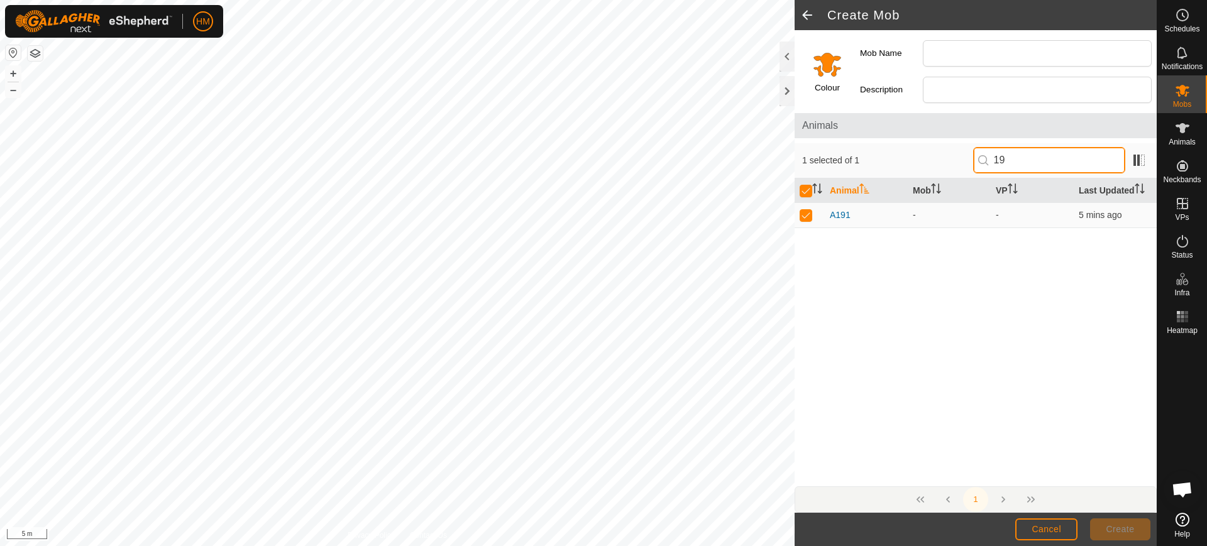
type input "1"
checkbox input "false"
type input "189"
click at [805, 213] on p-checkbox at bounding box center [806, 215] width 13 height 10
checkbox input "true"
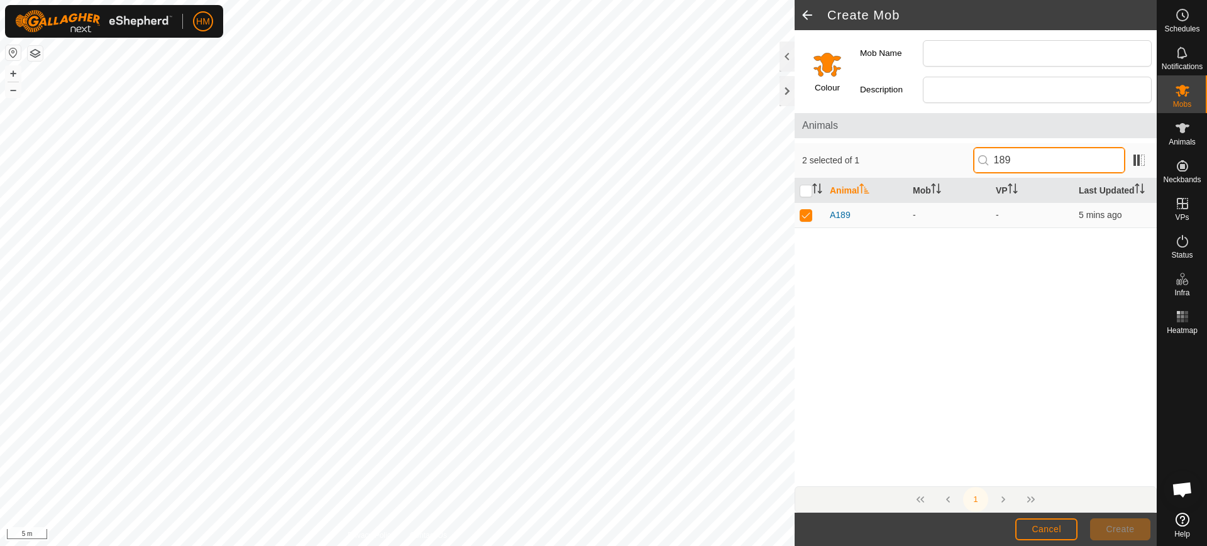
click at [1020, 159] on input "189" at bounding box center [1049, 160] width 152 height 26
type input "195"
click at [811, 216] on p-checkbox at bounding box center [806, 215] width 13 height 10
checkbox input "true"
click at [1029, 157] on input "195" at bounding box center [1049, 160] width 152 height 26
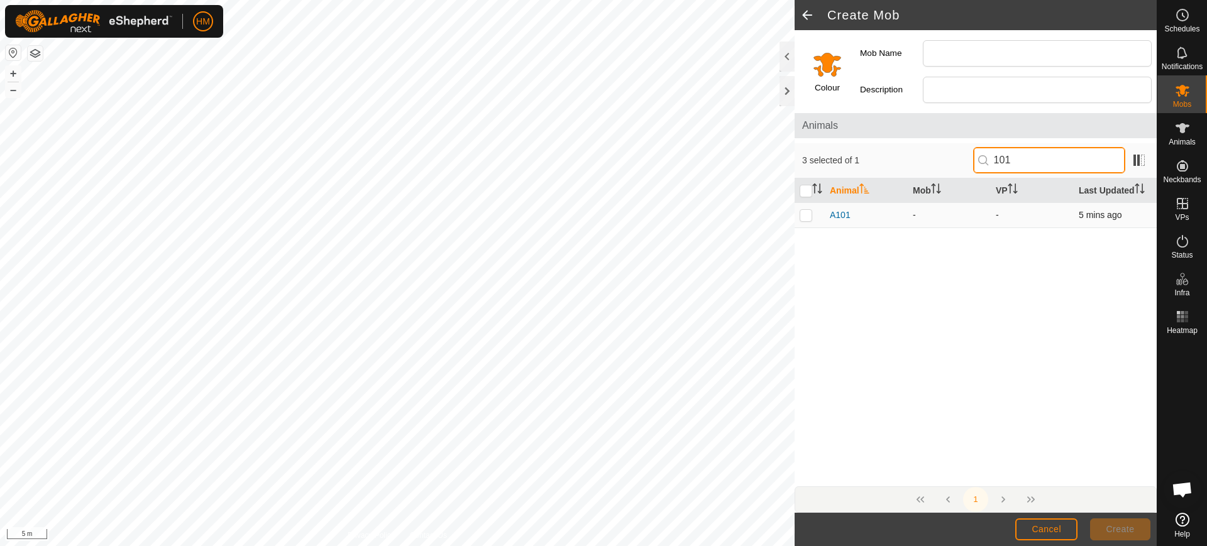
type input "101"
click at [804, 214] on p-checkbox at bounding box center [806, 215] width 13 height 10
checkbox input "true"
click at [1016, 157] on input "101" at bounding box center [1049, 160] width 152 height 26
type input "120"
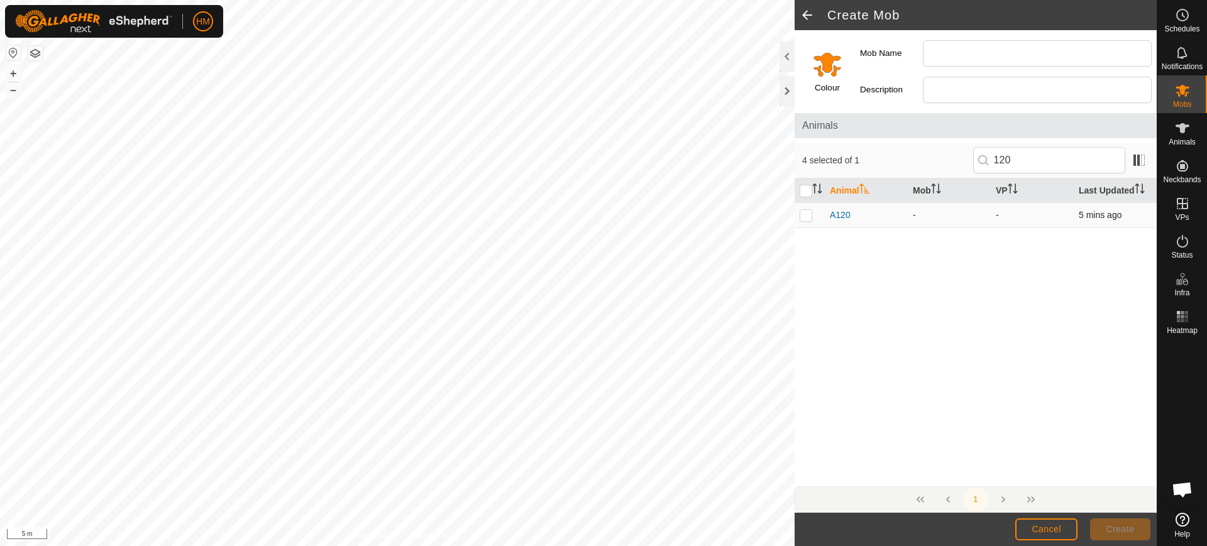
click at [806, 215] on p-checkbox at bounding box center [806, 215] width 13 height 10
checkbox input "true"
click at [1017, 154] on input "120" at bounding box center [1049, 160] width 152 height 26
type input "196"
click at [806, 215] on p-checkbox at bounding box center [806, 215] width 13 height 10
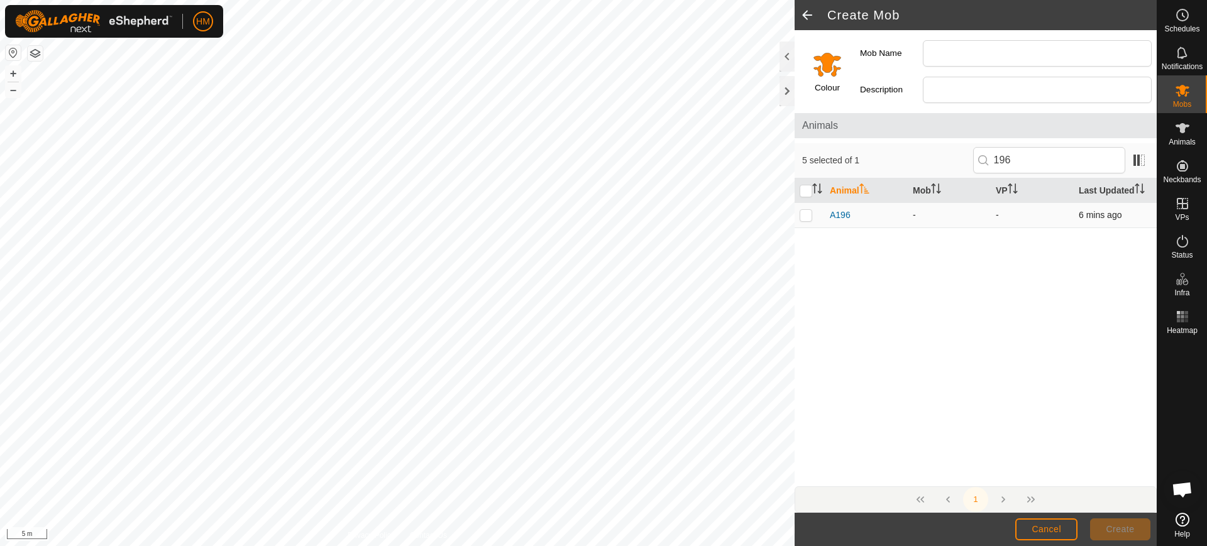
checkbox input "true"
click at [1026, 162] on input "196" at bounding box center [1049, 160] width 152 height 26
type input "140"
click at [804, 217] on p-checkbox at bounding box center [806, 215] width 13 height 10
checkbox input "true"
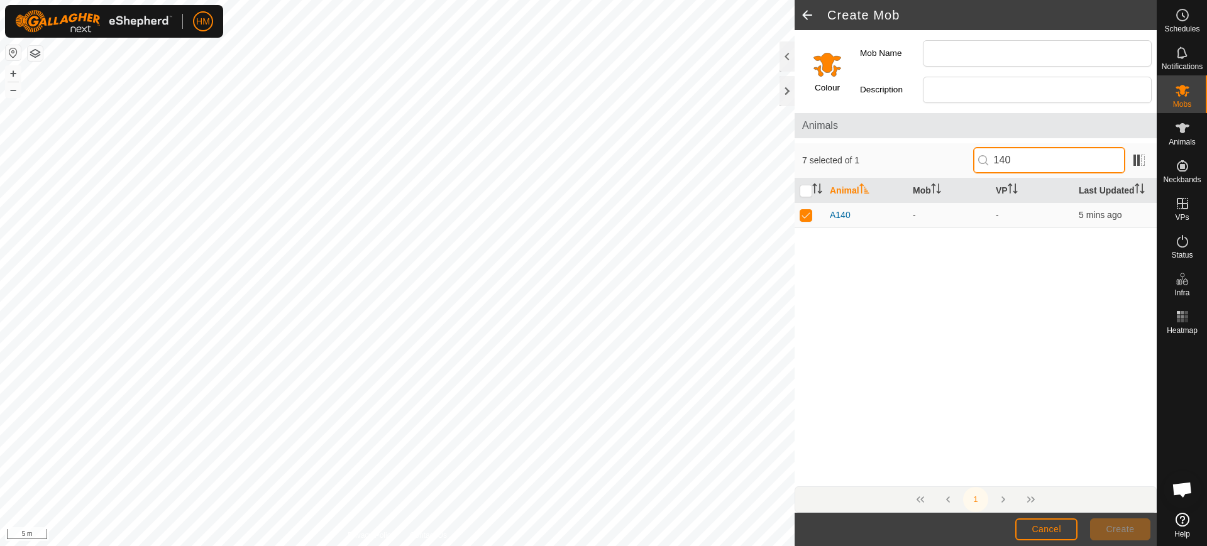
click at [1021, 158] on input "140" at bounding box center [1049, 160] width 152 height 26
type input "129"
click at [806, 217] on p-checkbox at bounding box center [806, 215] width 13 height 10
checkbox input "true"
click at [1024, 158] on input "129" at bounding box center [1049, 160] width 152 height 26
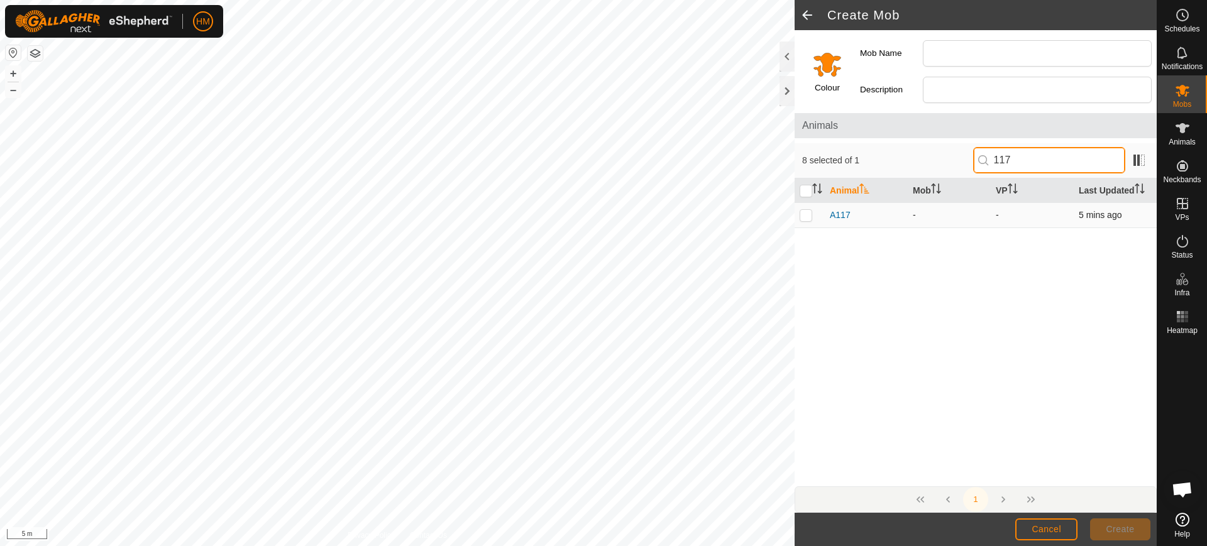
type input "117"
click at [804, 214] on p-checkbox at bounding box center [806, 215] width 13 height 10
checkbox input "true"
